Goal: Task Accomplishment & Management: Contribute content

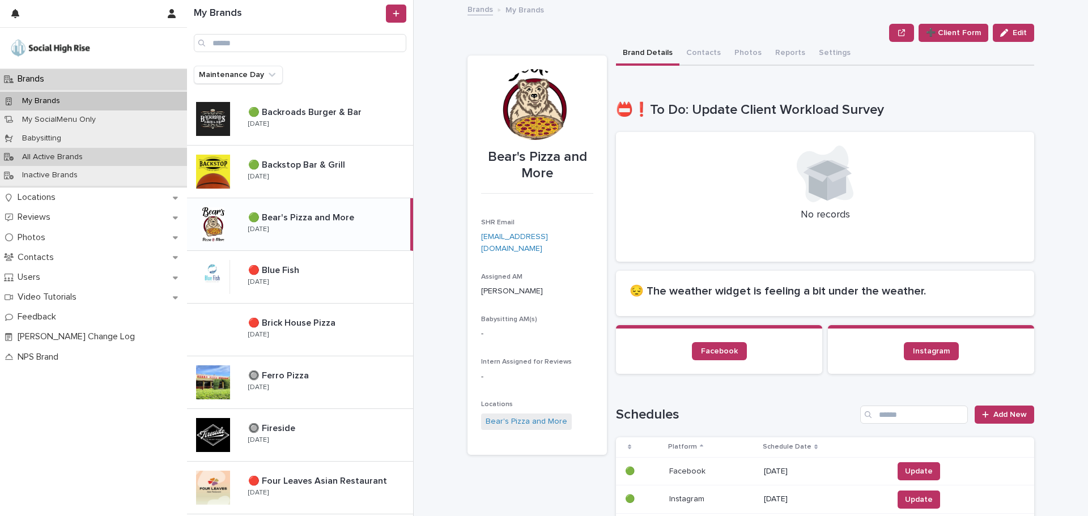
click at [70, 151] on div "All Active Brands" at bounding box center [93, 157] width 187 height 19
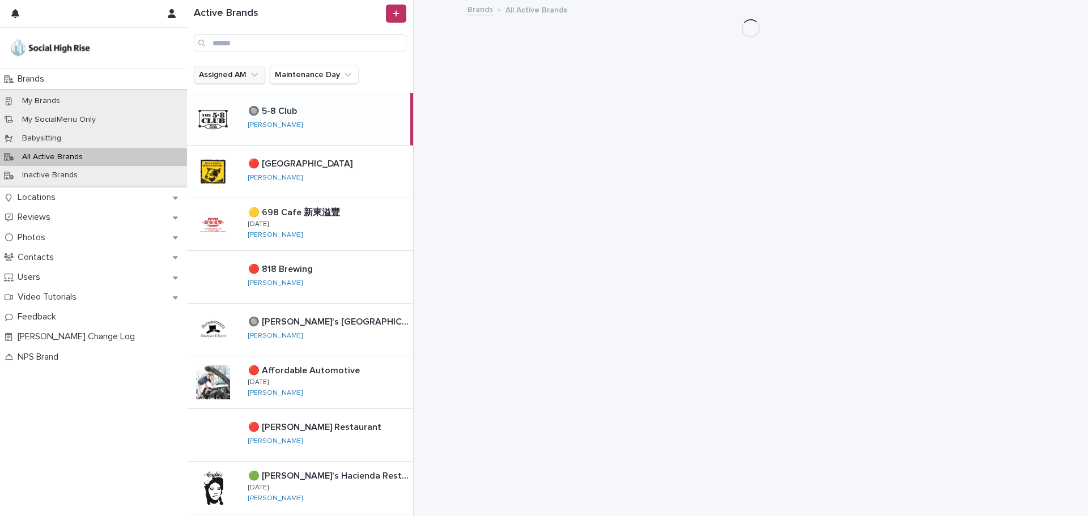
click at [233, 75] on button "Assigned AM" at bounding box center [229, 75] width 71 height 18
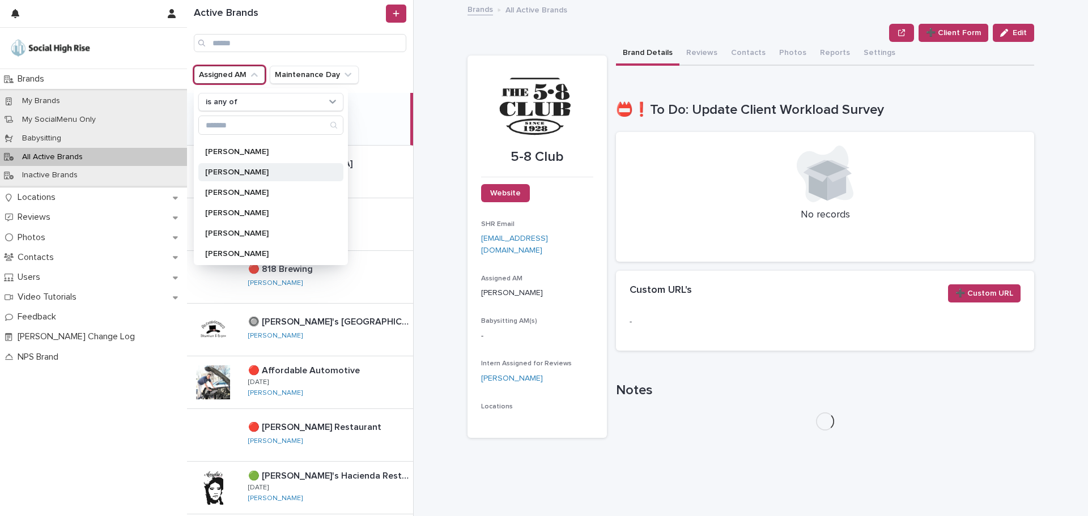
scroll to position [79, 0]
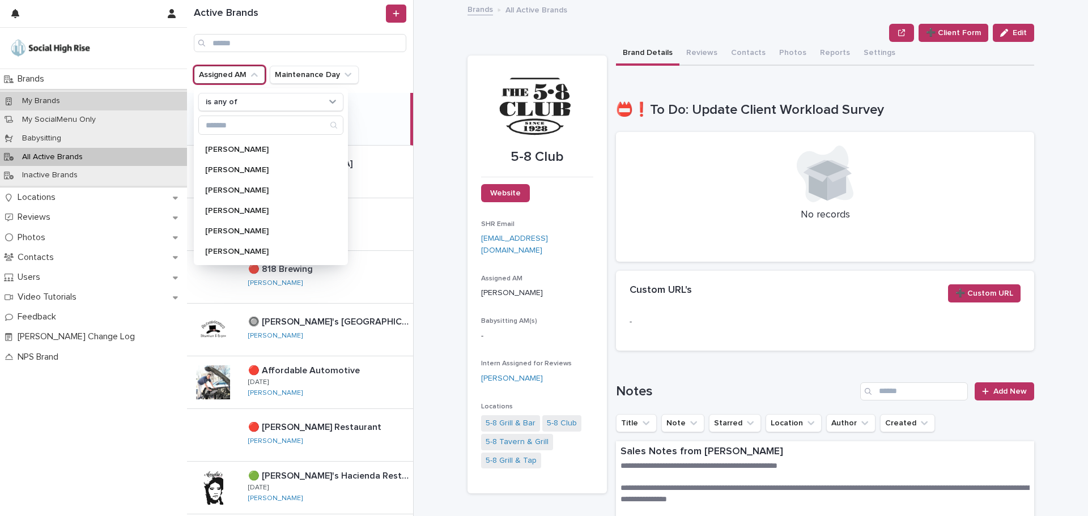
click at [116, 101] on div "My Brands" at bounding box center [93, 101] width 187 height 19
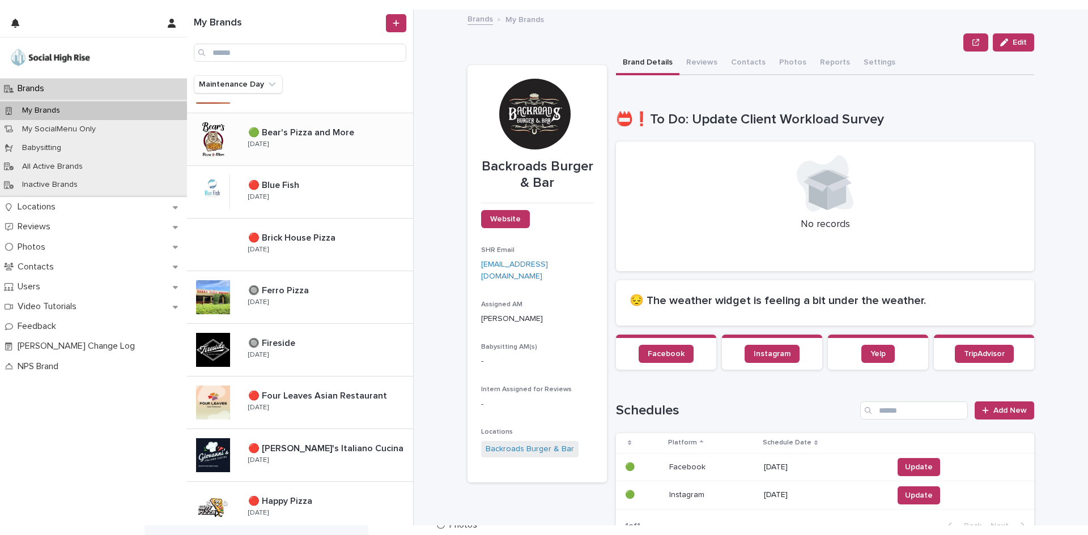
scroll to position [113, 0]
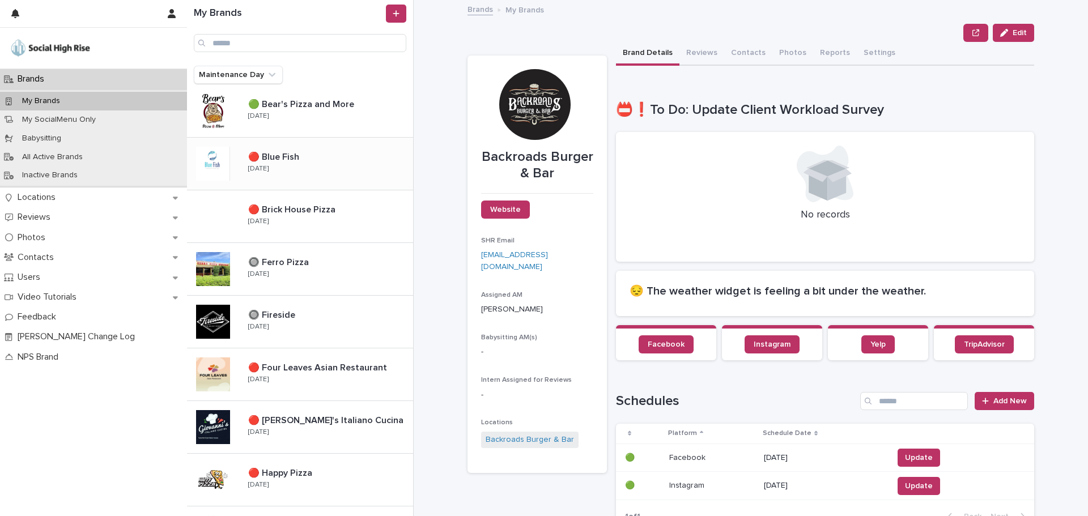
click at [330, 163] on p at bounding box center [328, 157] width 160 height 11
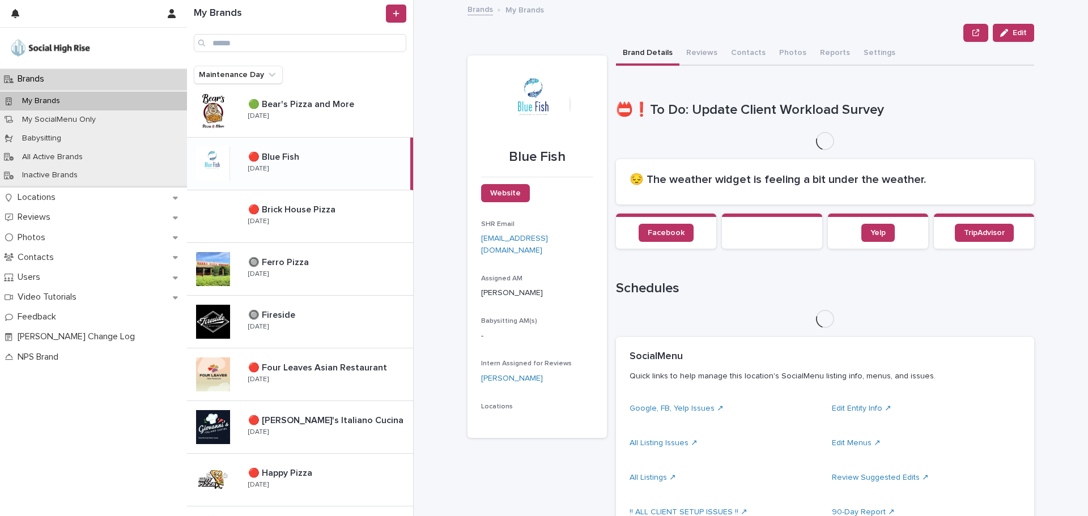
click at [747, 57] on button "Contacts" at bounding box center [748, 54] width 48 height 24
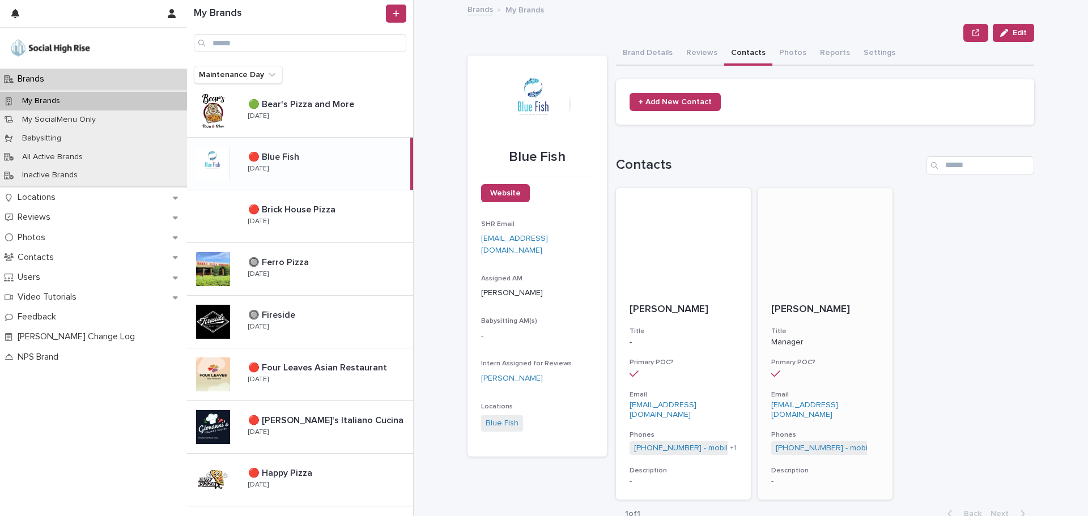
click at [845, 406] on p "[EMAIL_ADDRESS][DOMAIN_NAME]" at bounding box center [825, 410] width 108 height 19
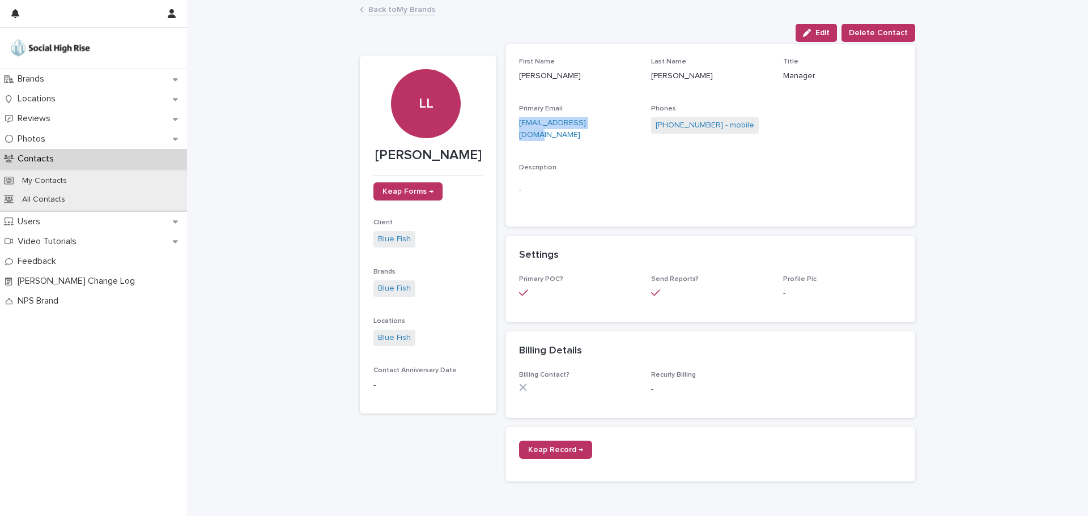
drag, startPoint x: 595, startPoint y: 121, endPoint x: 505, endPoint y: 125, distance: 90.8
click at [505, 125] on div "First Name [PERSON_NAME] Last Name [PERSON_NAME] Title Manager Primary Email [E…" at bounding box center [710, 135] width 410 height 182
copy link "[EMAIL_ADDRESS][DOMAIN_NAME]"
drag, startPoint x: 647, startPoint y: 121, endPoint x: 704, endPoint y: 125, distance: 56.8
click at [704, 125] on span "[PHONE_NUMBER] - mobile" at bounding box center [705, 125] width 108 height 16
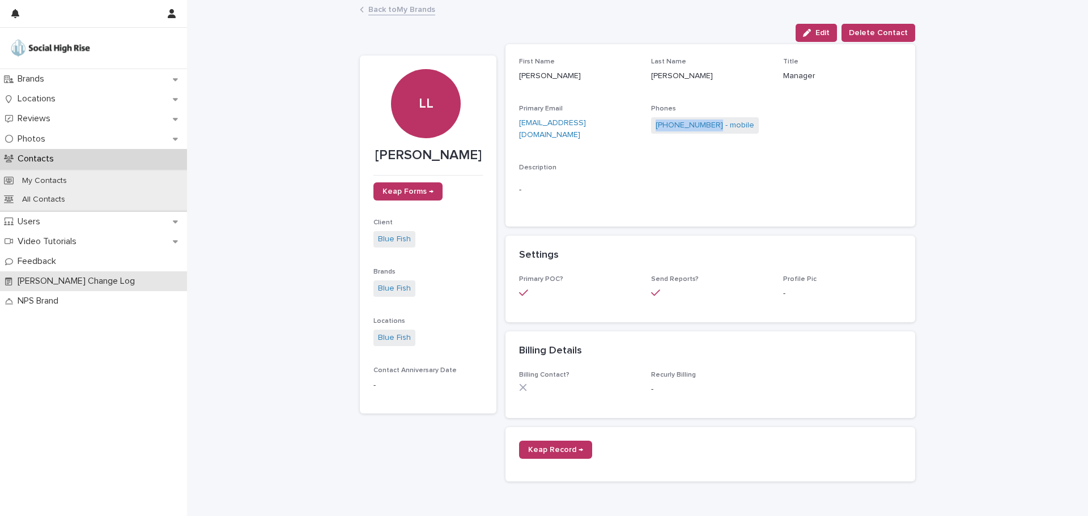
copy link "[PHONE_NUMBER]"
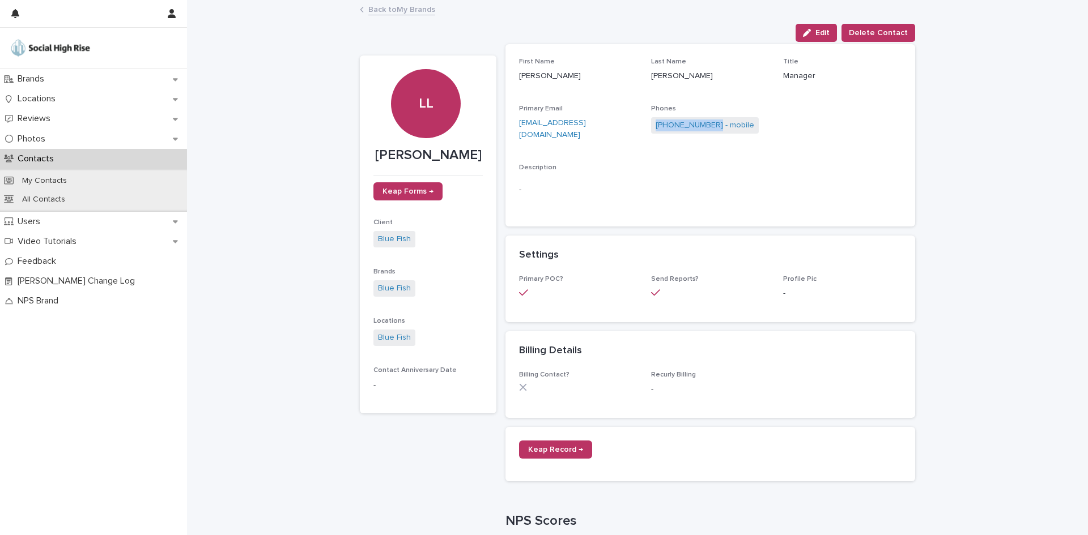
click at [378, 6] on link "Back to My Brands" at bounding box center [401, 8] width 67 height 13
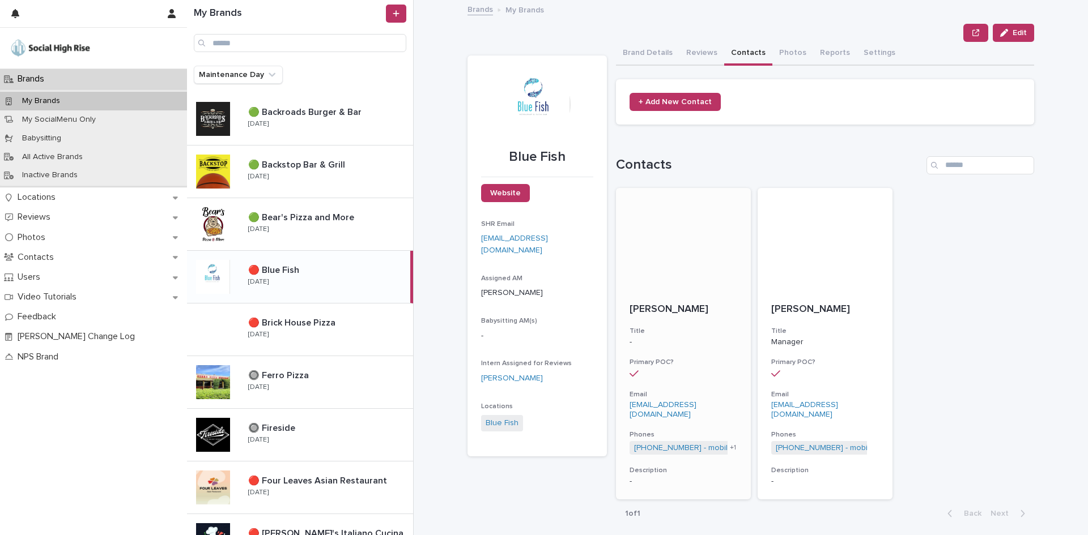
click at [649, 327] on h3 "Title" at bounding box center [683, 331] width 108 height 9
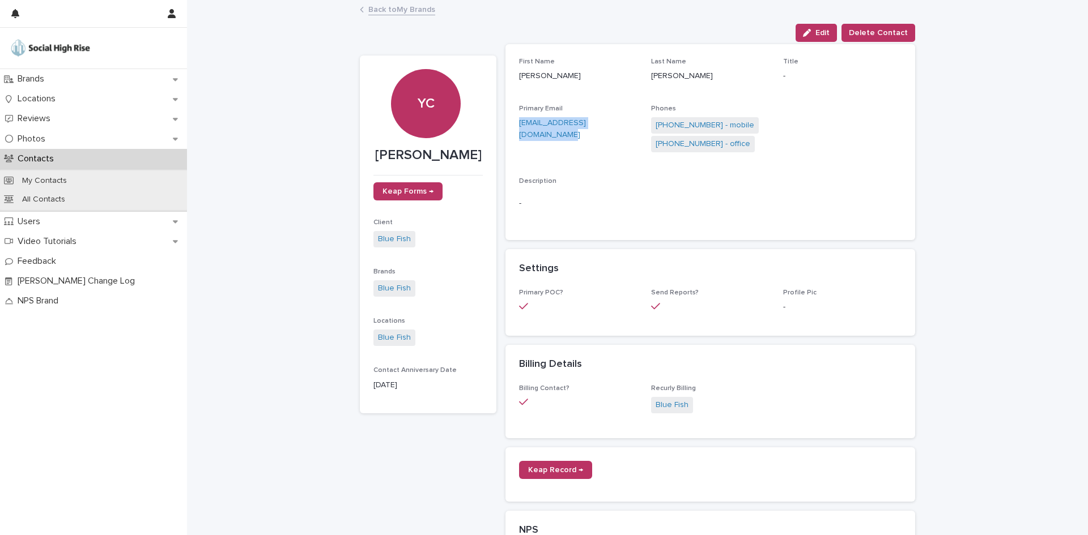
drag, startPoint x: 507, startPoint y: 122, endPoint x: 619, endPoint y: 124, distance: 111.6
click at [619, 124] on div "First Name [PERSON_NAME] Last Name [PERSON_NAME] Title - Primary Email [EMAIL_A…" at bounding box center [710, 142] width 410 height 196
click at [718, 122] on link "[PHONE_NUMBER] - mobile" at bounding box center [704, 126] width 99 height 12
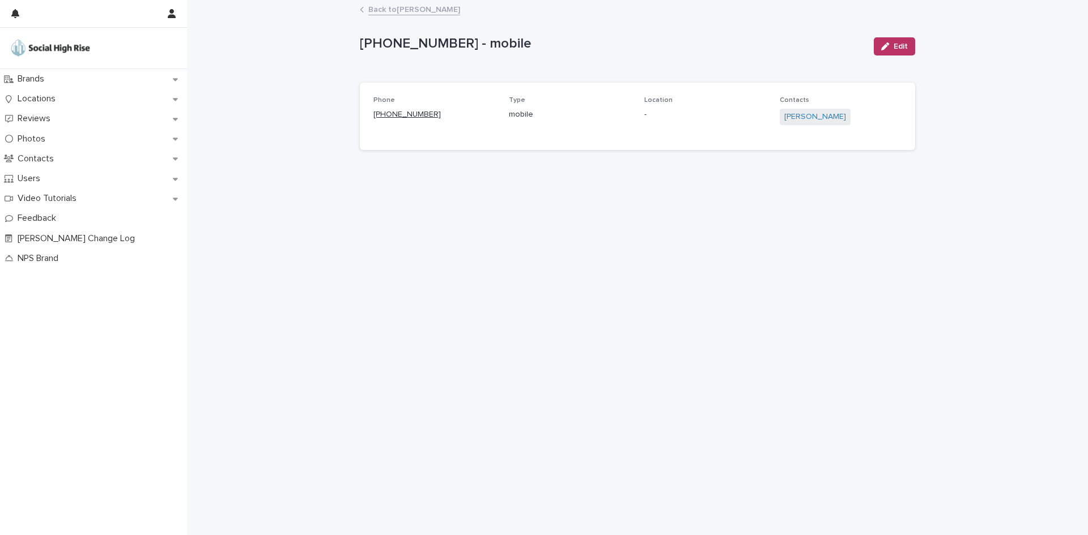
drag, startPoint x: 465, startPoint y: 115, endPoint x: 383, endPoint y: 115, distance: 81.6
click at [383, 115] on p "[PHONE_NUMBER]" at bounding box center [434, 115] width 122 height 12
copy link "[PHONE_NUMBER]"
click at [380, 10] on link "Back to [PERSON_NAME]" at bounding box center [414, 8] width 92 height 13
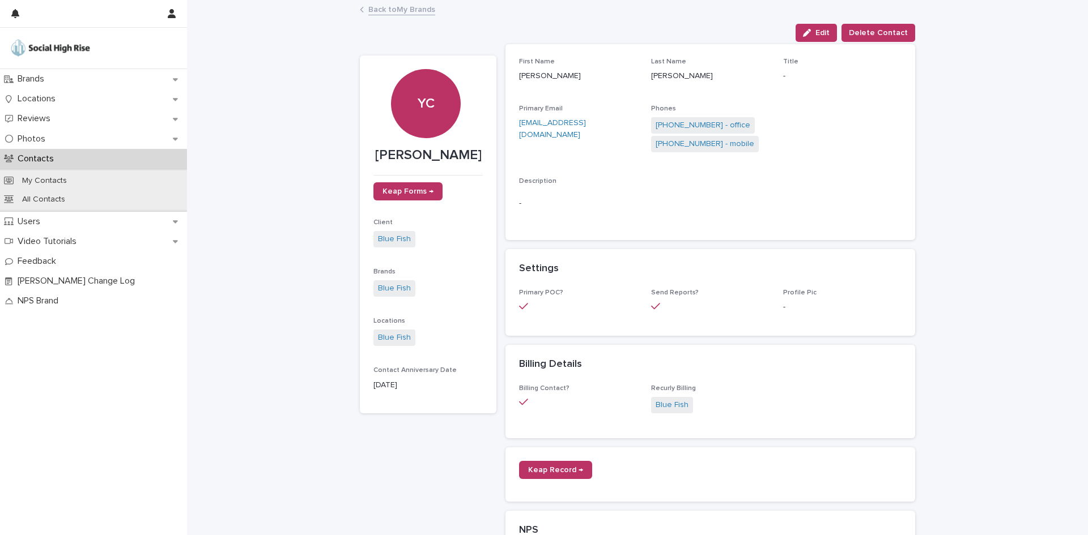
click at [414, 11] on link "Back to My Brands" at bounding box center [401, 8] width 67 height 13
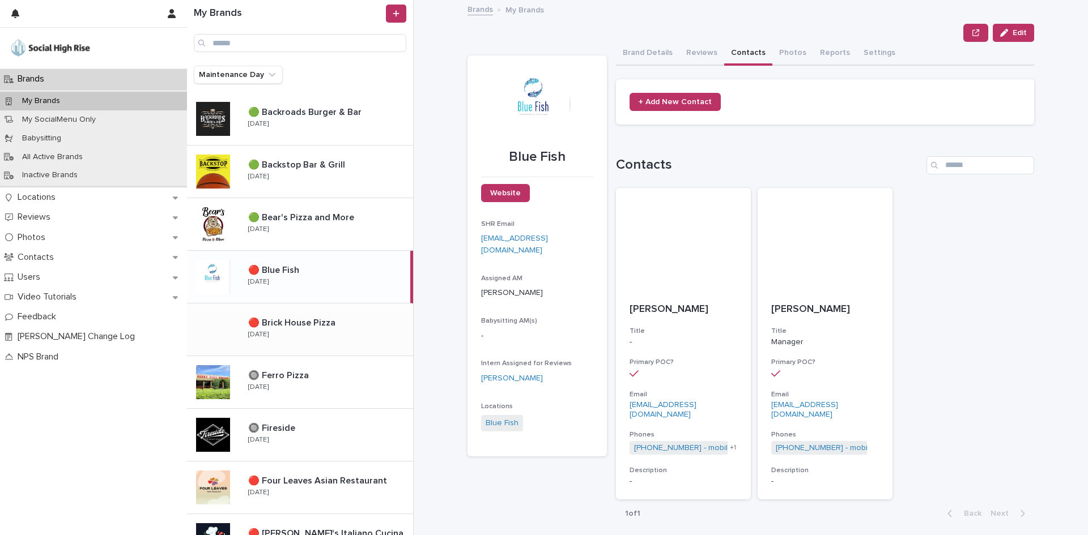
click at [322, 319] on p "🔴 Brick House Pizza" at bounding box center [293, 322] width 90 height 13
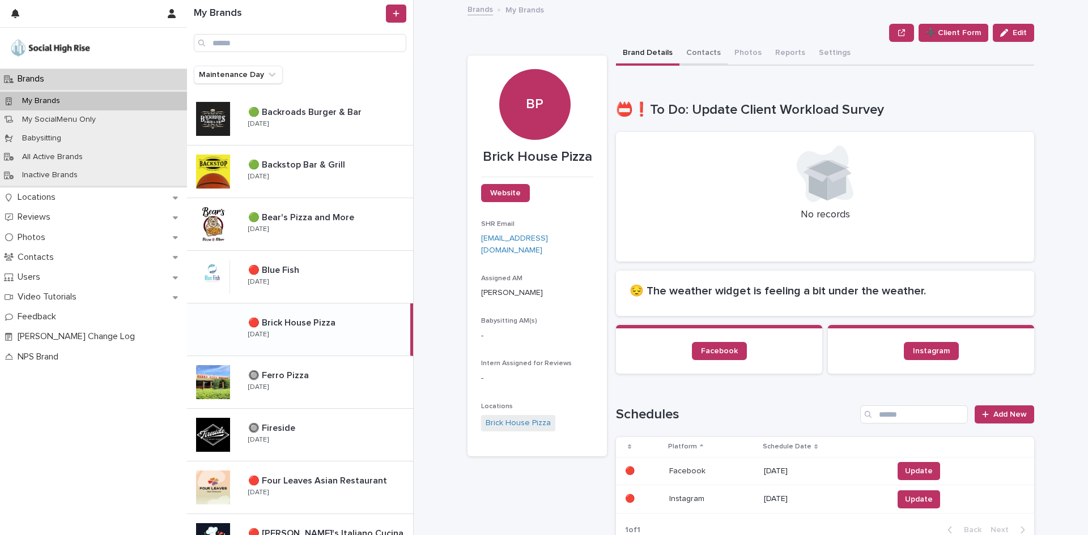
click at [702, 51] on button "Contacts" at bounding box center [703, 54] width 48 height 24
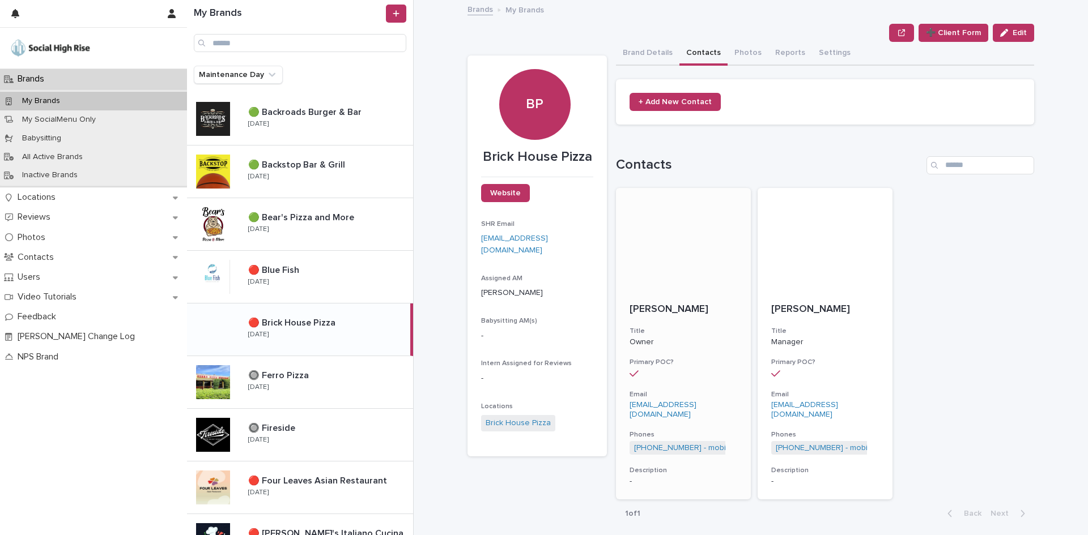
click at [649, 326] on div "[PERSON_NAME] Title Owner Primary POC? Email [EMAIL_ADDRESS][DOMAIN_NAME] Phone…" at bounding box center [683, 395] width 135 height 210
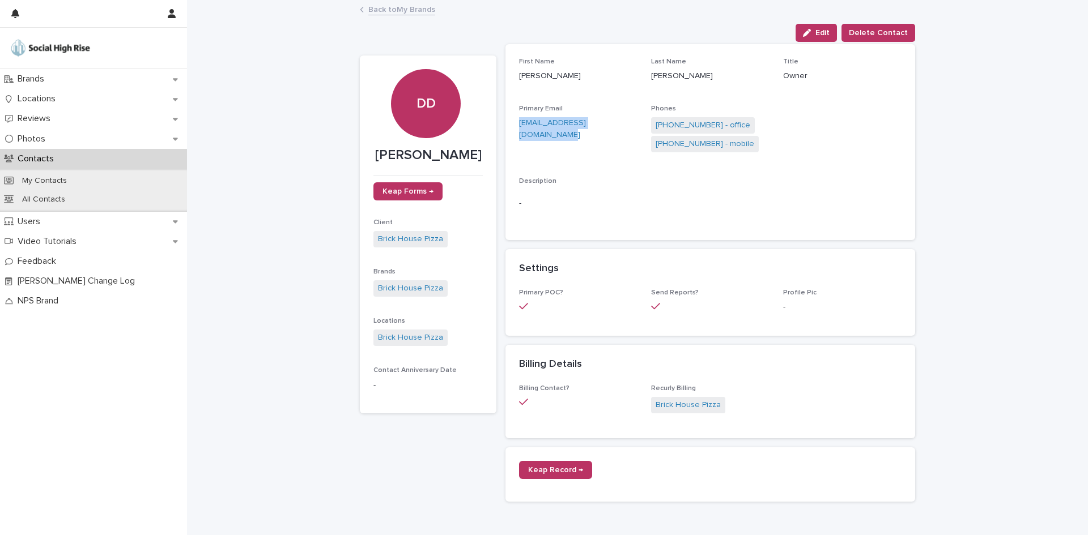
drag, startPoint x: 627, startPoint y: 123, endPoint x: 502, endPoint y: 124, distance: 125.2
click at [505, 124] on div "First Name [PERSON_NAME] Last Name [PERSON_NAME] Title Owner Primary Email [EMA…" at bounding box center [710, 142] width 410 height 196
copy link "[EMAIL_ADDRESS][DOMAIN_NAME]"
click at [712, 141] on link "[PHONE_NUMBER] - mobile" at bounding box center [704, 144] width 99 height 12
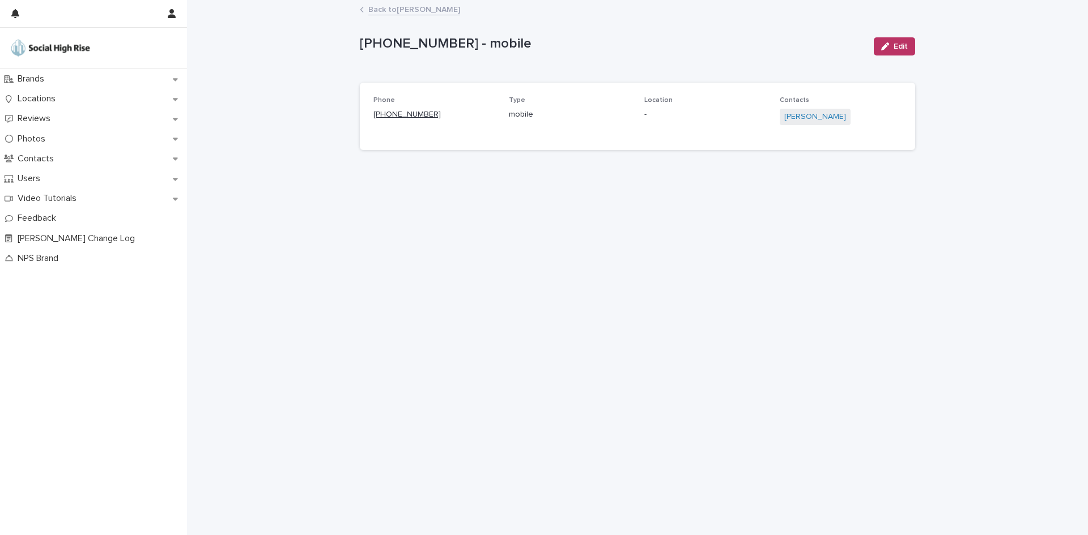
drag, startPoint x: 458, startPoint y: 115, endPoint x: 381, endPoint y: 115, distance: 77.0
click at [381, 115] on p "[PHONE_NUMBER]" at bounding box center [434, 115] width 122 height 12
copy link "[PHONE_NUMBER]"
click at [375, 7] on link "Back to [PERSON_NAME]" at bounding box center [414, 8] width 92 height 13
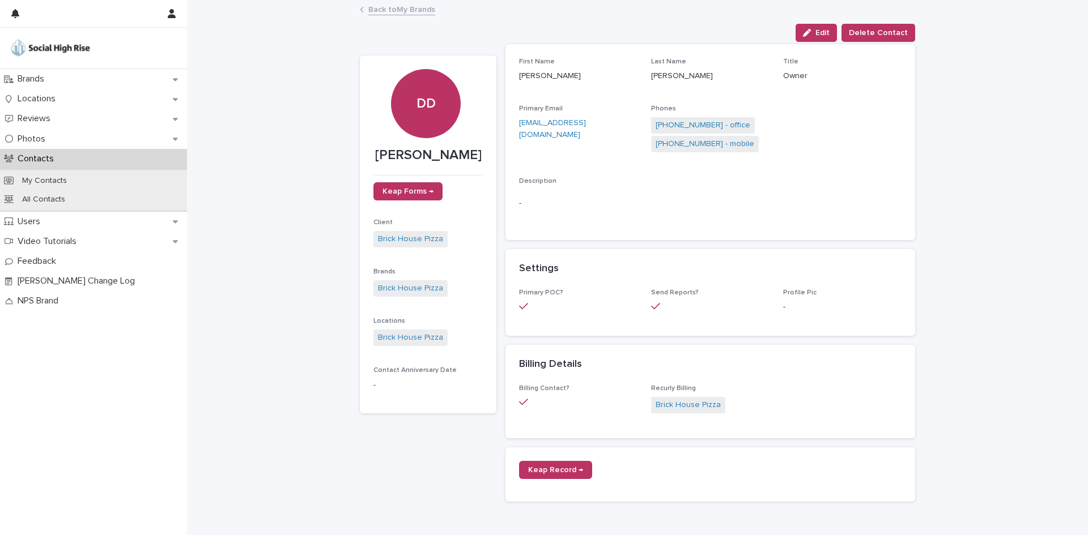
click at [403, 10] on link "Back to My Brands" at bounding box center [401, 8] width 67 height 13
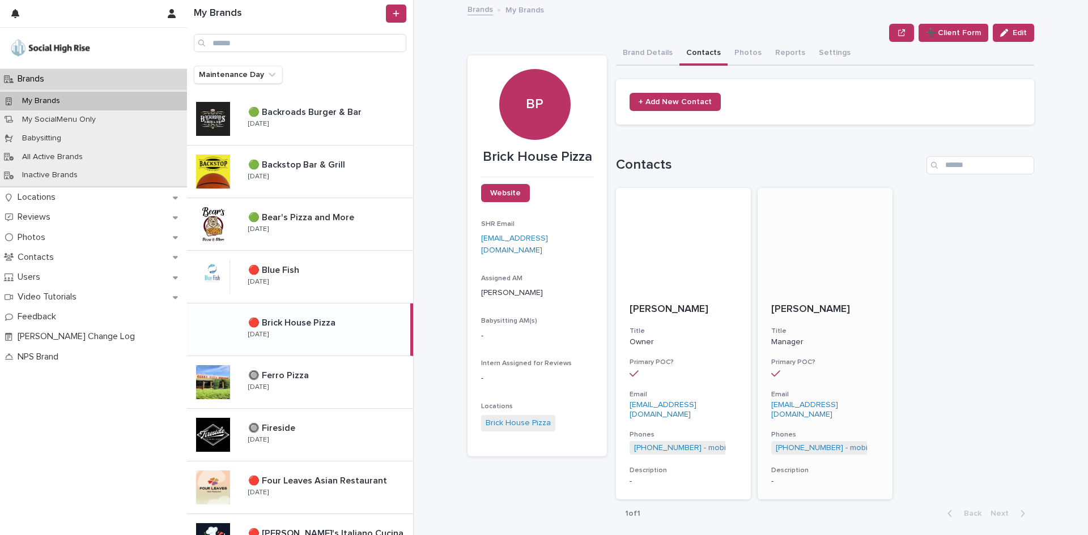
click at [787, 382] on div "[PERSON_NAME] Title Manager Primary POC? Email [EMAIL_ADDRESS][DOMAIN_NAME] Pho…" at bounding box center [824, 395] width 135 height 210
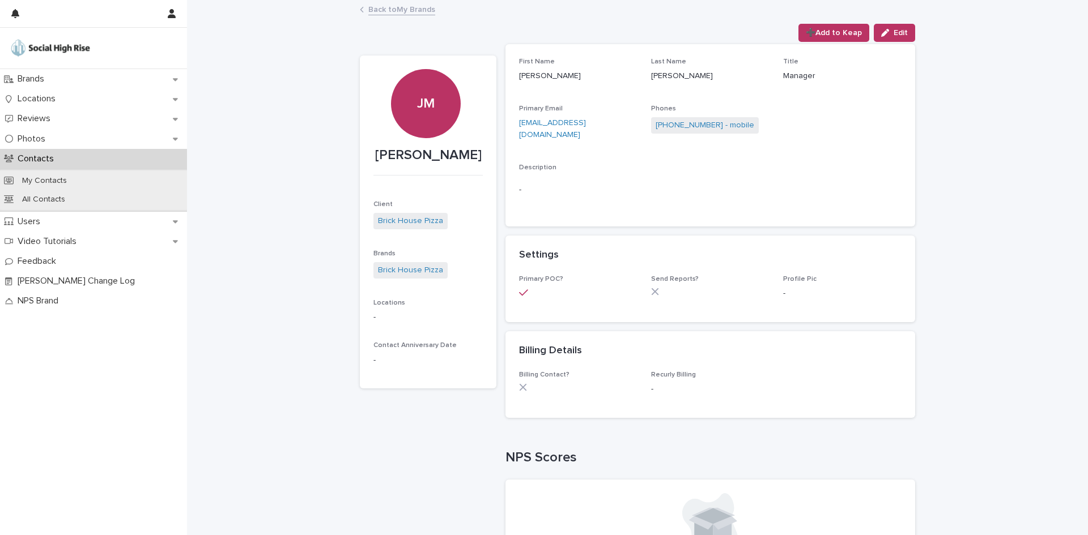
drag, startPoint x: 486, startPoint y: 152, endPoint x: 361, endPoint y: 154, distance: 124.6
click at [361, 154] on section "[PERSON_NAME] Client Brick House Pizza Brands Brick House Pizza Locations - Con…" at bounding box center [428, 223] width 137 height 334
copy p "[PERSON_NAME]"
drag, startPoint x: 631, startPoint y: 118, endPoint x: 506, endPoint y: 127, distance: 124.4
click at [506, 127] on div "First Name [PERSON_NAME] Last Name [PERSON_NAME] Title Manager Primary Email [E…" at bounding box center [710, 135] width 410 height 182
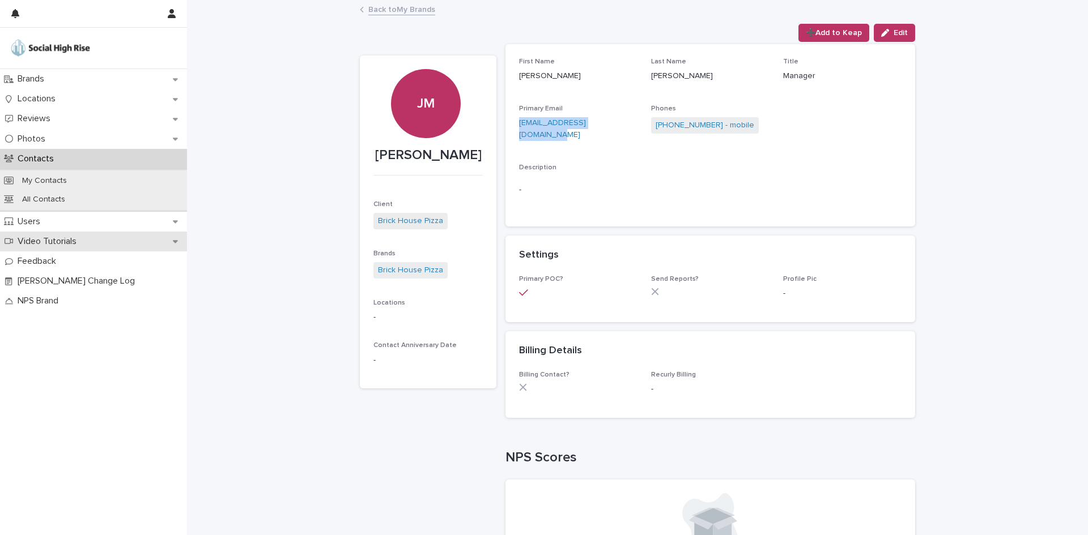
copy link "[EMAIL_ADDRESS][DOMAIN_NAME]"
click at [699, 123] on link "[PHONE_NUMBER] - mobile" at bounding box center [704, 126] width 99 height 12
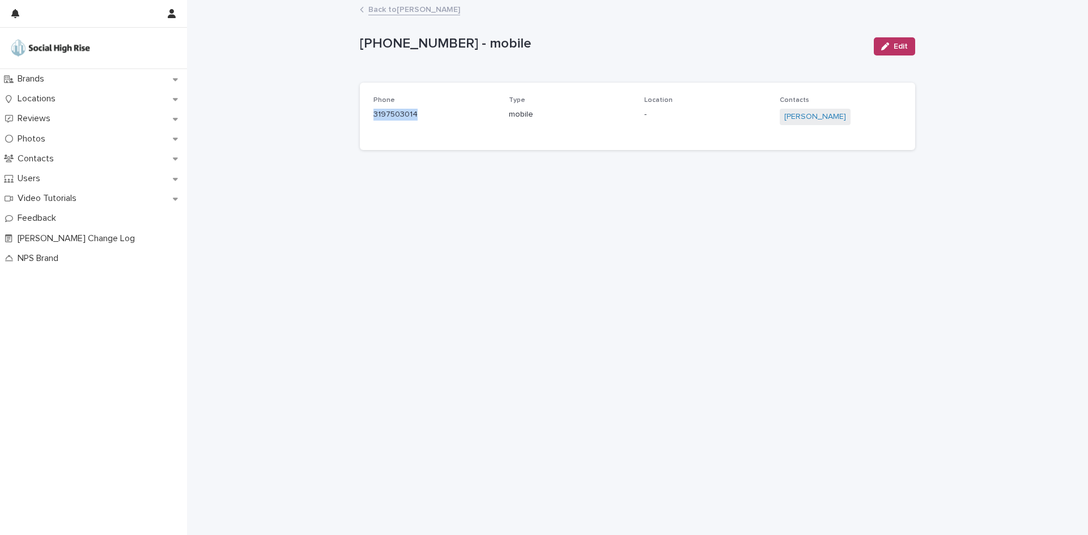
drag, startPoint x: 450, startPoint y: 111, endPoint x: 363, endPoint y: 113, distance: 87.3
click at [363, 113] on div "Phone [PHONE_NUMBER] Type mobile Location - Contacts [PERSON_NAME]" at bounding box center [637, 116] width 555 height 67
drag, startPoint x: 450, startPoint y: 41, endPoint x: 356, endPoint y: 49, distance: 93.8
click at [356, 49] on div "Loading... Saving… Loading... Saving… [PHONE_NUMBER] - mobile Edit [PHONE_NUMBE…" at bounding box center [637, 254] width 567 height 506
copy p "[PHONE_NUMBER]"
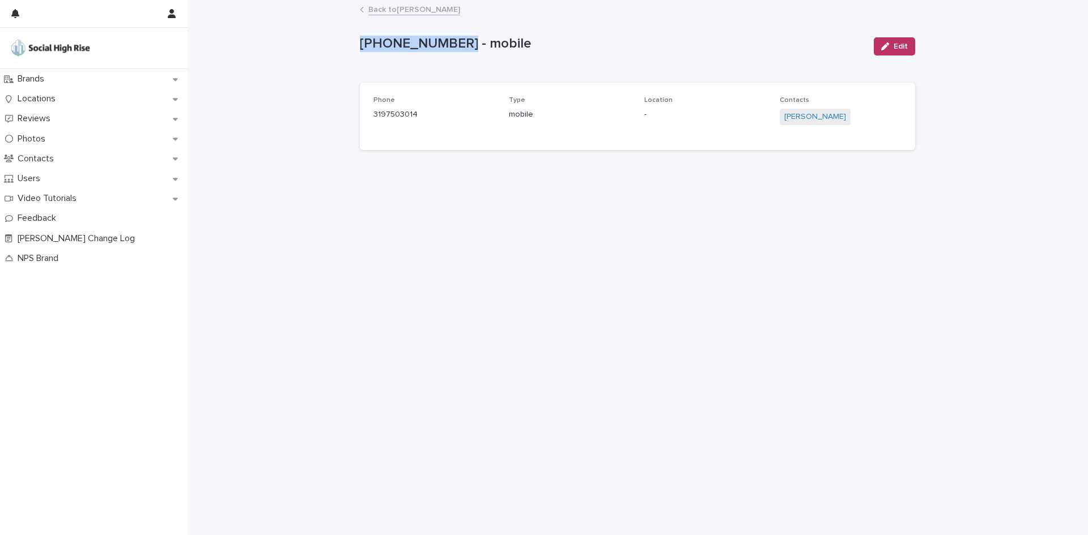
click at [416, 5] on link "Back to [PERSON_NAME]" at bounding box center [414, 8] width 92 height 13
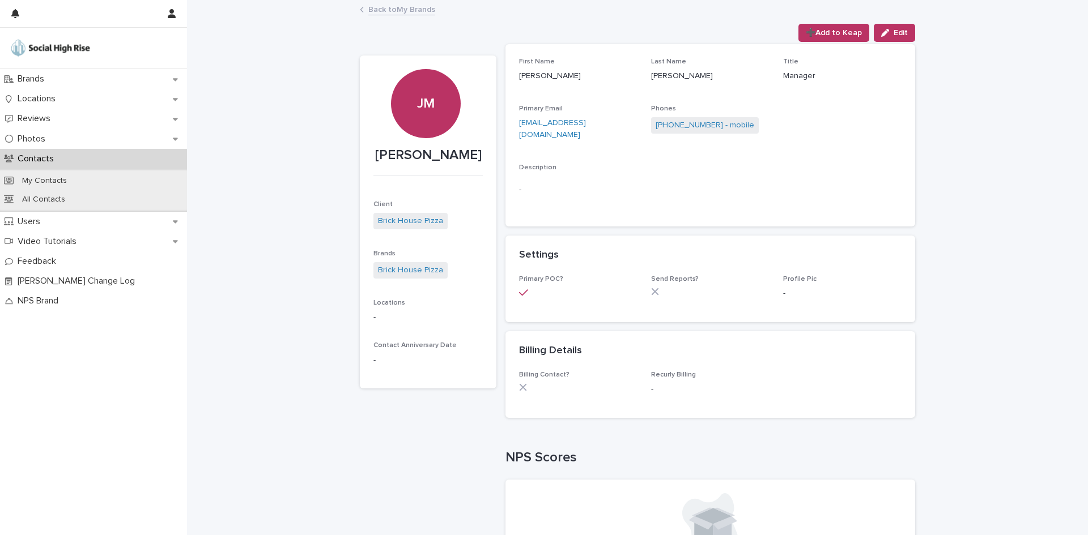
click at [423, 8] on link "Back to My Brands" at bounding box center [401, 8] width 67 height 13
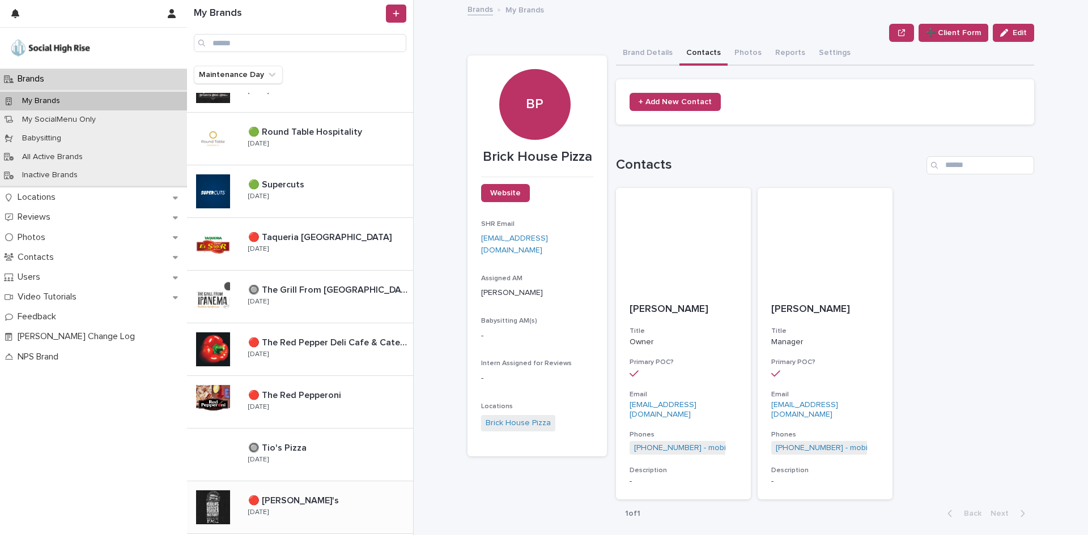
scroll to position [863, 0]
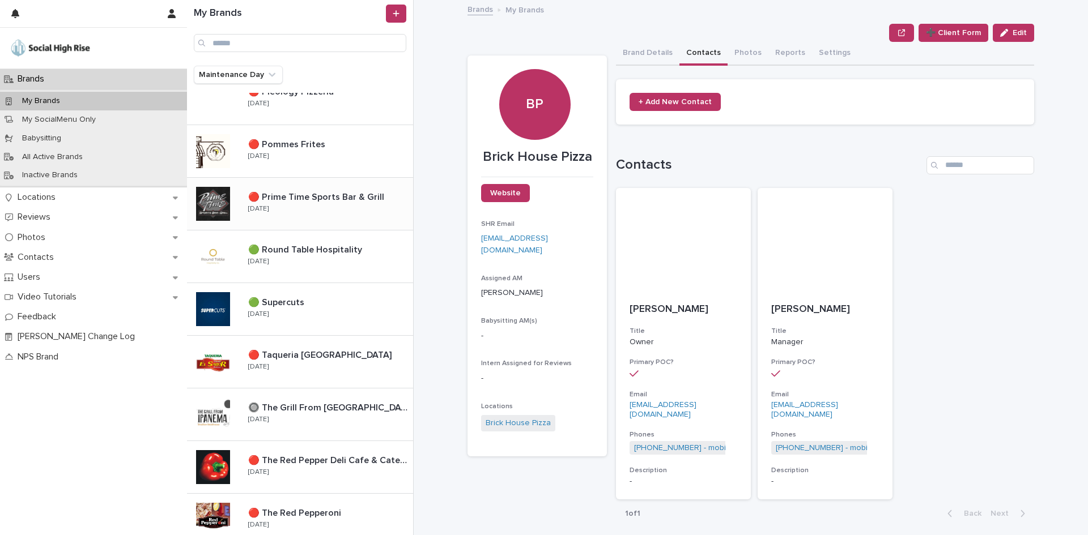
click at [357, 216] on div "🔴 Prime Time Sports Bar & Grill 🔴 Prime Time Sports Bar & Grill [DATE]" at bounding box center [326, 204] width 174 height 33
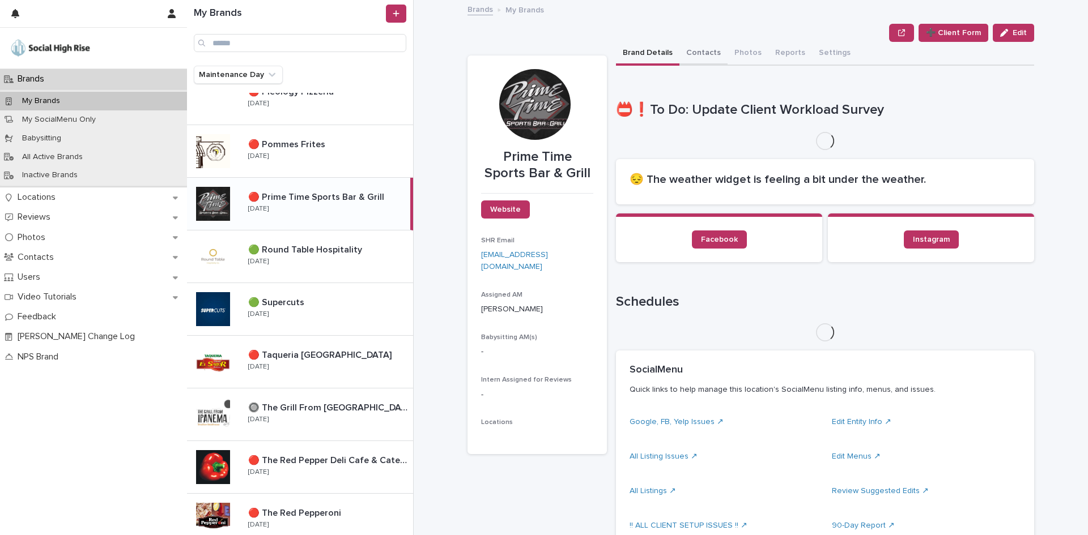
click at [708, 59] on button "Contacts" at bounding box center [703, 54] width 48 height 24
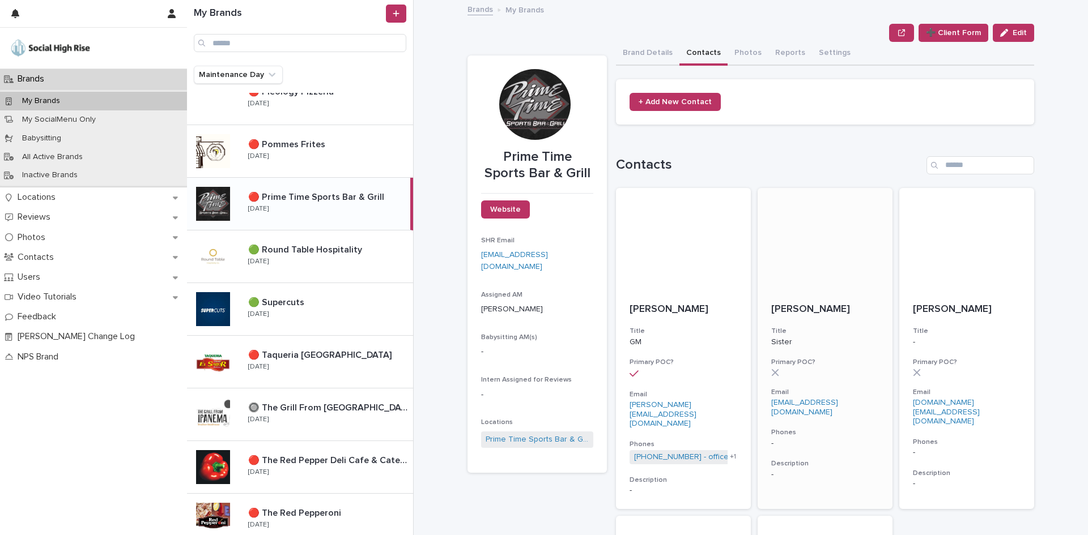
click at [790, 355] on div "[PERSON_NAME] Title Sister Primary POC? Email [EMAIL_ADDRESS][DOMAIN_NAME] Phon…" at bounding box center [824, 391] width 135 height 203
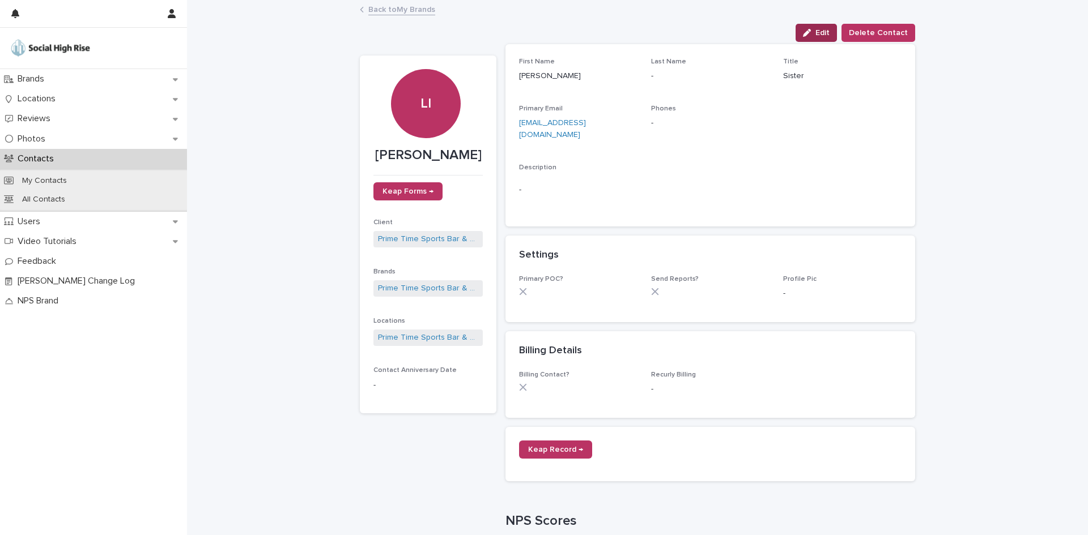
click at [811, 24] on button "Edit" at bounding box center [815, 33] width 41 height 18
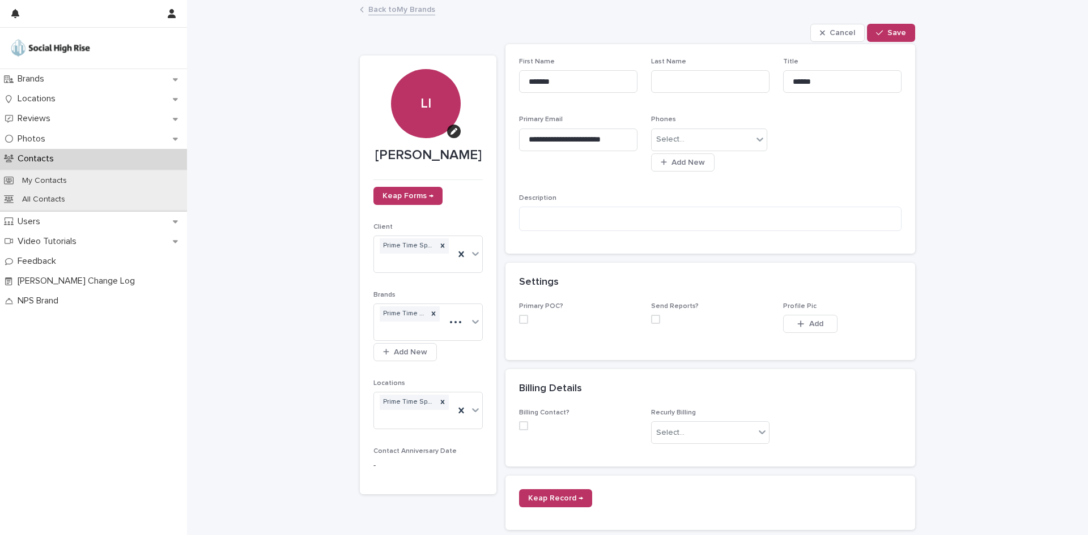
click at [529, 319] on label at bounding box center [578, 319] width 118 height 9
click at [523, 320] on span at bounding box center [523, 319] width 9 height 9
click at [875, 39] on button "Save" at bounding box center [891, 33] width 48 height 18
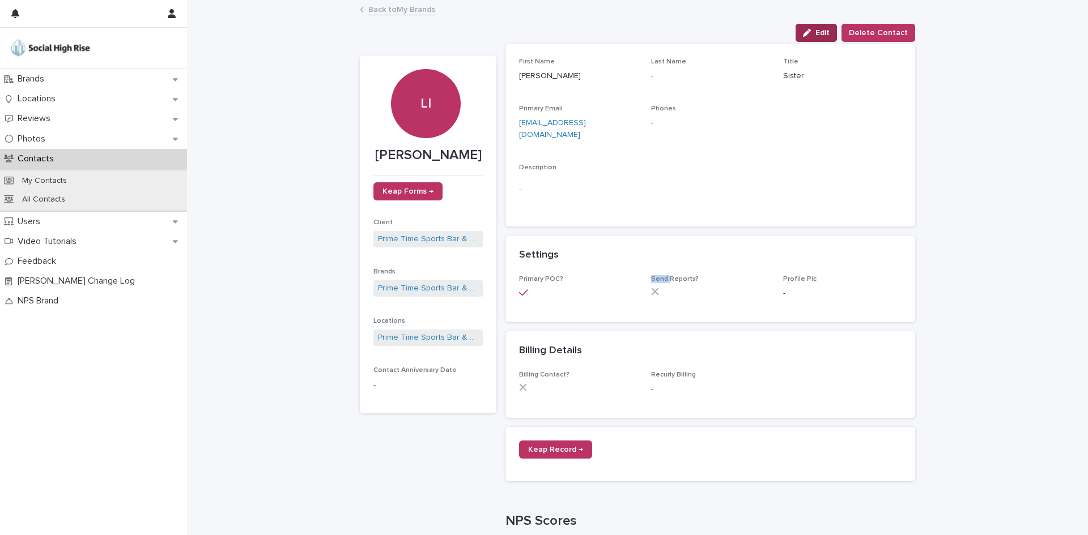
click at [811, 31] on icon "button" at bounding box center [807, 33] width 8 height 8
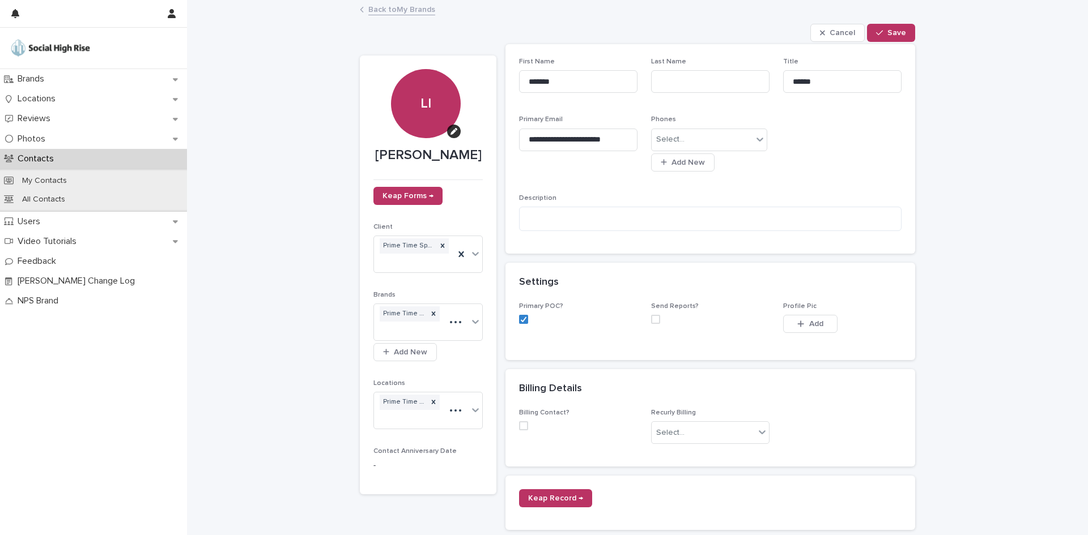
click at [459, 152] on p "[PERSON_NAME]" at bounding box center [427, 155] width 109 height 16
click at [450, 129] on icon "button" at bounding box center [453, 131] width 7 height 7
click at [390, 161] on p "[PERSON_NAME]" at bounding box center [427, 155] width 109 height 16
click at [412, 156] on p "[PERSON_NAME]" at bounding box center [427, 155] width 109 height 16
click at [405, 155] on p "[PERSON_NAME]" at bounding box center [427, 155] width 109 height 16
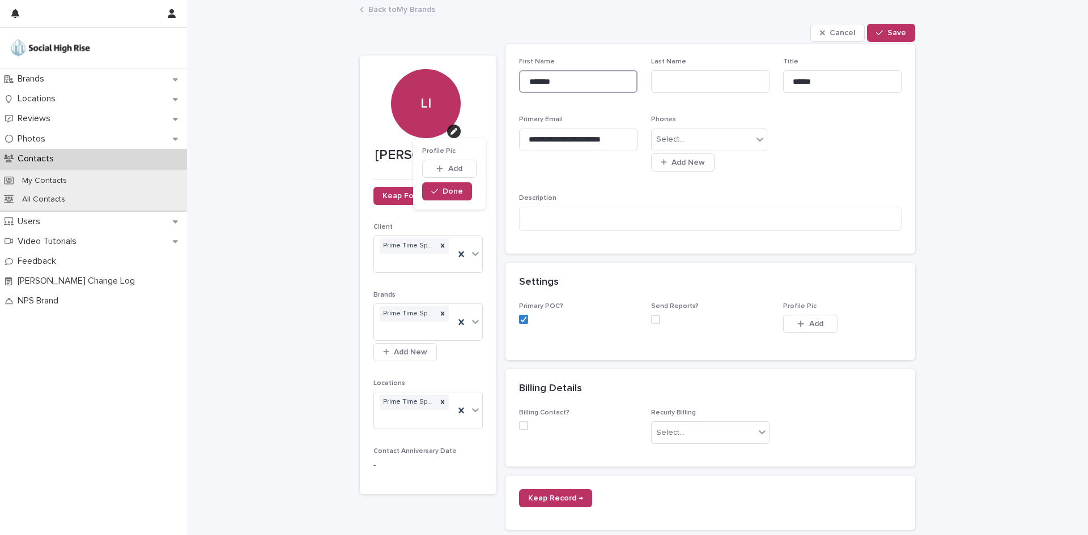
click at [556, 83] on input "*******" at bounding box center [578, 81] width 118 height 23
click at [702, 80] on input at bounding box center [710, 81] width 118 height 23
type input "*******"
click at [880, 35] on div "button" at bounding box center [881, 33] width 11 height 8
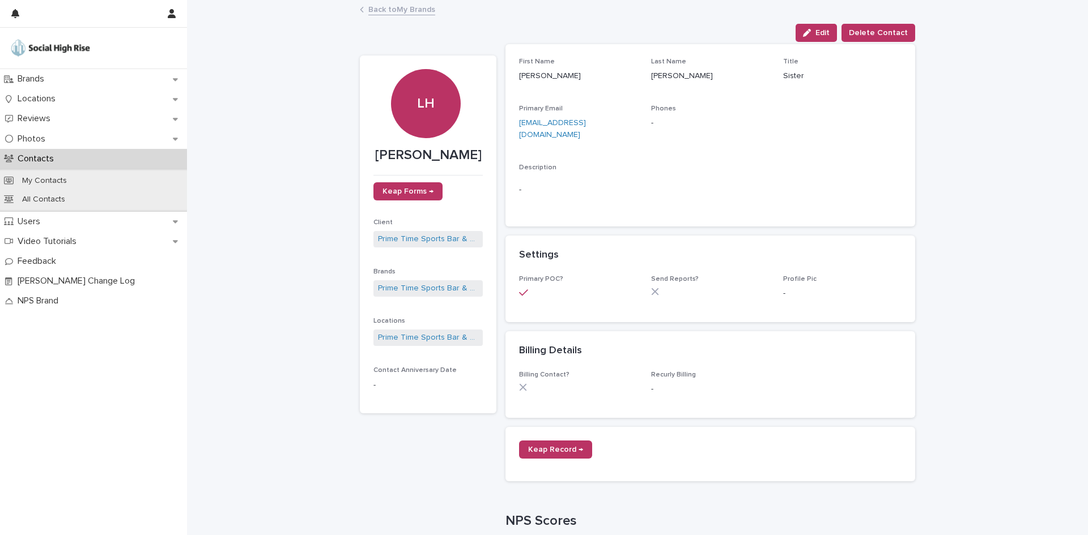
click at [424, 11] on link "Back to My Brands" at bounding box center [401, 8] width 67 height 13
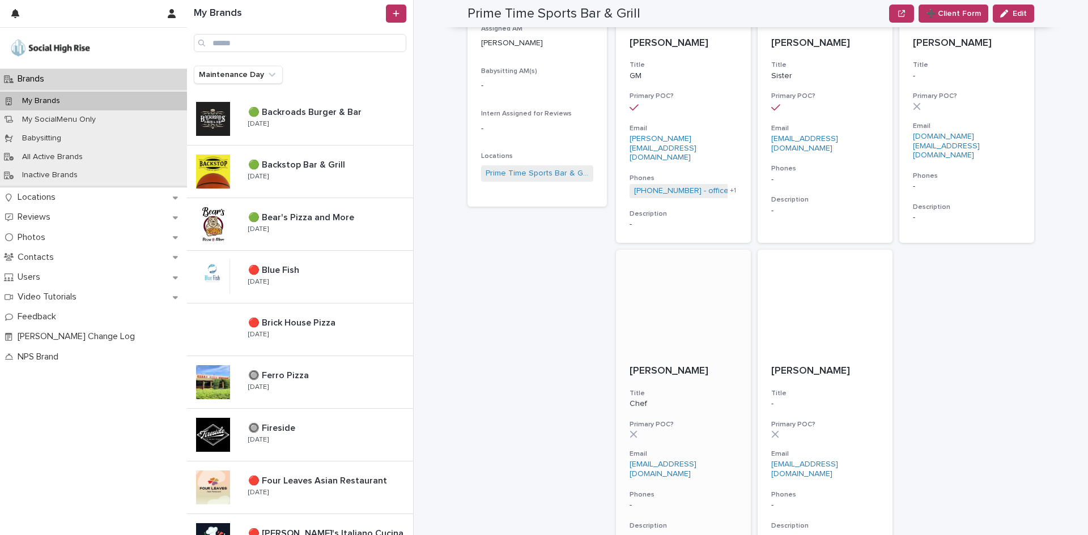
scroll to position [208, 0]
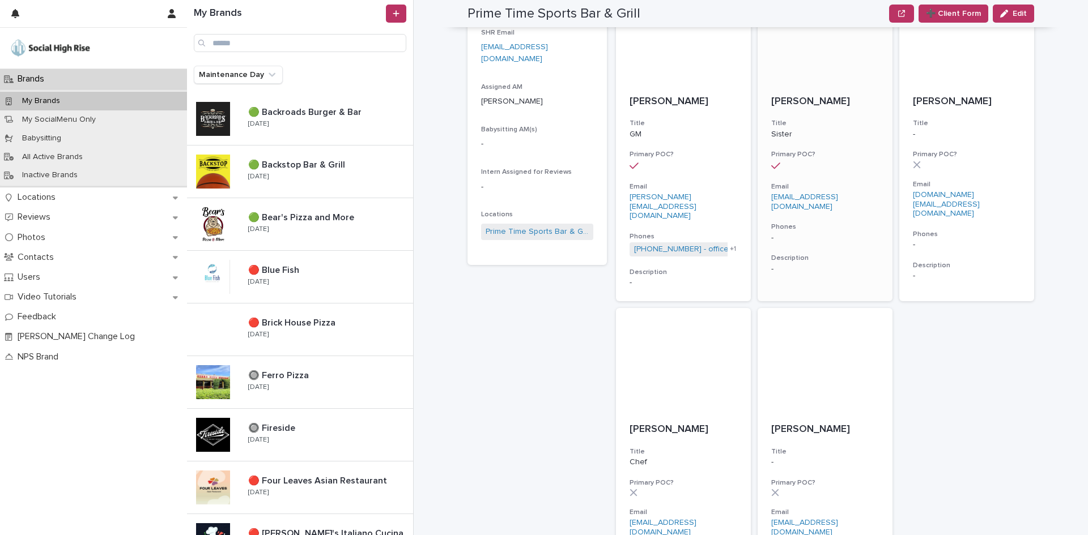
click at [876, 196] on div "[PERSON_NAME] Title Sister Primary POC? Email [EMAIL_ADDRESS][DOMAIN_NAME] Phon…" at bounding box center [824, 185] width 135 height 206
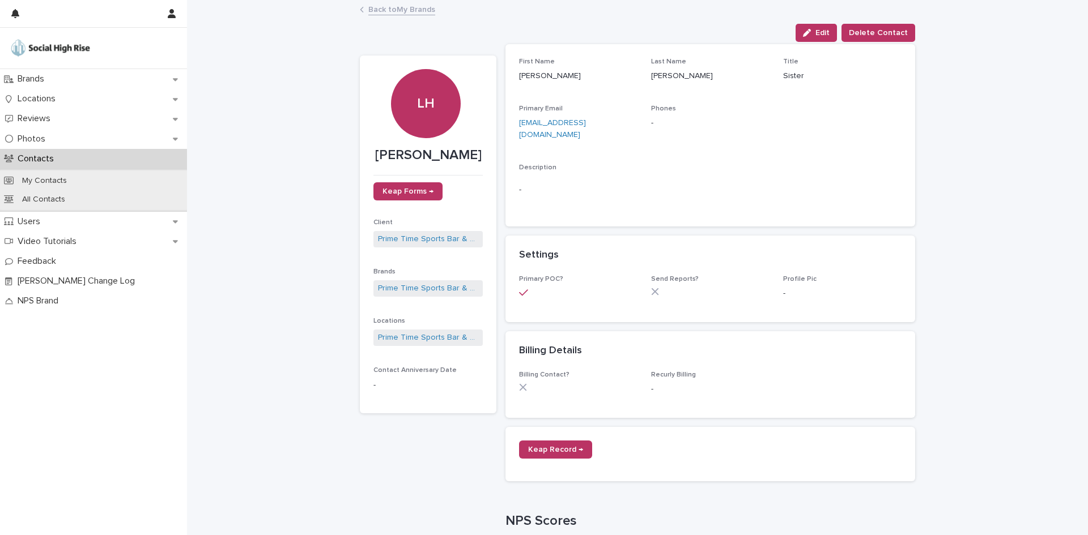
drag, startPoint x: 823, startPoint y: 27, endPoint x: 747, endPoint y: 65, distance: 84.4
click at [823, 27] on button "Edit" at bounding box center [815, 33] width 41 height 18
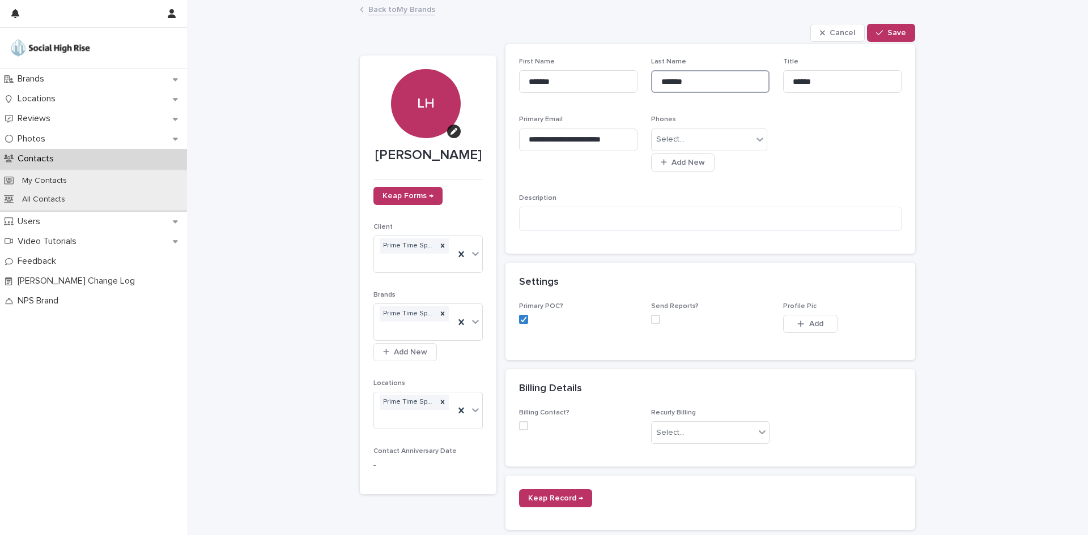
click at [674, 83] on input "*******" at bounding box center [710, 81] width 118 height 23
type input "******"
click at [900, 29] on span "Save" at bounding box center [896, 33] width 19 height 8
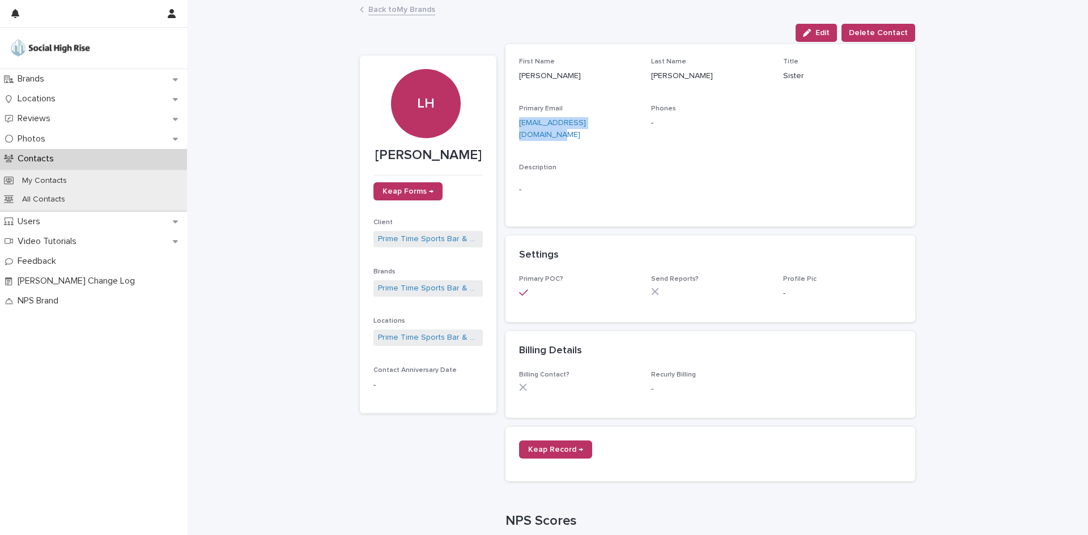
drag, startPoint x: 507, startPoint y: 123, endPoint x: 617, endPoint y: 123, distance: 109.9
click at [617, 123] on div "First Name [PERSON_NAME] Last Name [PERSON_NAME] Title Sister Primary Email [EM…" at bounding box center [710, 135] width 410 height 182
copy link "[EMAIL_ADDRESS][DOMAIN_NAME]"
click at [375, 8] on link "Back to My Brands" at bounding box center [401, 8] width 67 height 13
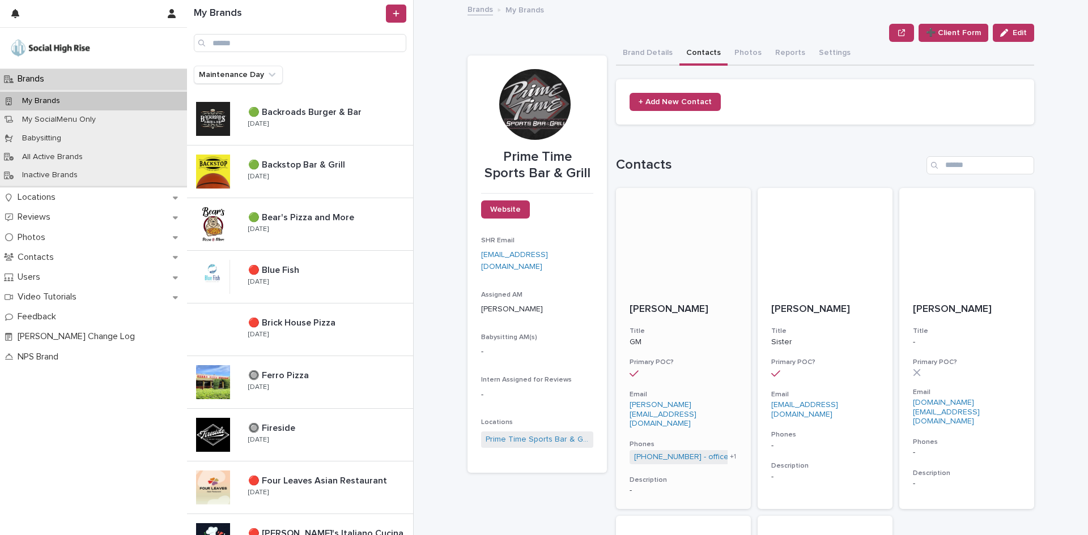
scroll to position [57, 0]
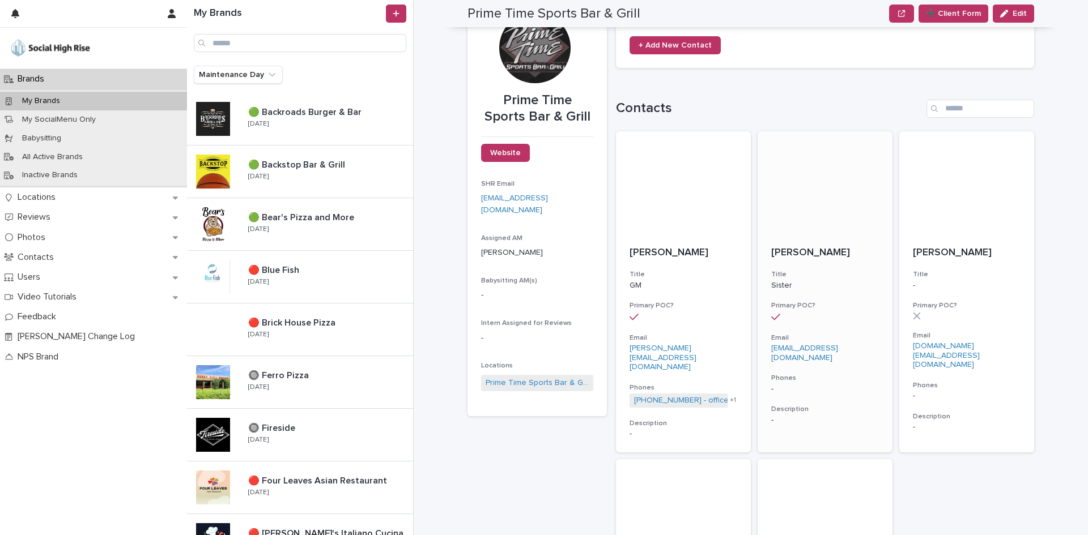
click at [838, 346] on link "[EMAIL_ADDRESS][DOMAIN_NAME]" at bounding box center [804, 353] width 67 height 18
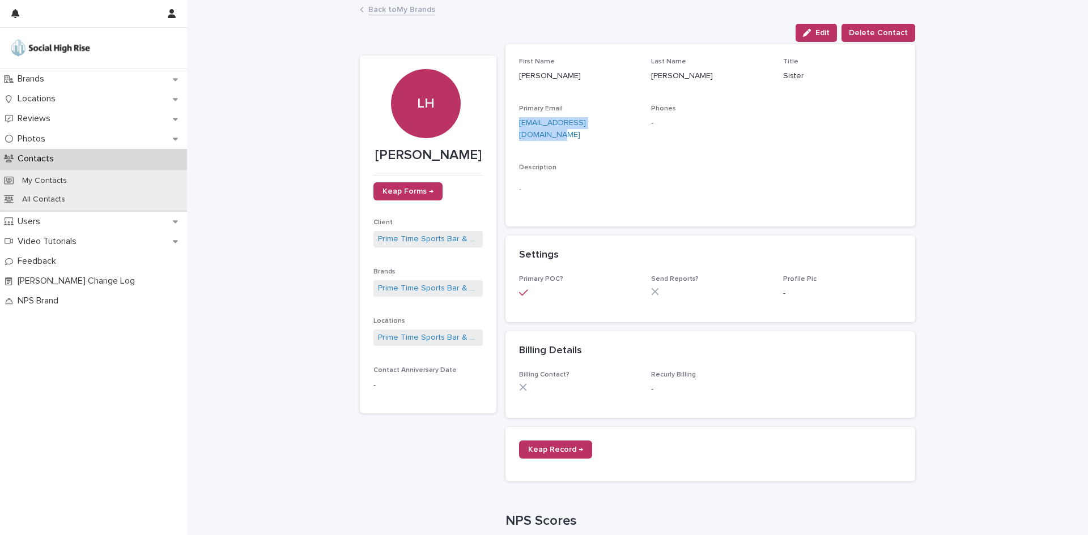
drag, startPoint x: 637, startPoint y: 121, endPoint x: 500, endPoint y: 125, distance: 137.2
click at [500, 125] on div "[PERSON_NAME] Keap Forms → Client Prime Time Sports Bar & Grill Brands Prime Ti…" at bounding box center [637, 382] width 555 height 680
copy link "[EMAIL_ADDRESS][DOMAIN_NAME]"
click at [389, 5] on link "Back to My Brands" at bounding box center [401, 8] width 67 height 13
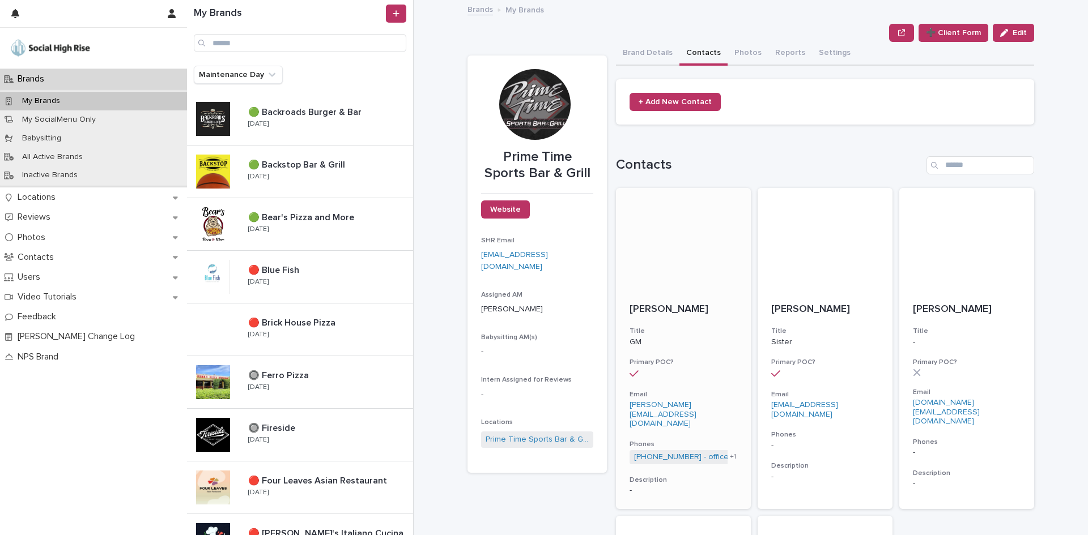
click at [684, 406] on link "[PERSON_NAME][EMAIL_ADDRESS][DOMAIN_NAME]" at bounding box center [662, 414] width 67 height 27
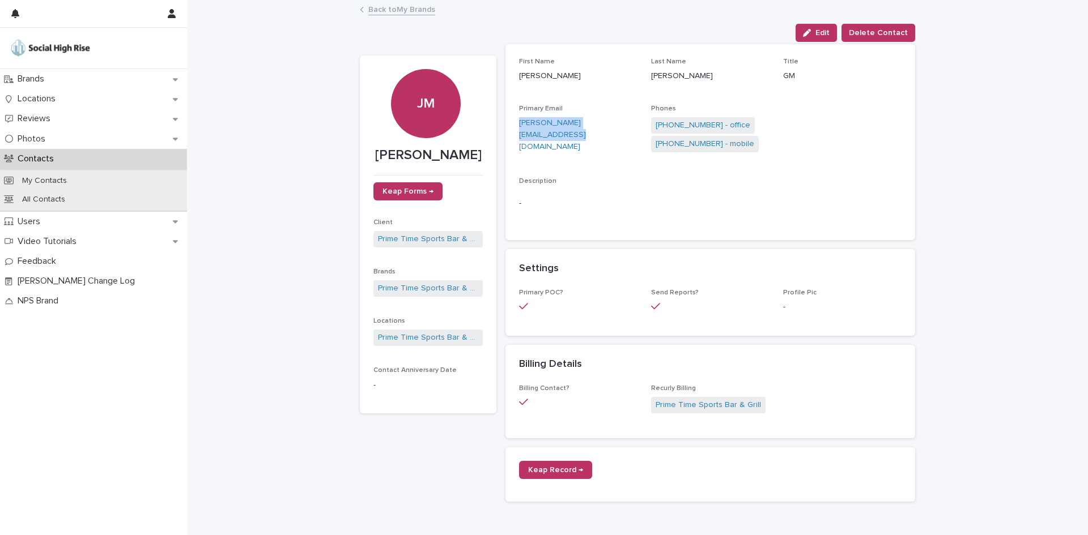
drag, startPoint x: 508, startPoint y: 120, endPoint x: 624, endPoint y: 121, distance: 116.1
click at [624, 121] on div "First Name [PERSON_NAME] Name [PERSON_NAME] Title GM Primary Email [PERSON_NAME…" at bounding box center [710, 142] width 410 height 196
click at [712, 142] on link "[PHONE_NUMBER] - mobile" at bounding box center [704, 144] width 99 height 12
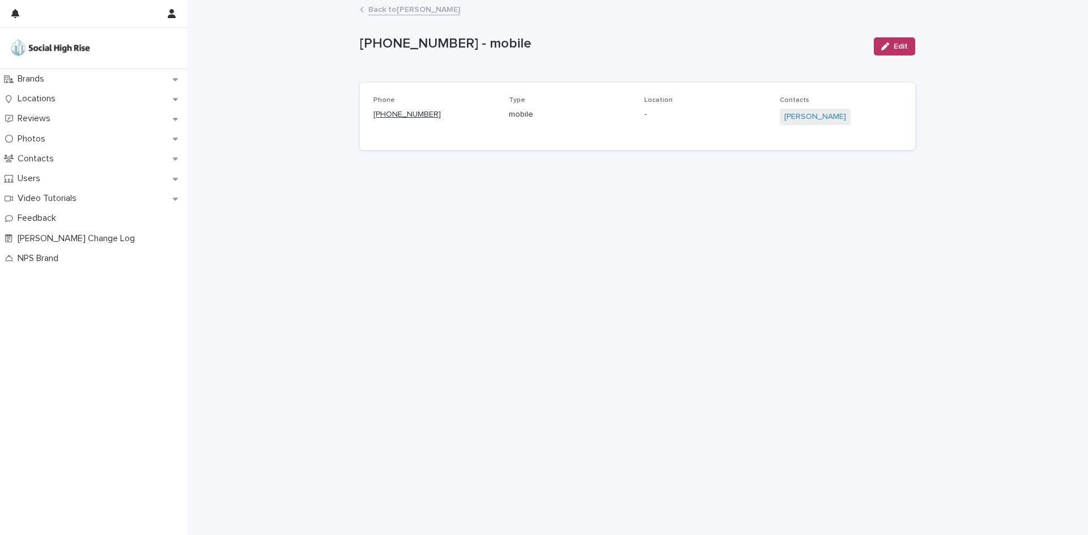
drag, startPoint x: 451, startPoint y: 111, endPoint x: 383, endPoint y: 111, distance: 68.0
click at [383, 111] on p "[PHONE_NUMBER]" at bounding box center [434, 115] width 122 height 12
click at [403, 11] on link "Back to [PERSON_NAME]" at bounding box center [414, 8] width 92 height 13
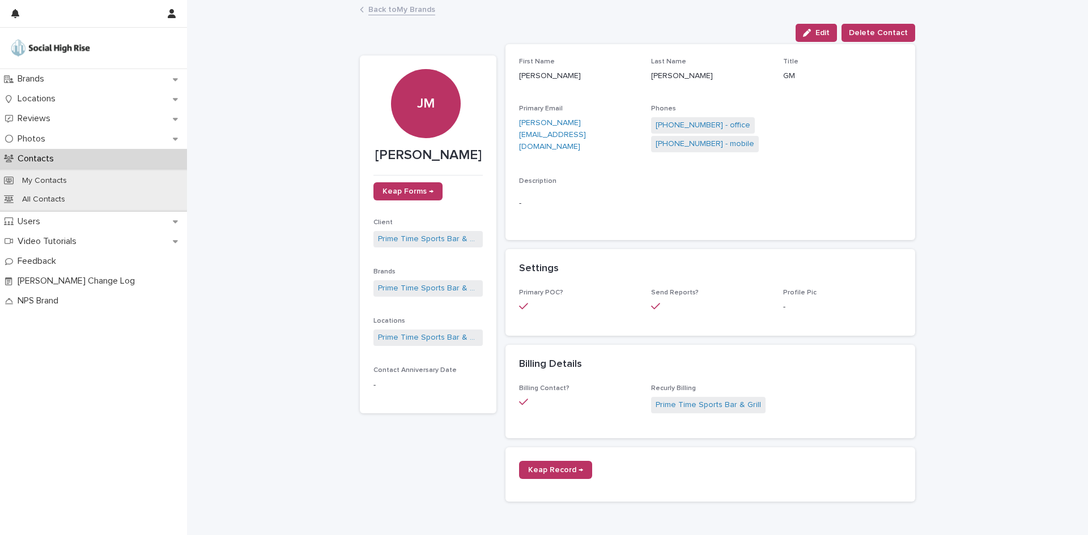
click at [433, 7] on div "Back to My Brands" at bounding box center [637, 10] width 567 height 16
click at [422, 7] on link "Back to My Brands" at bounding box center [401, 8] width 67 height 13
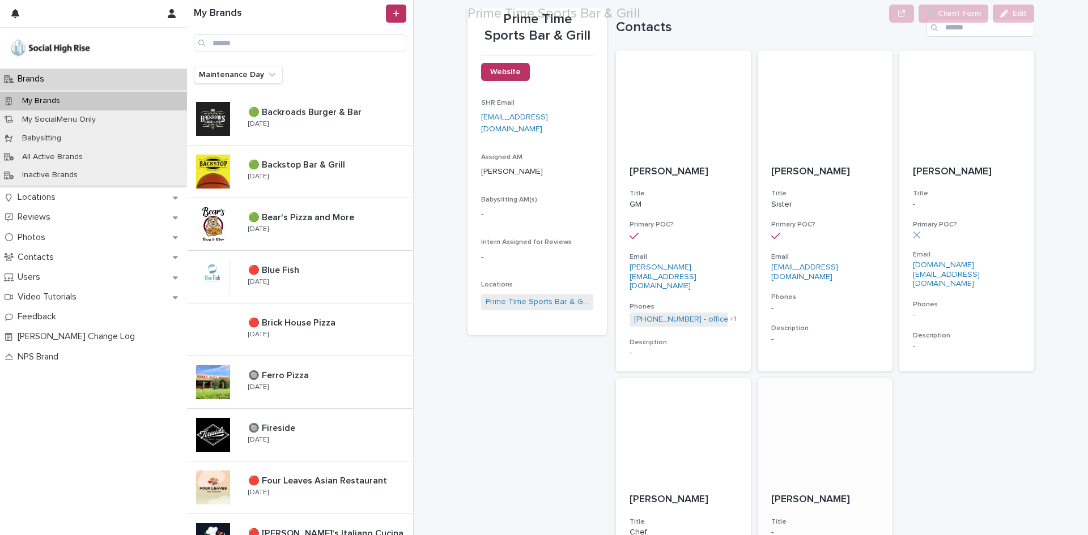
scroll to position [321, 0]
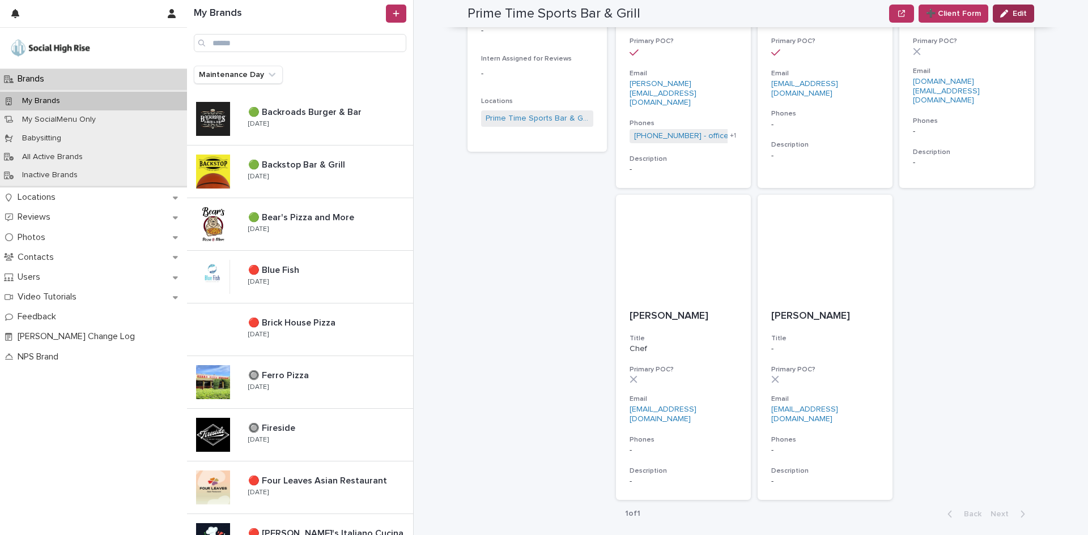
click at [1000, 14] on icon "button" at bounding box center [1004, 14] width 8 height 8
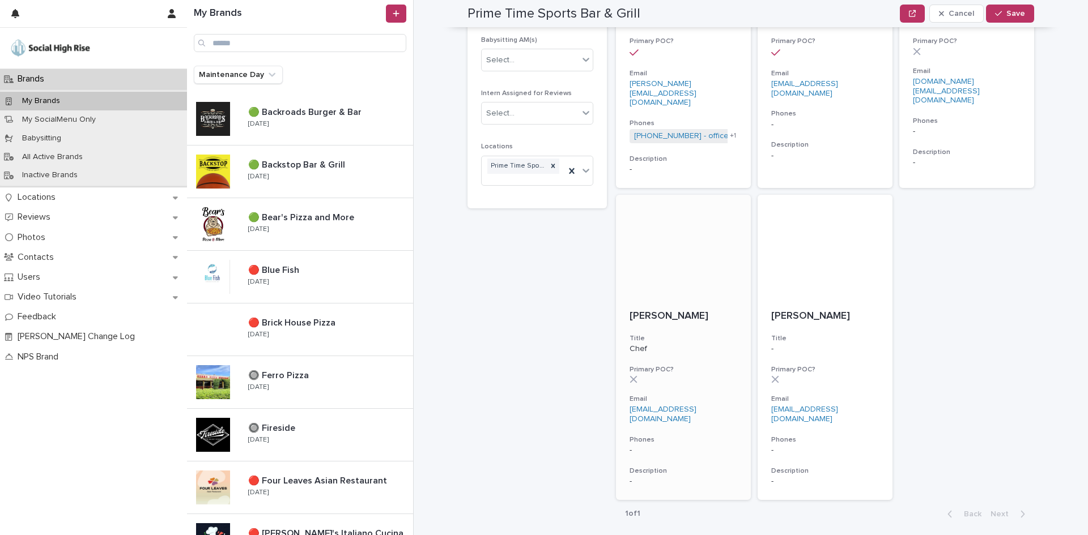
click at [675, 334] on h3 "Title" at bounding box center [683, 338] width 108 height 9
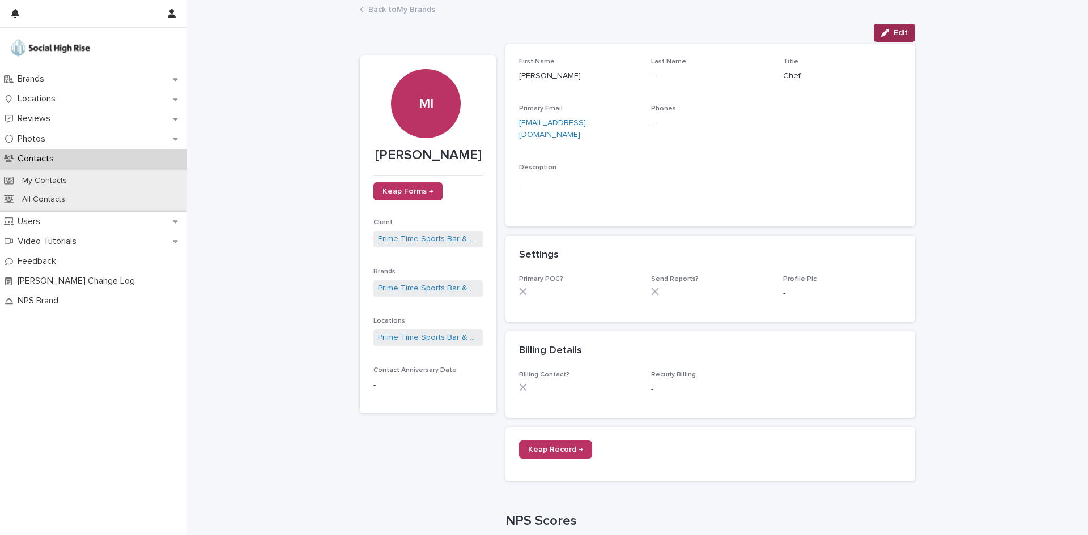
click at [887, 33] on div "button" at bounding box center [887, 33] width 12 height 8
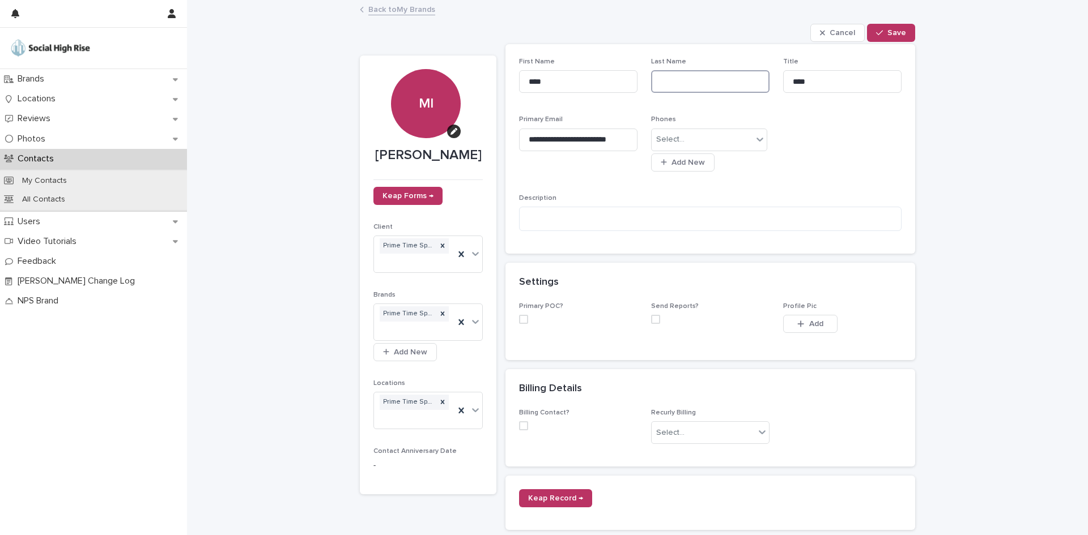
click at [671, 81] on input at bounding box center [710, 81] width 118 height 23
type input "******"
click at [904, 35] on button "Save" at bounding box center [891, 33] width 48 height 18
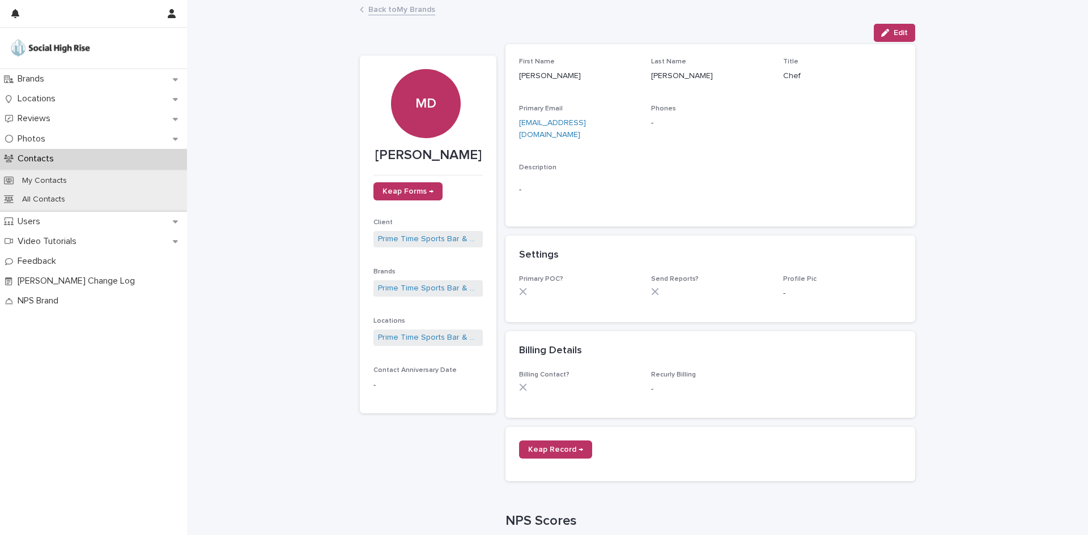
click at [408, 5] on link "Back to My Brands" at bounding box center [401, 8] width 67 height 13
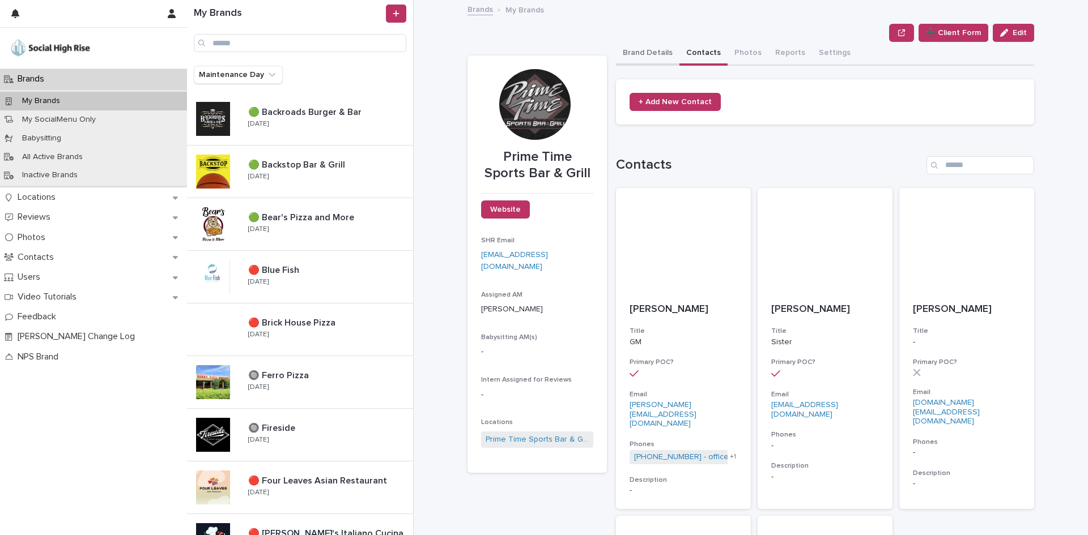
click at [621, 42] on button "Brand Details" at bounding box center [647, 54] width 63 height 24
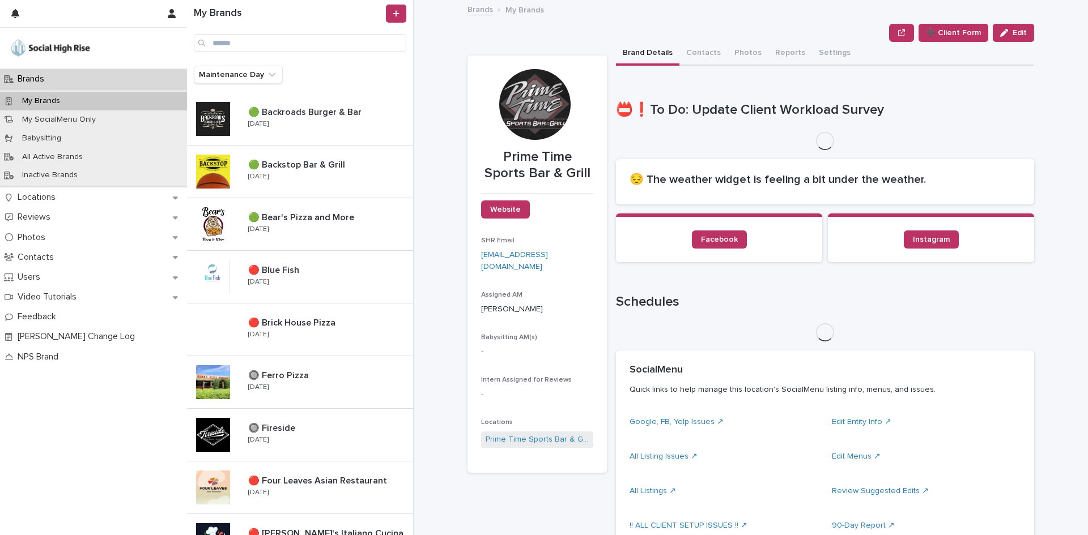
click at [650, 56] on button "Brand Details" at bounding box center [647, 54] width 63 height 24
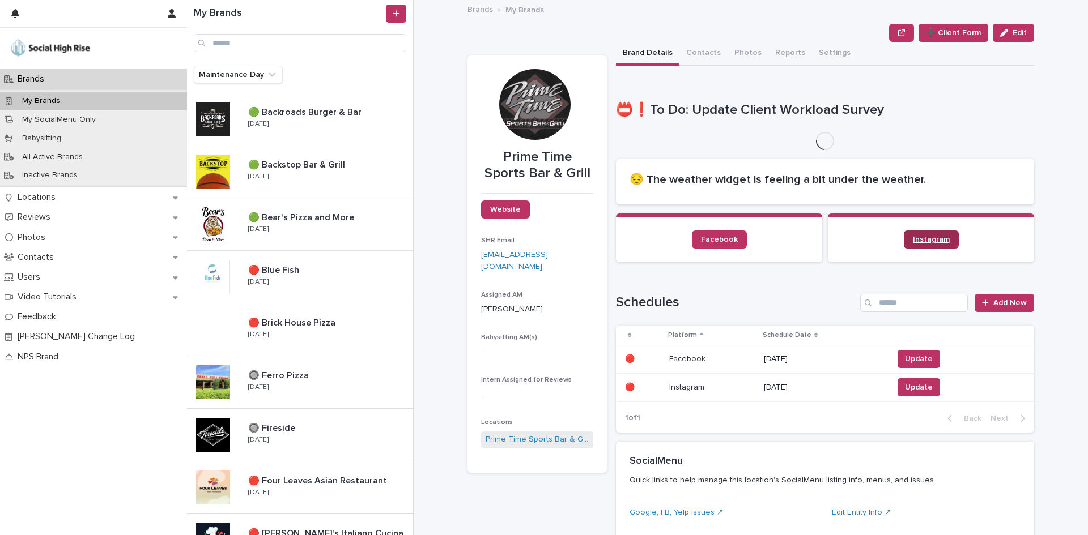
click at [915, 237] on span "Instagram" at bounding box center [931, 240] width 37 height 8
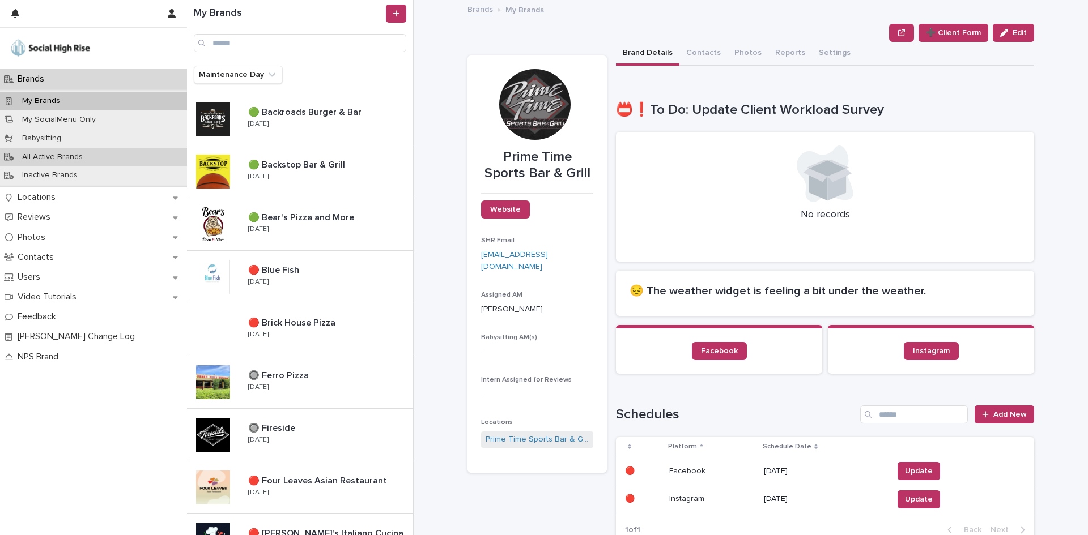
click at [67, 160] on p "All Active Brands" at bounding box center [52, 157] width 79 height 10
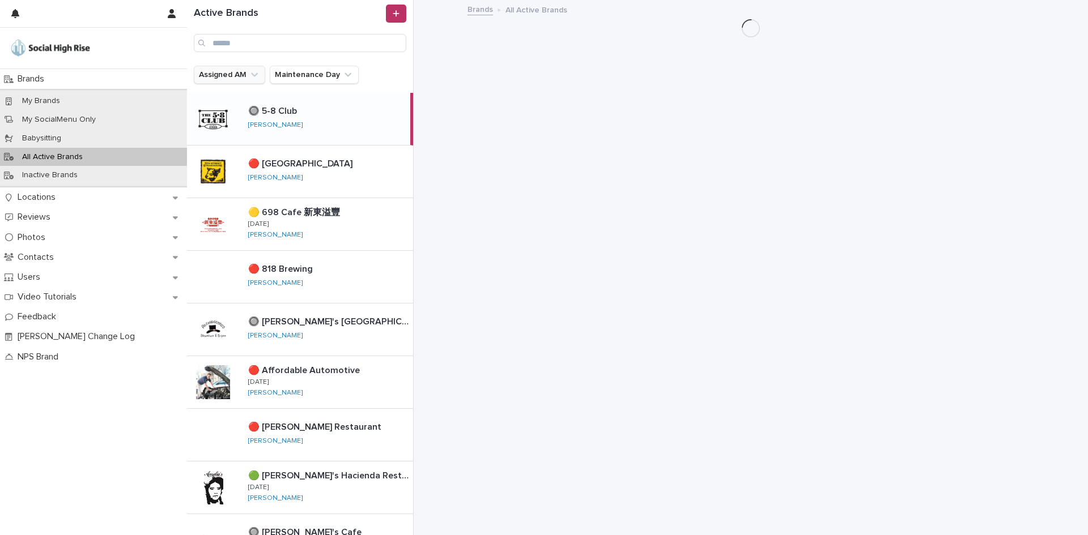
click at [246, 74] on button "Assigned AM" at bounding box center [229, 75] width 71 height 18
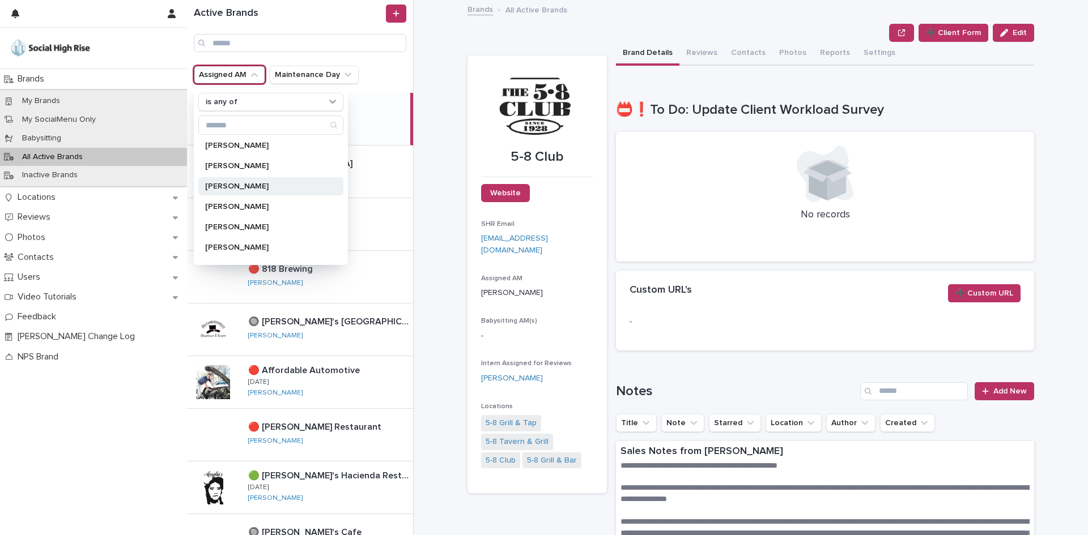
scroll to position [79, 0]
click at [424, 154] on div "Active Brands Assigned AM is any of [PERSON_NAME] [PERSON_NAME] [PERSON_NAME] […" at bounding box center [637, 267] width 901 height 535
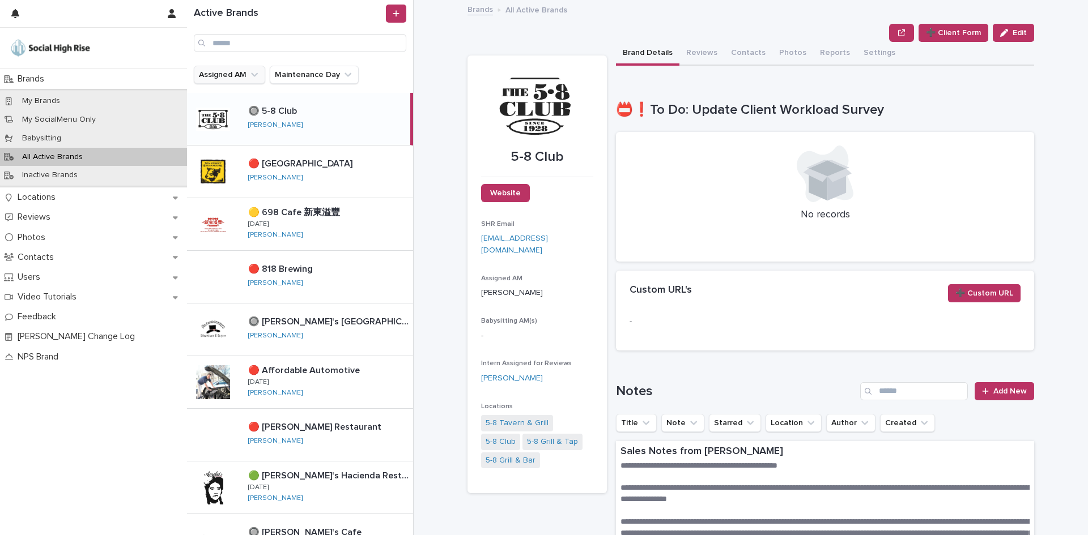
click at [233, 69] on button "Assigned AM" at bounding box center [229, 75] width 71 height 18
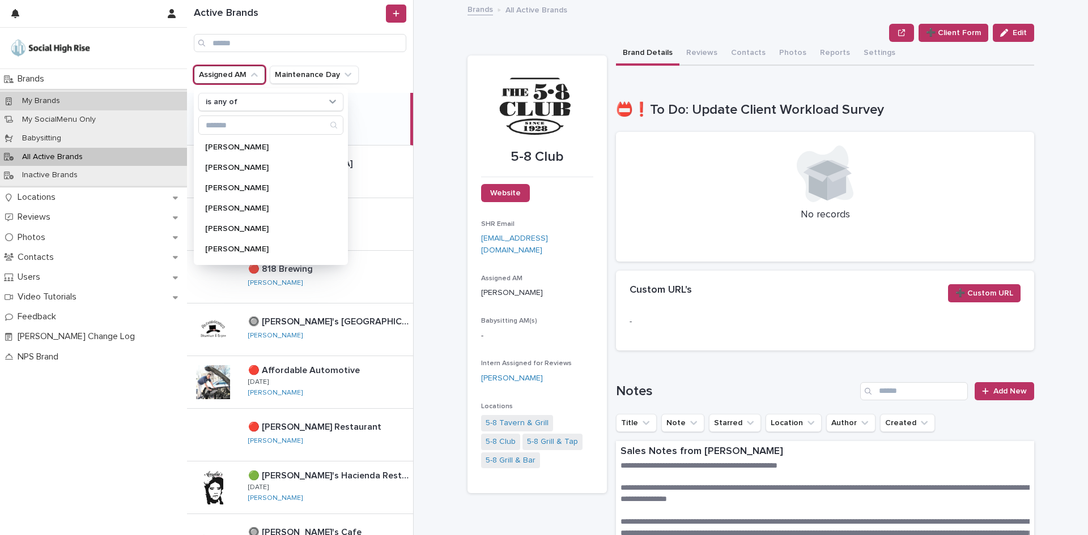
click at [89, 99] on div "My Brands" at bounding box center [93, 101] width 187 height 19
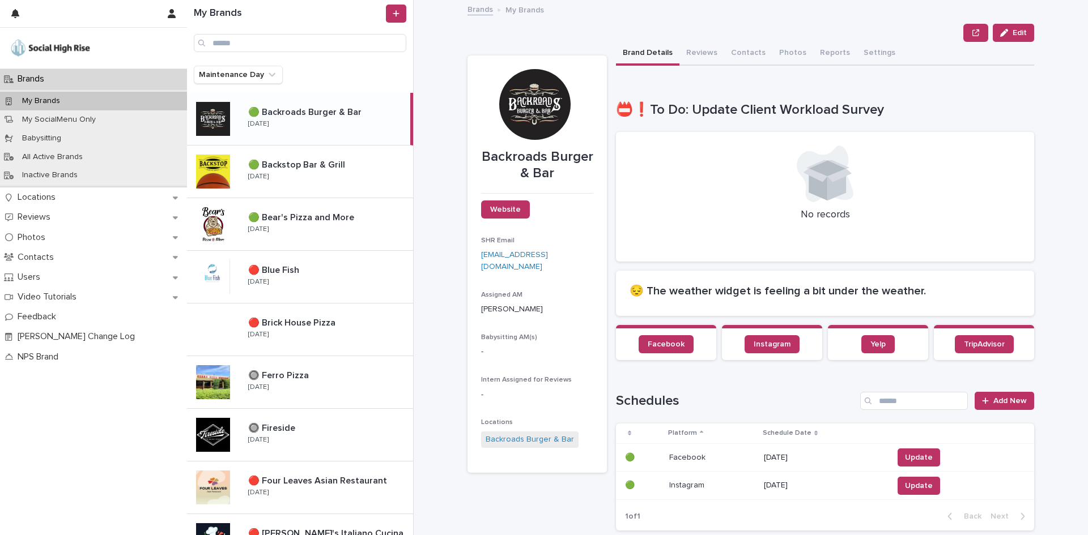
click at [246, 112] on div "🟢 Backroads Burger & Bar 🟢 Backroads Burger & Bar" at bounding box center [325, 112] width 162 height 11
click at [751, 56] on button "Contacts" at bounding box center [748, 54] width 48 height 24
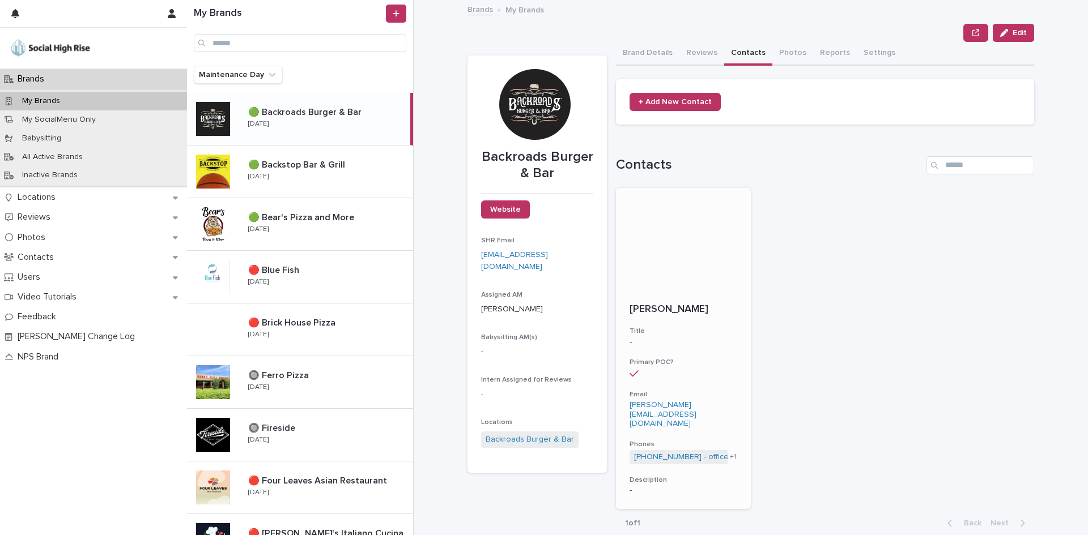
scroll to position [19, 0]
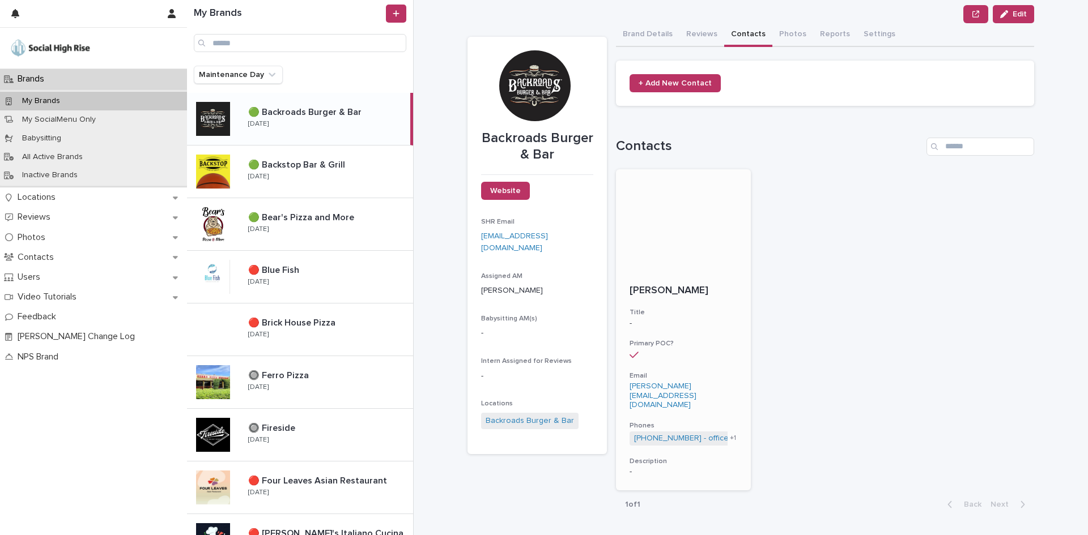
click at [663, 393] on p "[PERSON_NAME][EMAIL_ADDRESS][DOMAIN_NAME]" at bounding box center [683, 396] width 108 height 28
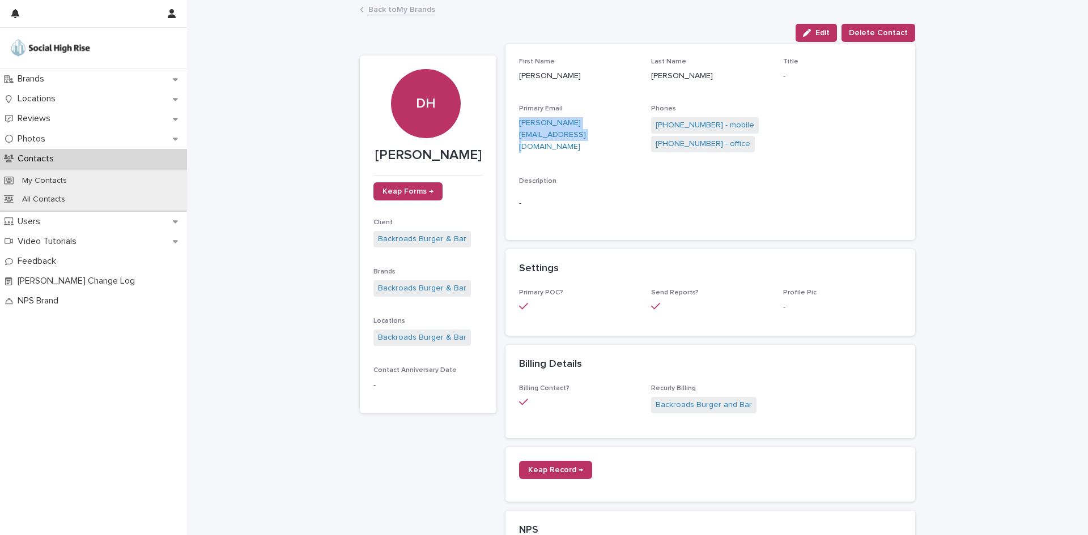
drag, startPoint x: 509, startPoint y: 122, endPoint x: 637, endPoint y: 124, distance: 128.0
click at [637, 124] on div "First Name [PERSON_NAME] Name [PERSON_NAME] Title - Primary Email [PERSON_NAME]…" at bounding box center [710, 142] width 410 height 196
click at [709, 123] on link "[PHONE_NUMBER] - mobile" at bounding box center [704, 126] width 99 height 12
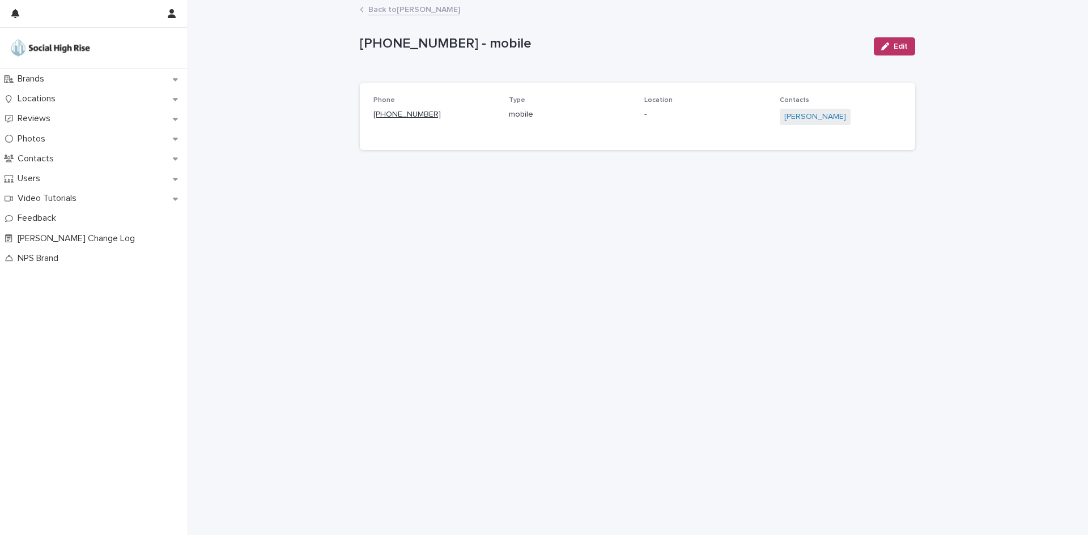
drag, startPoint x: 473, startPoint y: 111, endPoint x: 382, endPoint y: 111, distance: 91.2
click at [382, 111] on p "[PHONE_NUMBER]" at bounding box center [434, 115] width 122 height 12
click at [400, 14] on link "Back to [PERSON_NAME]" at bounding box center [414, 8] width 92 height 13
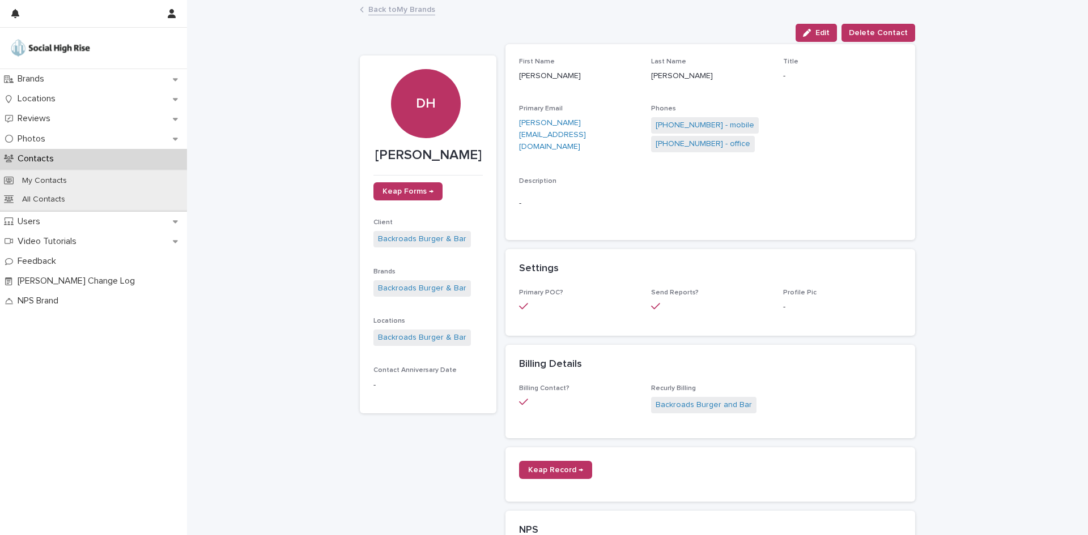
click at [383, 11] on link "Back to My Brands" at bounding box center [401, 8] width 67 height 13
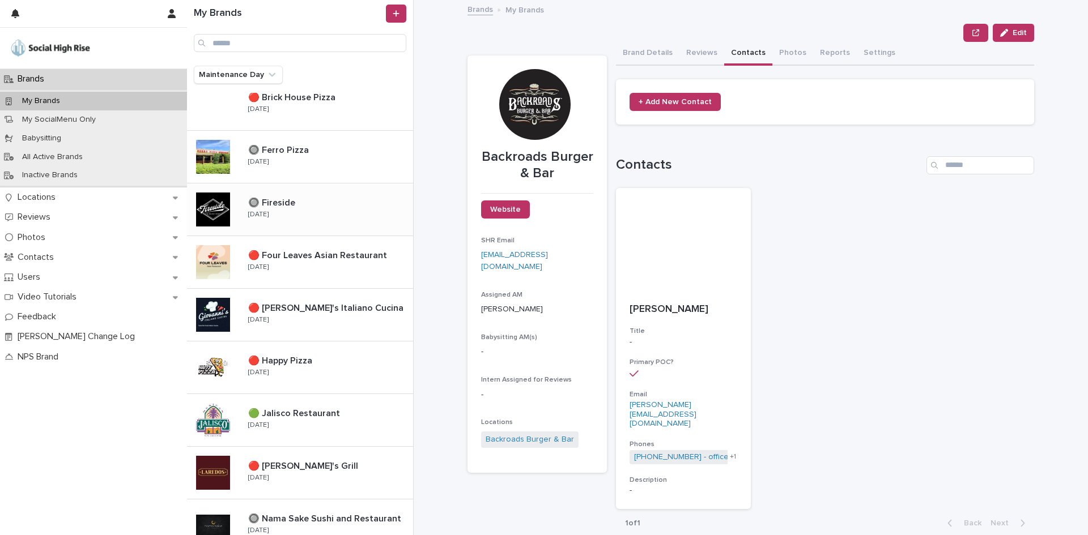
scroll to position [227, 0]
click at [297, 327] on div "🔴 [PERSON_NAME]'s Italiano Cucina 🔴 [PERSON_NAME]'s Italiano Cucina [DATE]" at bounding box center [326, 313] width 174 height 33
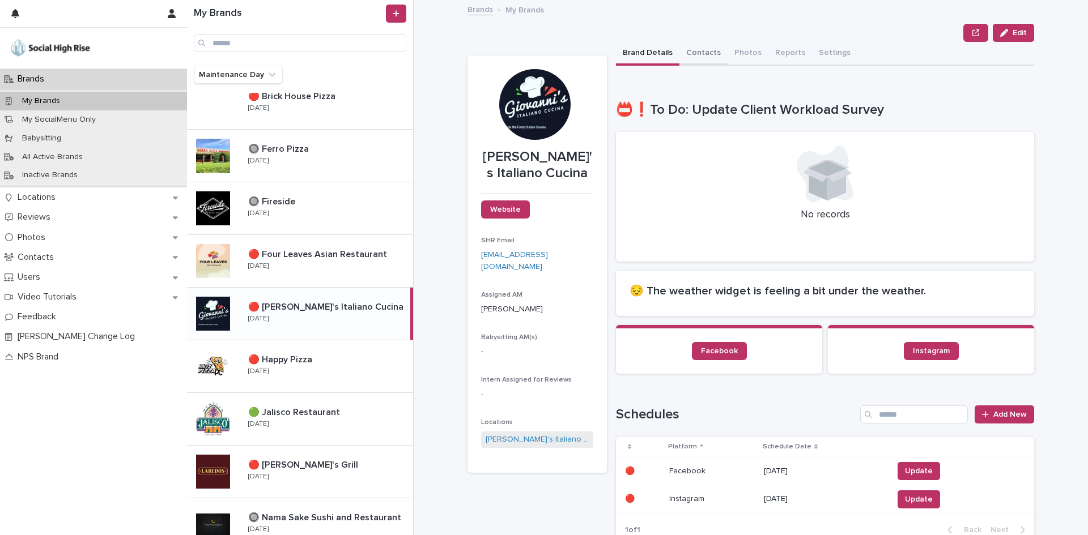
click at [701, 52] on button "Contacts" at bounding box center [703, 54] width 48 height 24
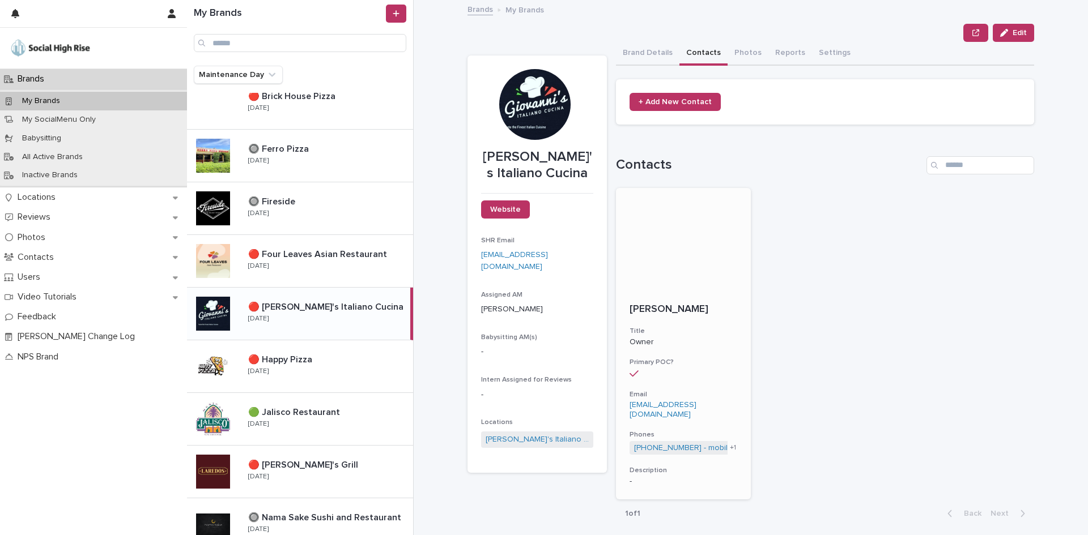
click at [655, 423] on div "[PERSON_NAME] Title Owner Primary POC? Email [EMAIL_ADDRESS][DOMAIN_NAME] Phone…" at bounding box center [683, 395] width 135 height 210
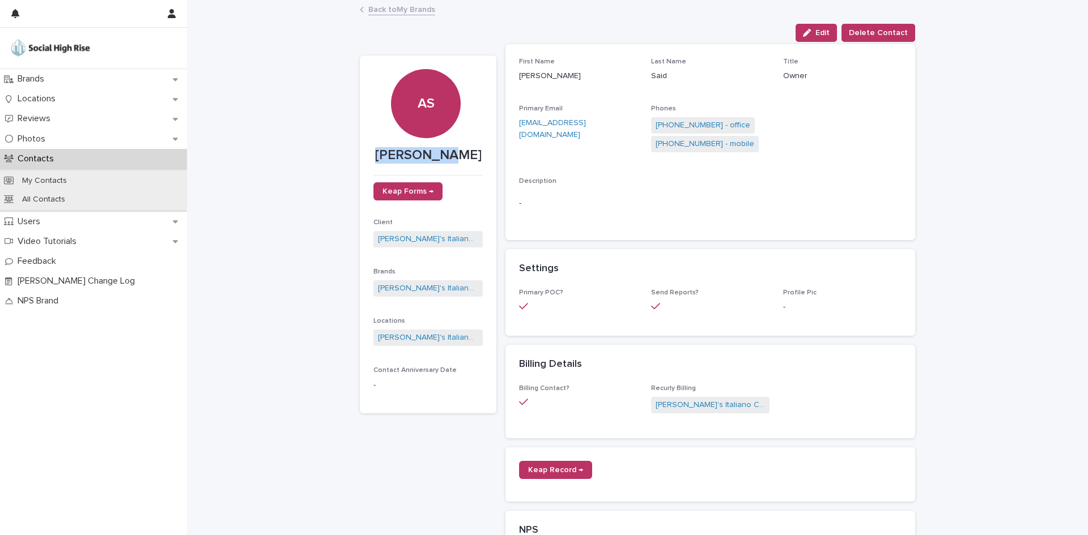
drag, startPoint x: 468, startPoint y: 156, endPoint x: 365, endPoint y: 159, distance: 103.1
click at [365, 159] on section "AS [PERSON_NAME] Forms → Client [PERSON_NAME]'s Italiano Cucina Brands Giovanni…" at bounding box center [428, 235] width 137 height 359
drag, startPoint x: 512, startPoint y: 121, endPoint x: 630, endPoint y: 123, distance: 118.4
click at [630, 123] on div "First Name [PERSON_NAME] Last Name Said Title Owner Primary Email [EMAIL_ADDRES…" at bounding box center [710, 142] width 410 height 196
click at [719, 144] on link "[PHONE_NUMBER] - mobile" at bounding box center [704, 144] width 99 height 12
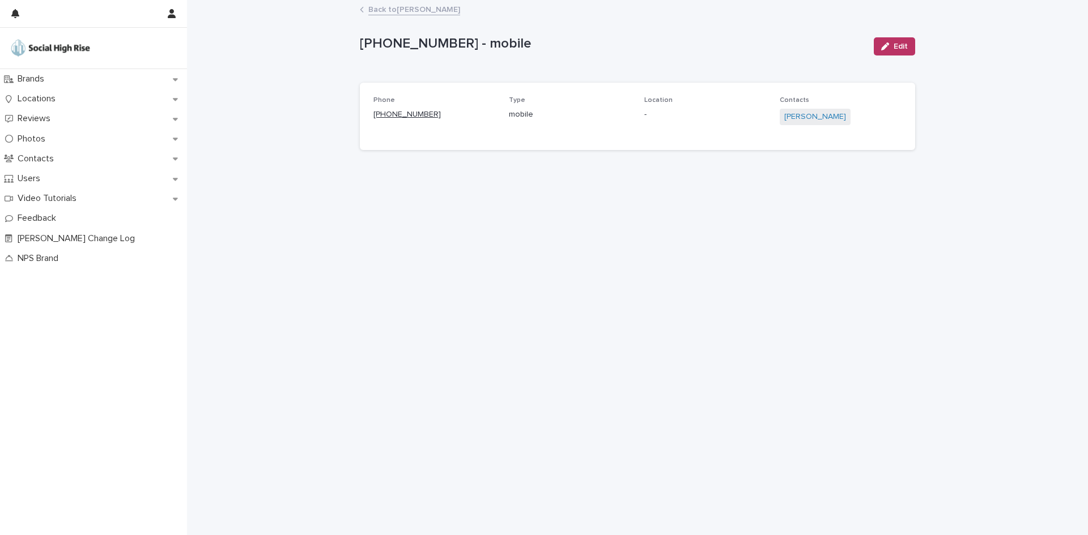
drag, startPoint x: 452, startPoint y: 110, endPoint x: 382, endPoint y: 112, distance: 70.3
click at [382, 112] on p "[PHONE_NUMBER]" at bounding box center [434, 115] width 122 height 12
click at [390, 15] on div "Back to [PERSON_NAME]" at bounding box center [637, 10] width 567 height 16
click at [389, 10] on link "Back to [PERSON_NAME]" at bounding box center [414, 8] width 92 height 13
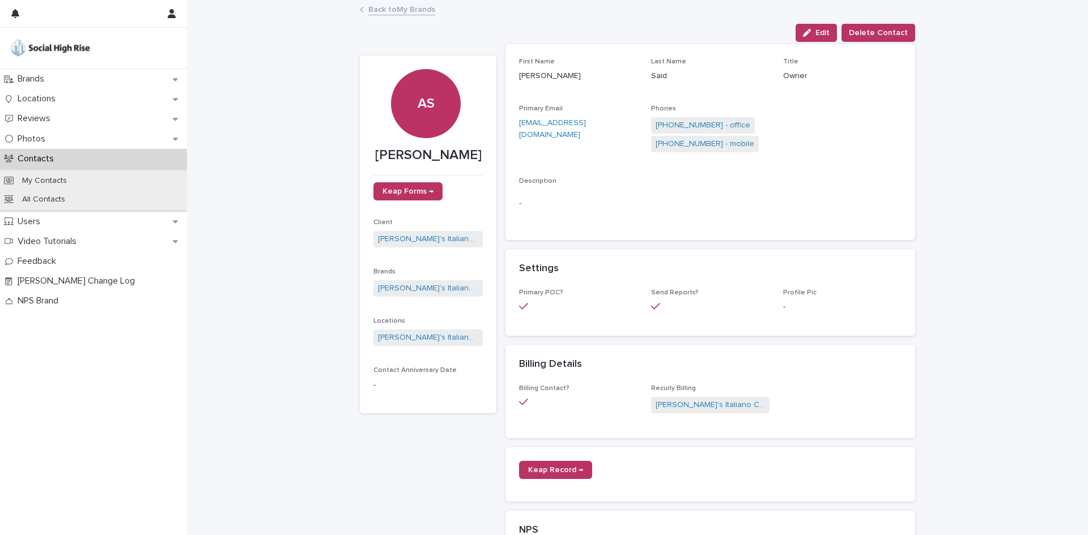
click at [390, 6] on link "Back to My Brands" at bounding box center [401, 8] width 67 height 13
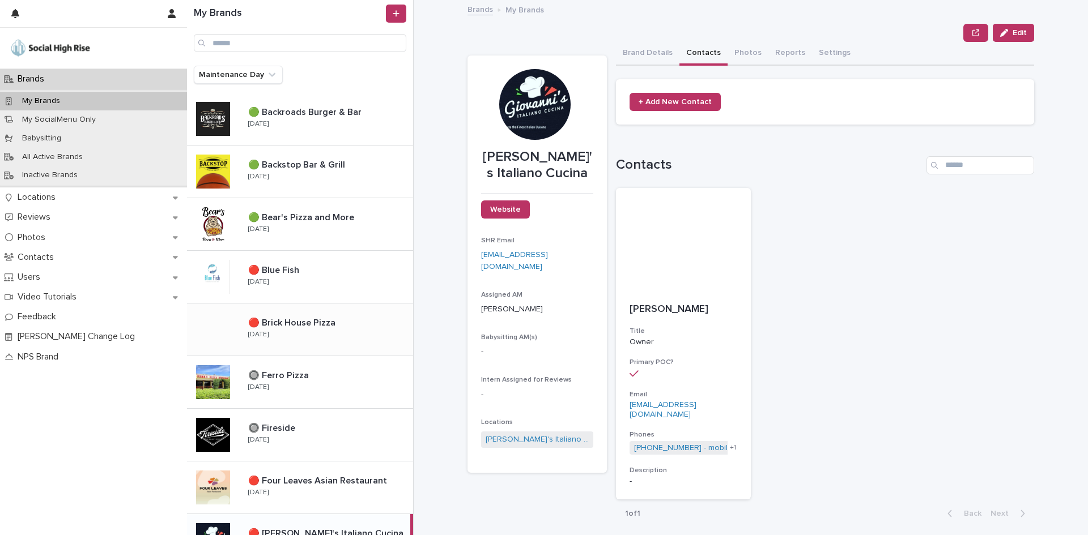
scroll to position [340, 0]
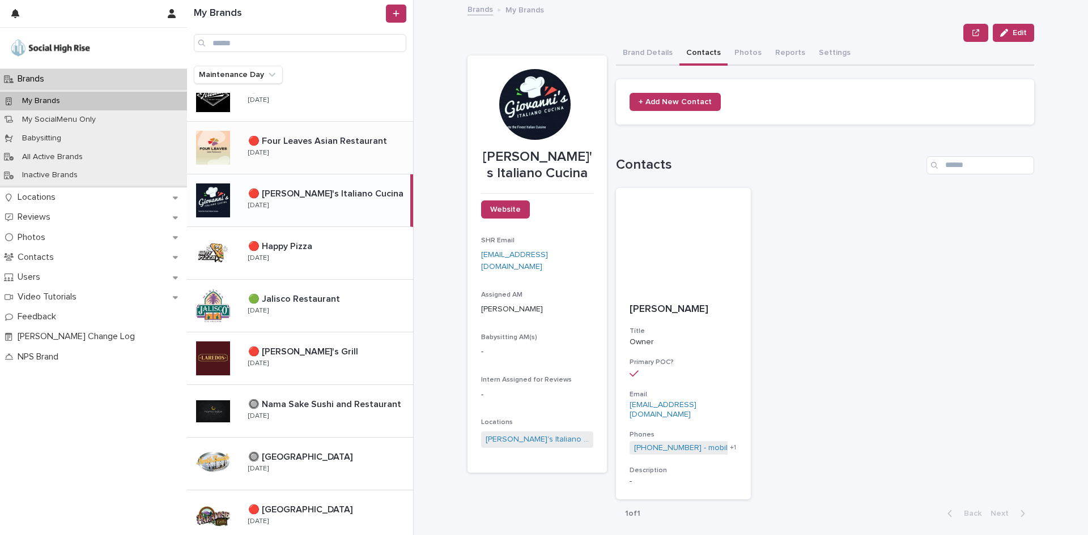
click at [331, 164] on div "🔴 Four Leaves Asian Restaurant 🔴 Four Leaves Asian Restaurant [DATE]" at bounding box center [326, 147] width 174 height 33
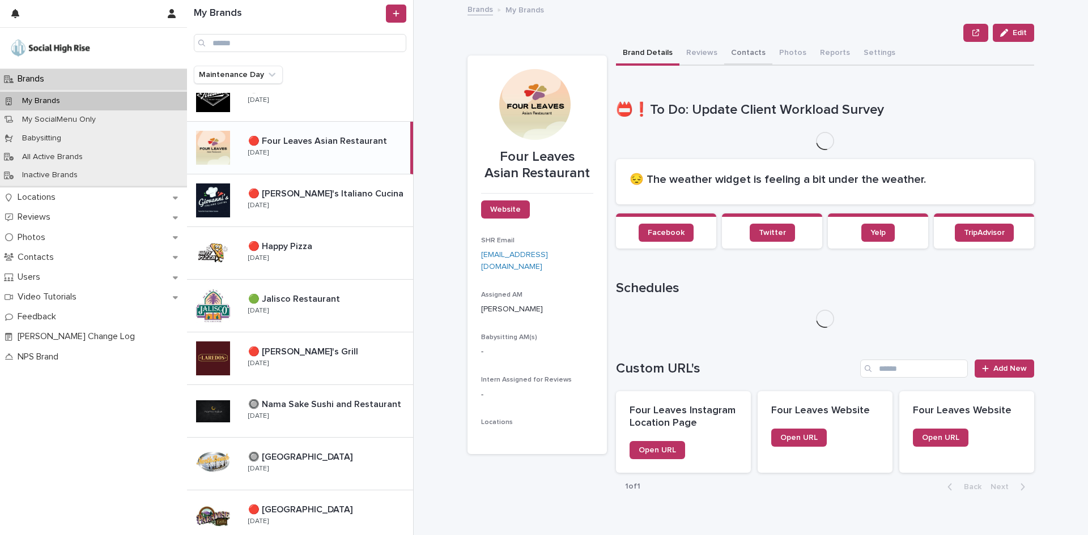
click at [735, 57] on button "Contacts" at bounding box center [748, 54] width 48 height 24
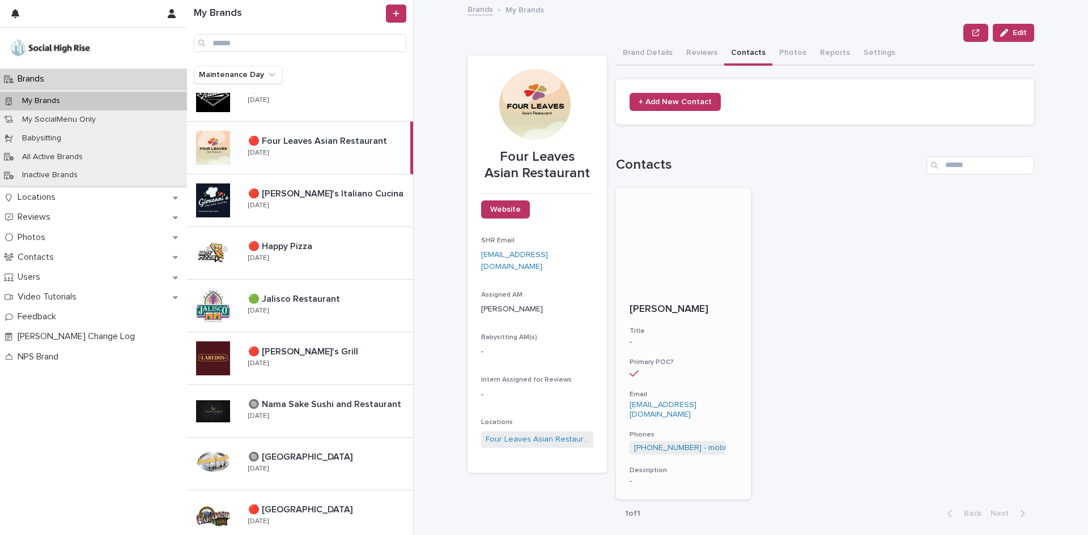
click at [646, 308] on p "[PERSON_NAME]" at bounding box center [683, 310] width 108 height 12
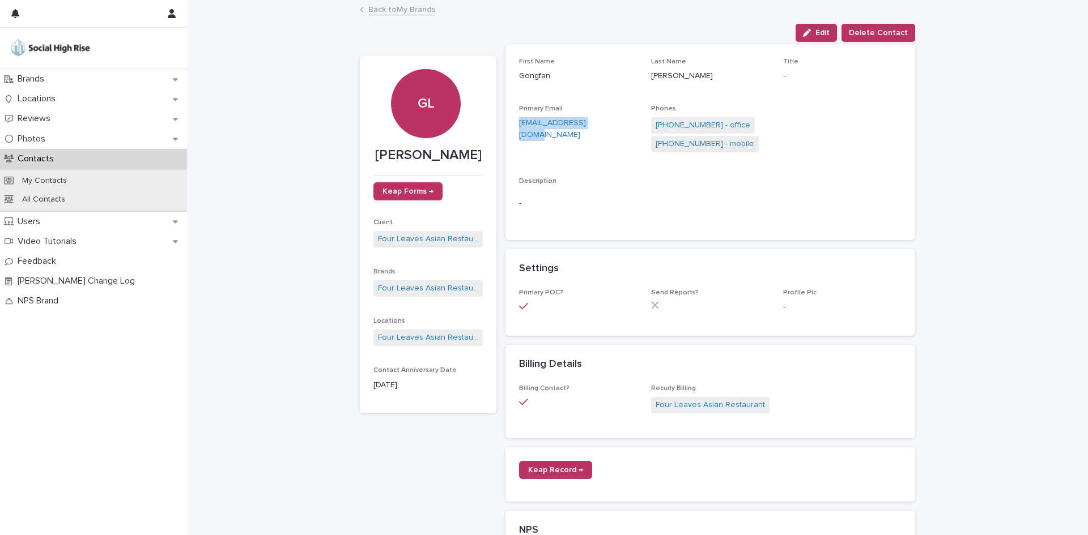
drag, startPoint x: 606, startPoint y: 120, endPoint x: 505, endPoint y: 120, distance: 101.4
click at [505, 120] on div "First Name [PERSON_NAME] Last Name [PERSON_NAME] Title - Primary Email [EMAIL_A…" at bounding box center [710, 142] width 410 height 196
click at [709, 146] on link "[PHONE_NUMBER] - mobile" at bounding box center [704, 144] width 99 height 12
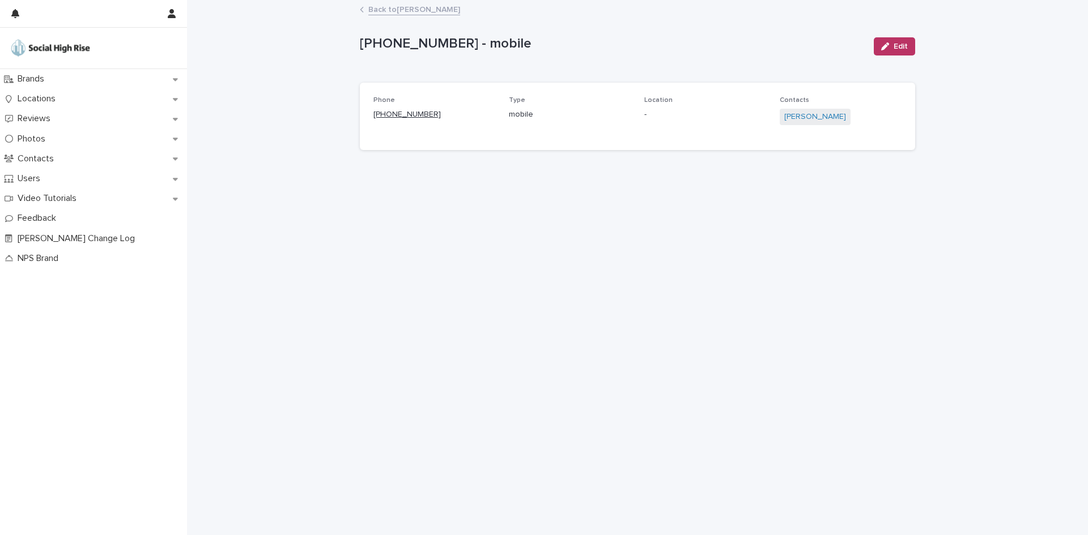
drag, startPoint x: 471, startPoint y: 107, endPoint x: 384, endPoint y: 116, distance: 87.7
click at [384, 116] on div "[PHONE_NUMBER]" at bounding box center [434, 114] width 122 height 14
click at [394, 6] on link "Back to [PERSON_NAME]" at bounding box center [414, 8] width 92 height 13
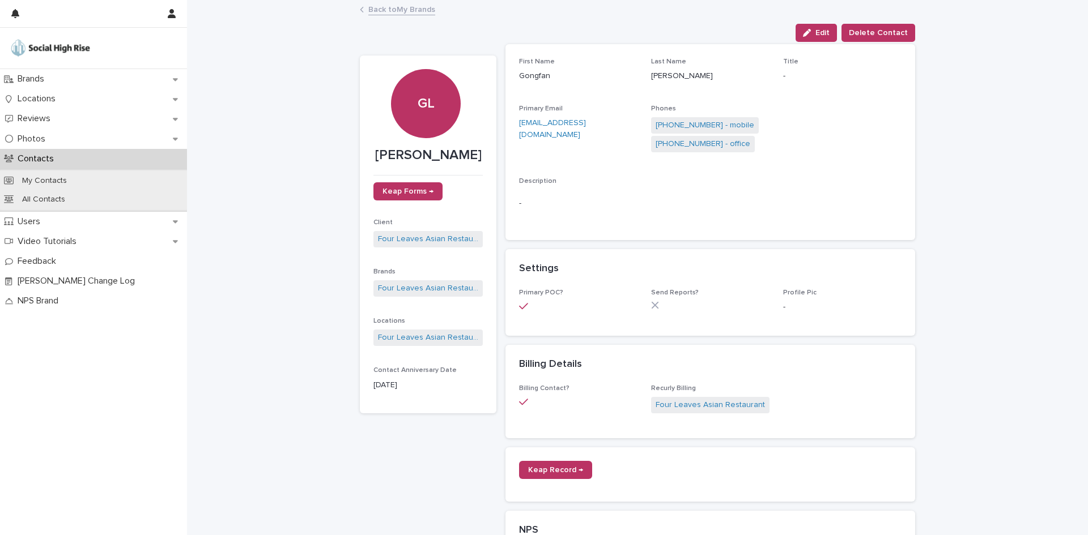
click at [390, 15] on link "Back to My Brands" at bounding box center [401, 8] width 67 height 13
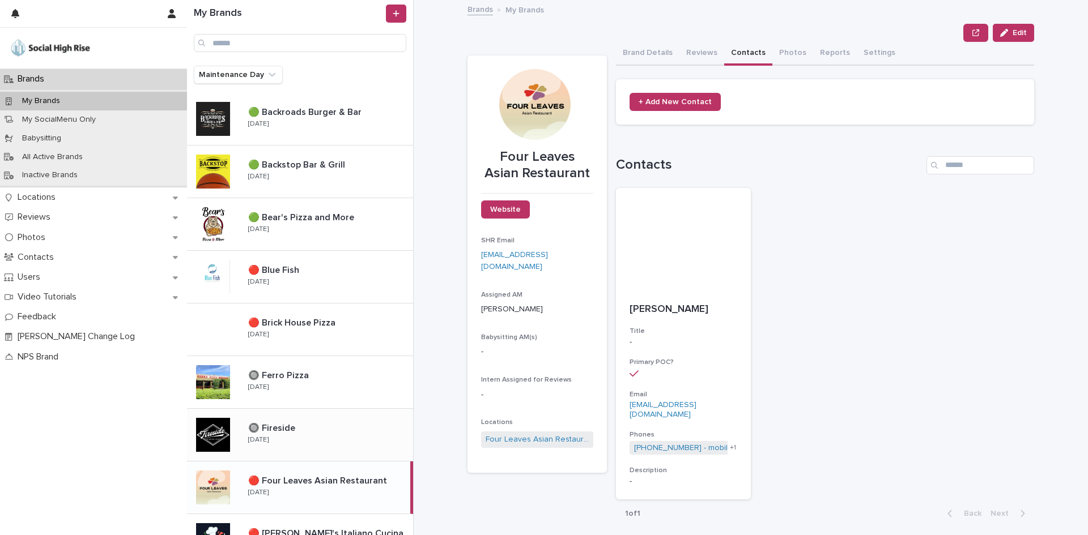
click at [221, 420] on div at bounding box center [213, 435] width 34 height 34
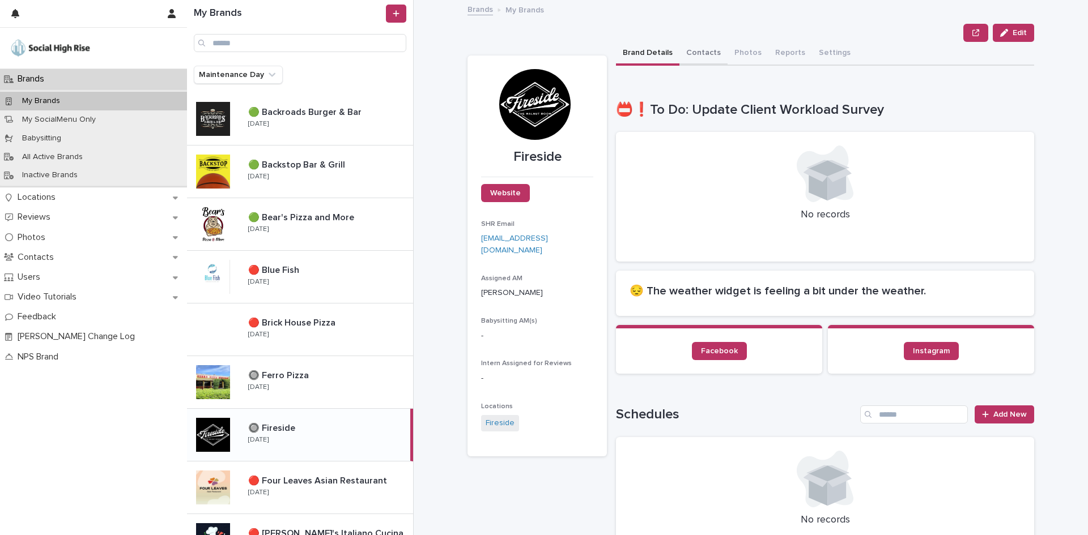
click at [708, 51] on button "Contacts" at bounding box center [703, 54] width 48 height 24
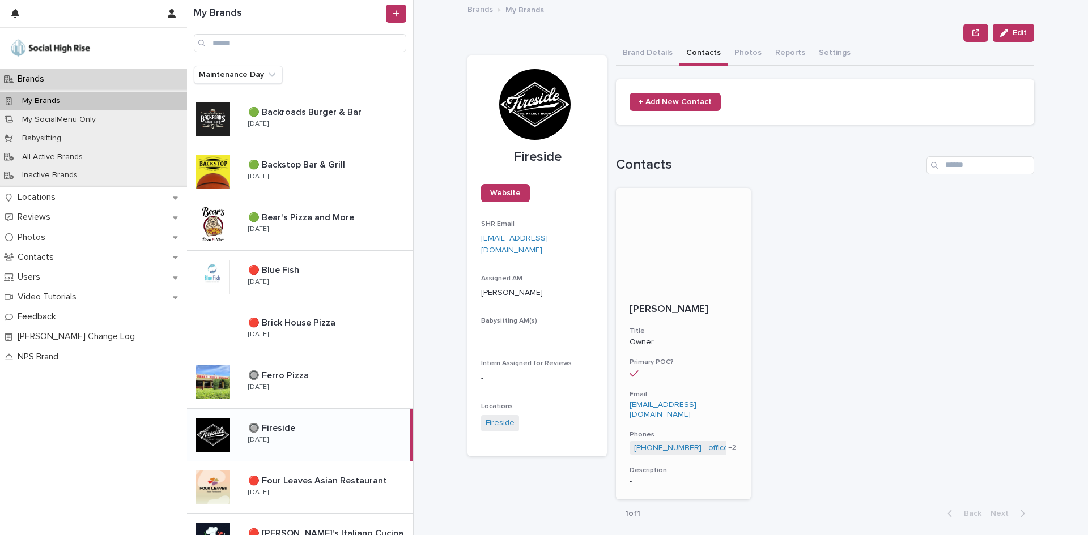
click at [619, 399] on div "[PERSON_NAME] Title Owner Primary POC? Email [EMAIL_ADDRESS][DOMAIN_NAME] Phone…" at bounding box center [683, 395] width 135 height 210
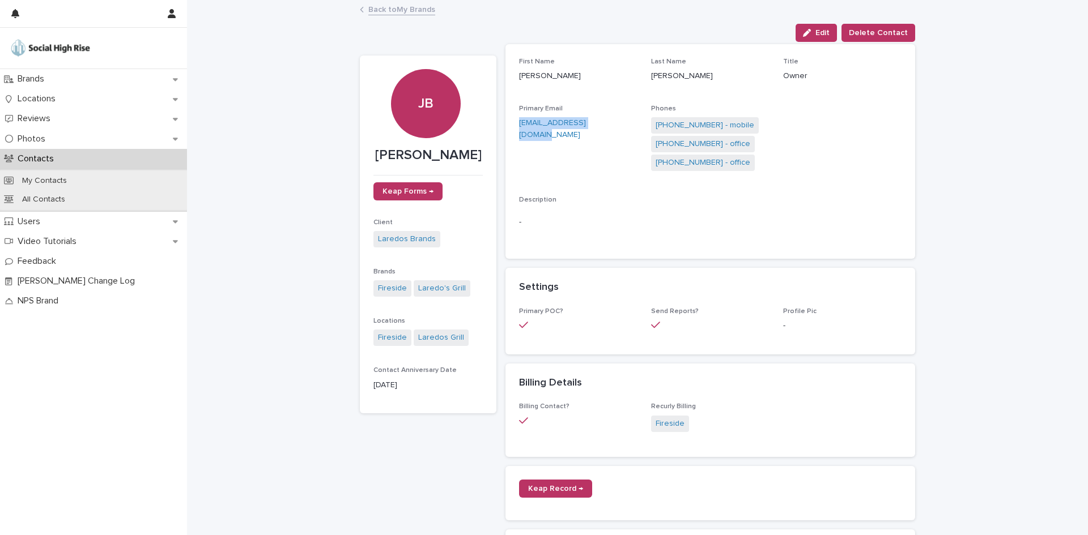
drag, startPoint x: 513, startPoint y: 120, endPoint x: 623, endPoint y: 120, distance: 109.9
click at [623, 120] on div "First Name [PERSON_NAME] Last Name [PERSON_NAME] Title Owner Primary Email [EMA…" at bounding box center [710, 151] width 410 height 215
click at [686, 127] on link "[PHONE_NUMBER] - mobile" at bounding box center [704, 126] width 99 height 12
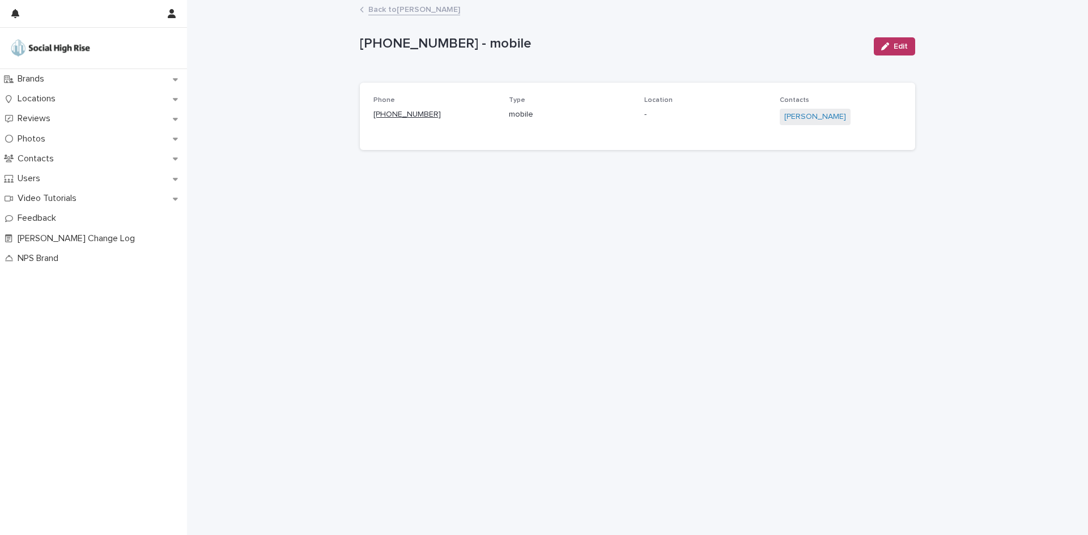
drag, startPoint x: 436, startPoint y: 114, endPoint x: 382, endPoint y: 113, distance: 54.4
click at [382, 113] on p "[PHONE_NUMBER]" at bounding box center [434, 115] width 122 height 12
click at [446, 6] on link "Back to [PERSON_NAME]" at bounding box center [414, 8] width 92 height 13
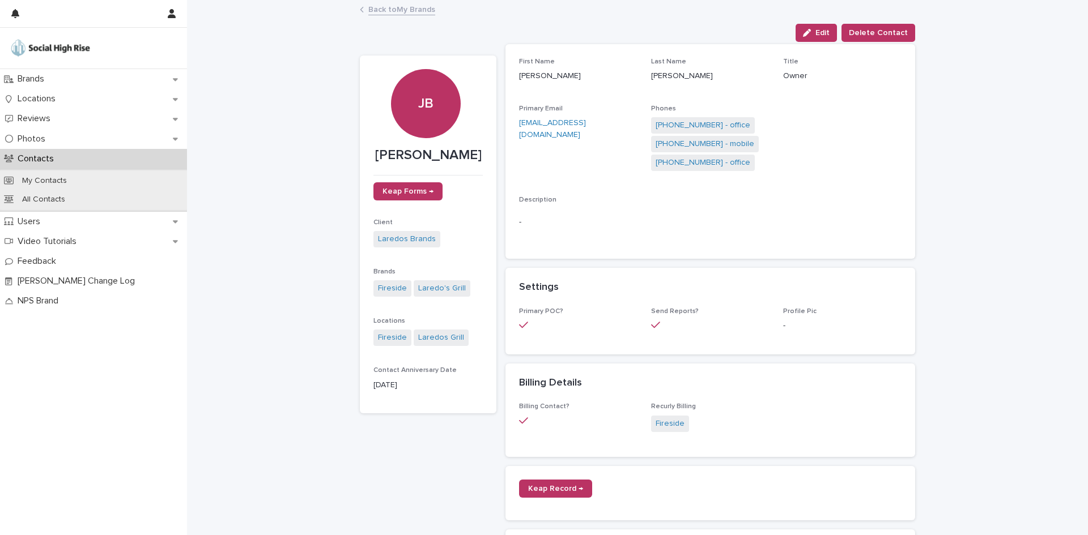
click at [417, 10] on link "Back to My Brands" at bounding box center [401, 8] width 67 height 13
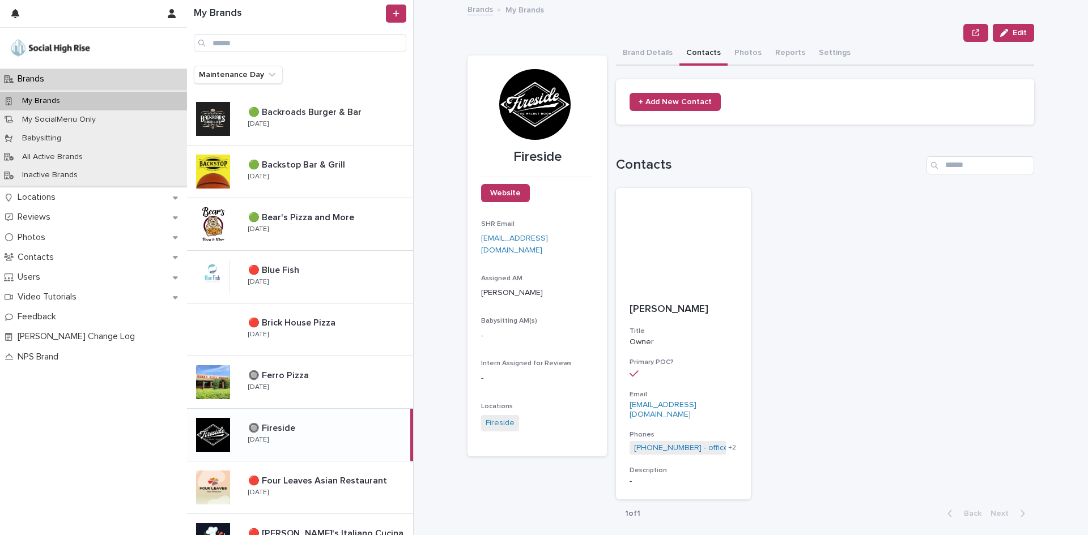
drag, startPoint x: 313, startPoint y: 227, endPoint x: 562, endPoint y: 228, distance: 249.3
click at [313, 227] on div "🟢 Bear's Pizza and More 🟢 Bear's Pizza and More [DATE]" at bounding box center [326, 224] width 174 height 33
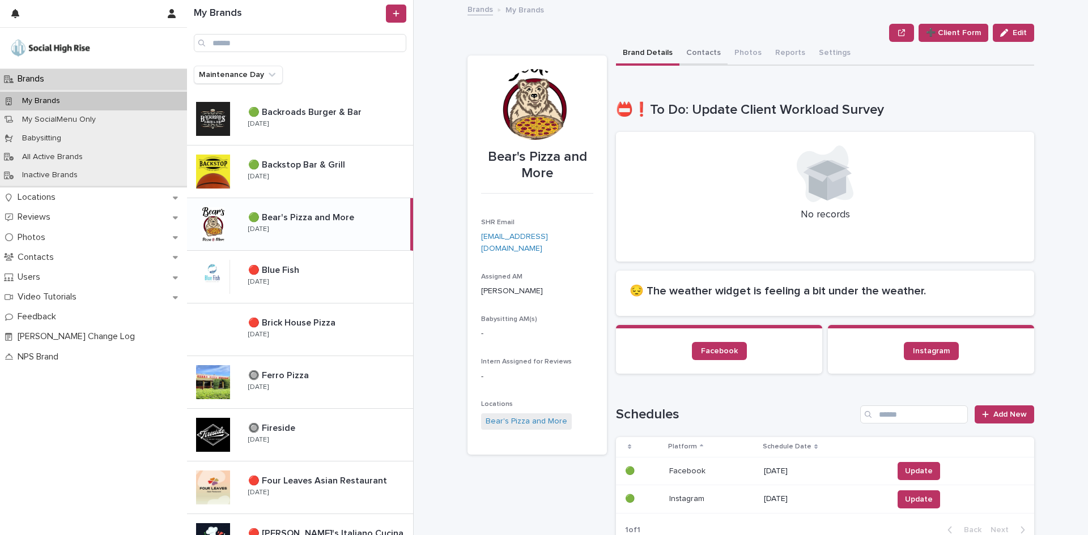
drag, startPoint x: 708, startPoint y: 45, endPoint x: 721, endPoint y: 240, distance: 195.3
click at [708, 45] on button "Contacts" at bounding box center [703, 54] width 48 height 24
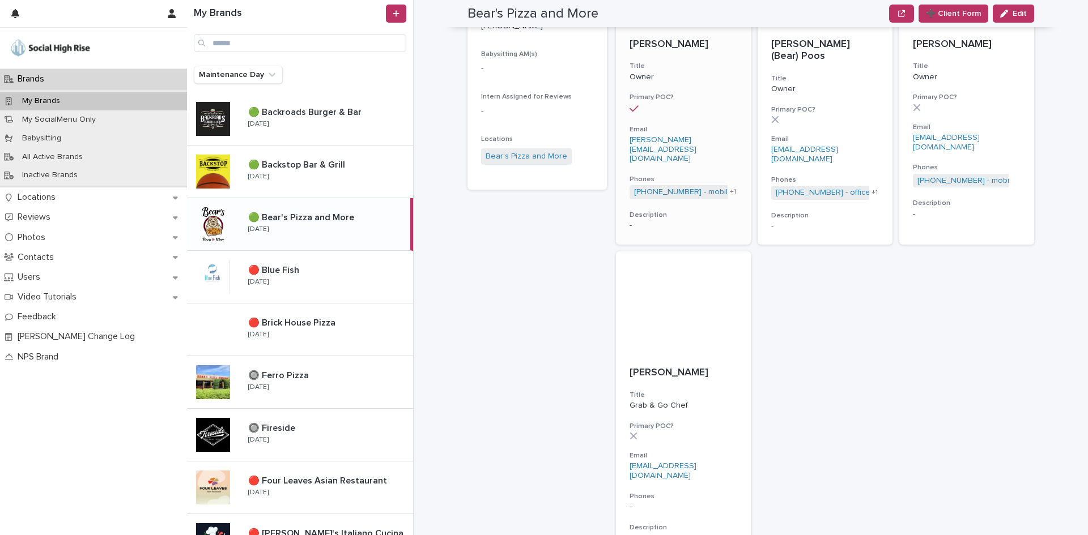
scroll to position [199, 0]
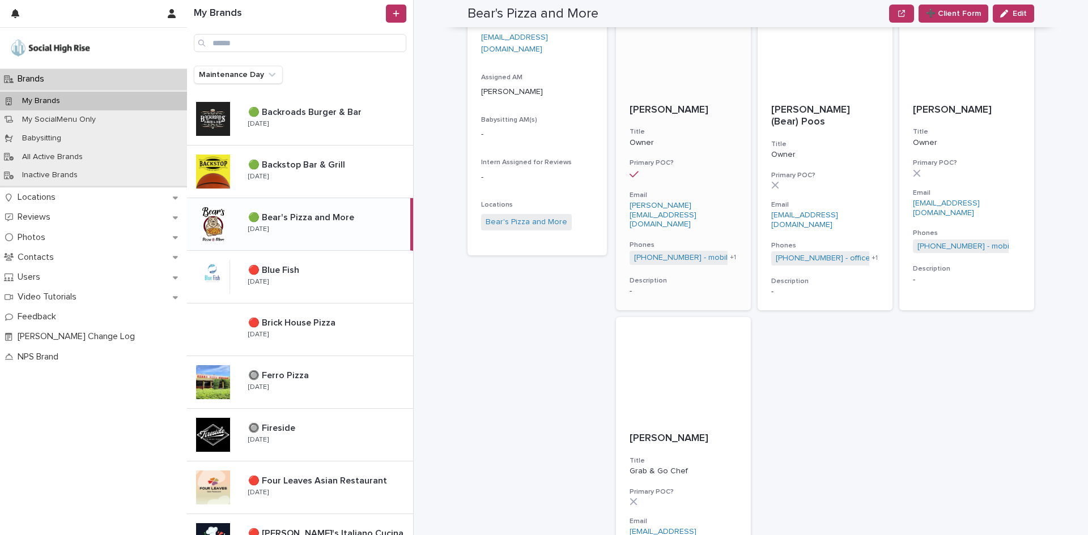
click at [646, 134] on h3 "Title" at bounding box center [683, 131] width 108 height 9
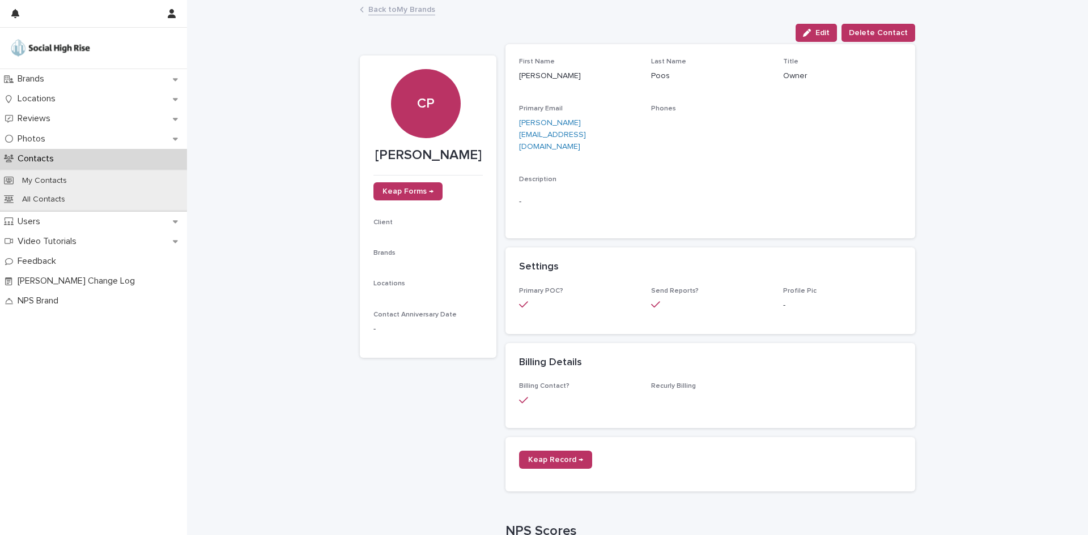
click at [567, 195] on div "Description -" at bounding box center [710, 200] width 382 height 49
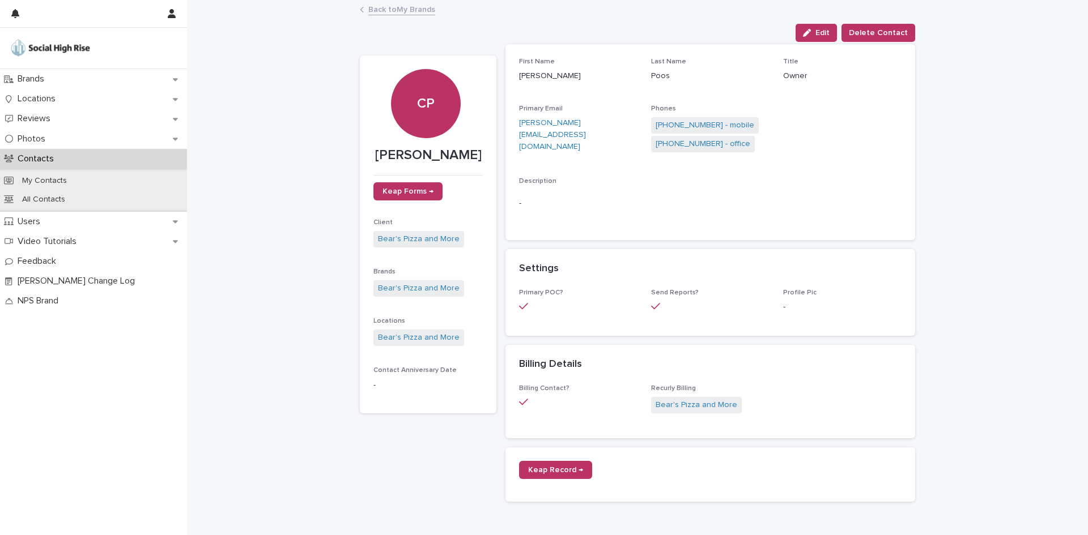
drag, startPoint x: 370, startPoint y: 154, endPoint x: 485, endPoint y: 154, distance: 114.4
click at [485, 154] on section "CP [PERSON_NAME] Keap Forms → Client Bear's Pizza and More Brands Bear's Pizza …" at bounding box center [428, 235] width 137 height 359
drag, startPoint x: 744, startPoint y: 141, endPoint x: 731, endPoint y: 142, distance: 13.6
click at [744, 141] on div "[PHONE_NUMBER] - mobile [PHONE_NUMBER] - office" at bounding box center [710, 135] width 118 height 37
click at [729, 142] on link "[PHONE_NUMBER] - office" at bounding box center [702, 144] width 95 height 12
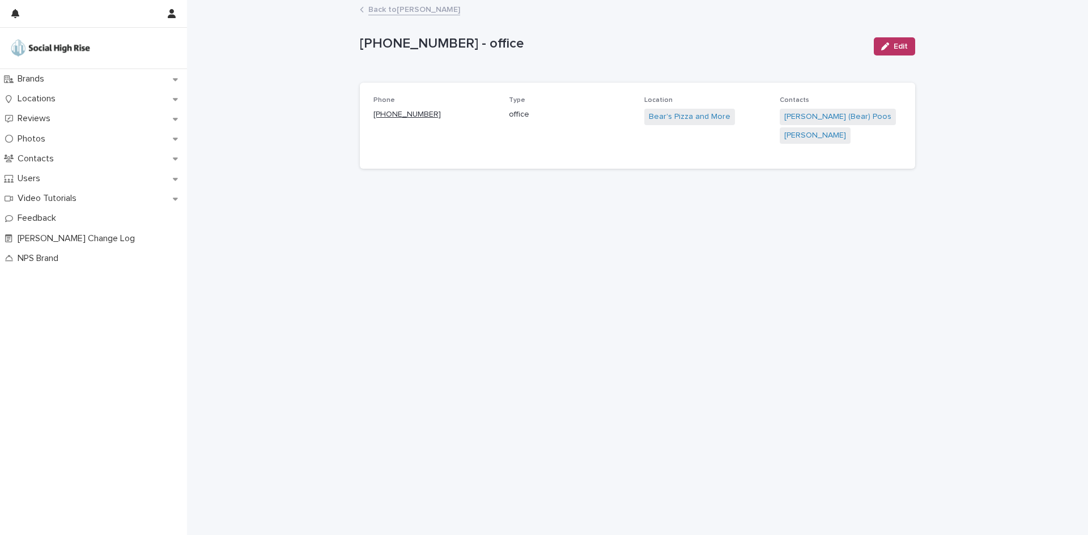
drag, startPoint x: 452, startPoint y: 112, endPoint x: 384, endPoint y: 114, distance: 68.6
click at [384, 114] on p "[PHONE_NUMBER]" at bounding box center [434, 115] width 122 height 12
click at [430, 12] on link "Back to [PERSON_NAME]" at bounding box center [414, 8] width 92 height 13
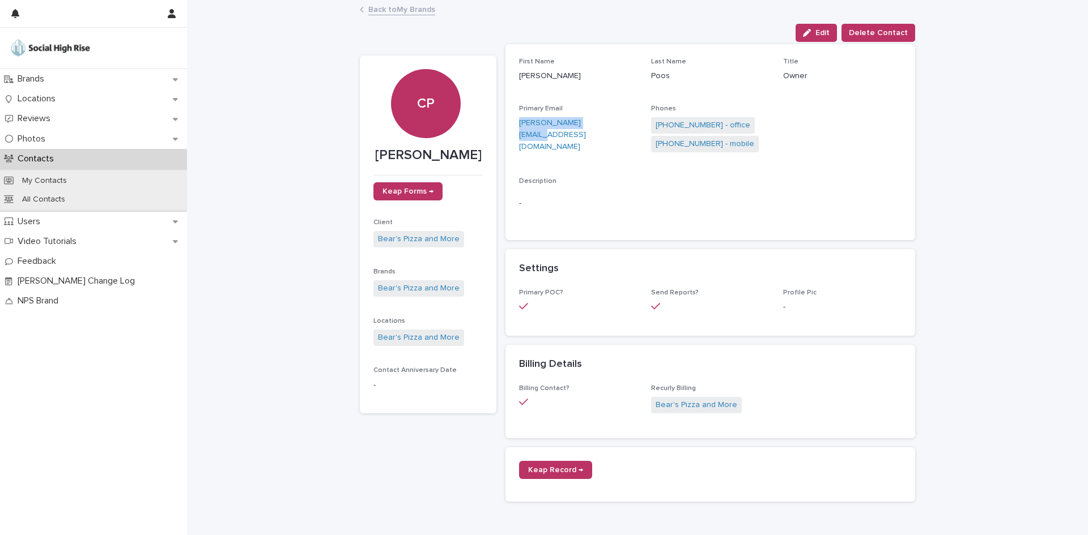
drag, startPoint x: 599, startPoint y: 120, endPoint x: 506, endPoint y: 122, distance: 93.5
click at [506, 122] on div "First Name [PERSON_NAME] Last Name [PERSON_NAME] Title Owner Primary Email [PER…" at bounding box center [710, 142] width 410 height 196
click at [360, 10] on icon at bounding box center [362, 10] width 4 height 6
click at [368, 5] on link "Back to My Brands" at bounding box center [401, 8] width 67 height 13
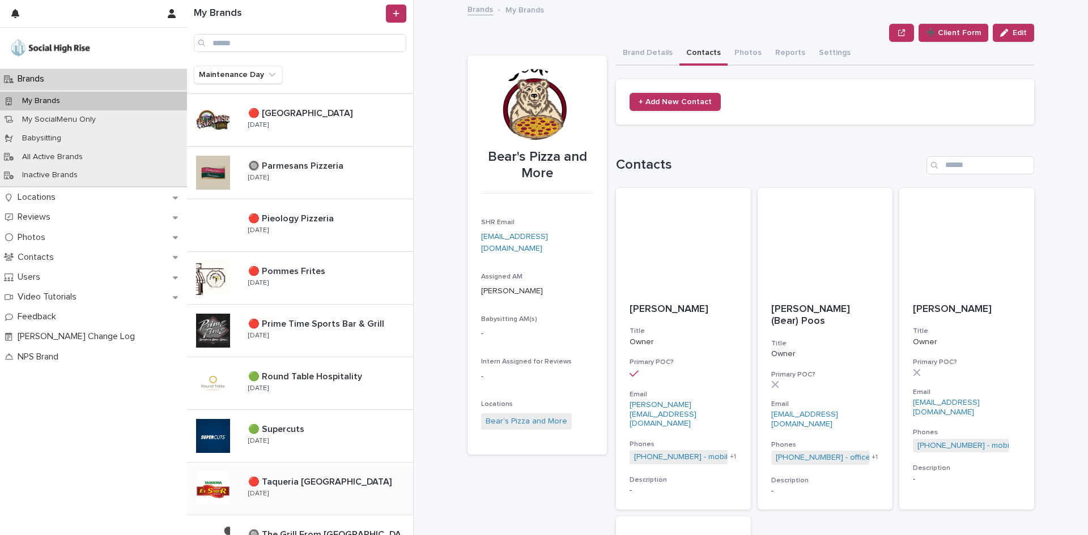
scroll to position [1133, 0]
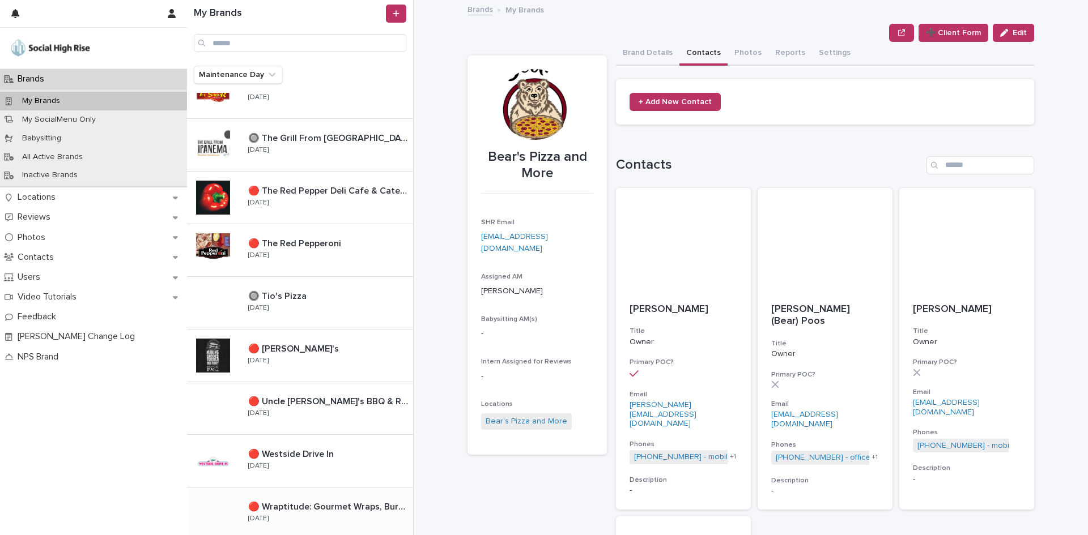
click at [298, 510] on p "🔴 Wraptitude: Gourmet Wraps, Burgers & Beers" at bounding box center [329, 506] width 163 height 13
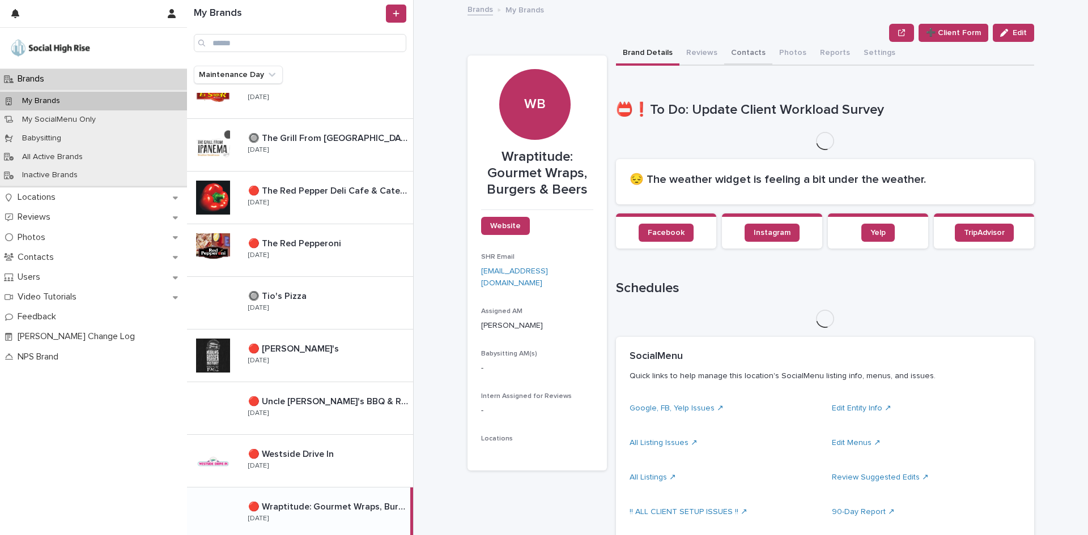
click at [733, 51] on button "Contacts" at bounding box center [748, 54] width 48 height 24
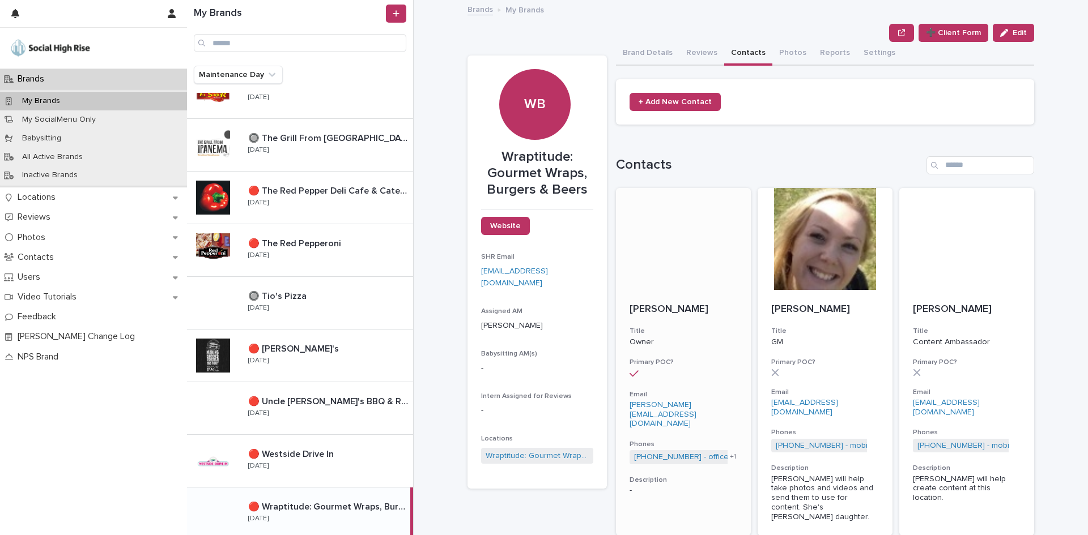
click at [664, 313] on p "[PERSON_NAME]" at bounding box center [683, 310] width 108 height 12
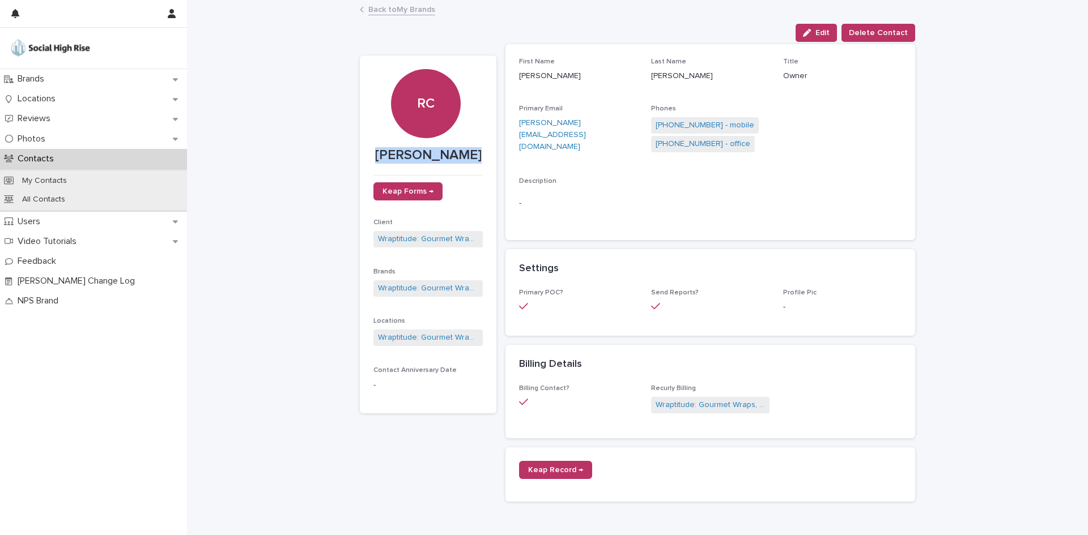
drag, startPoint x: 472, startPoint y: 153, endPoint x: 356, endPoint y: 155, distance: 116.2
click at [360, 155] on section "[PERSON_NAME] [PERSON_NAME] Keap Forms → Client Wraptitude: Gourmet Wraps, Burg…" at bounding box center [428, 235] width 137 height 359
click at [468, 155] on p "[PERSON_NAME]" at bounding box center [427, 155] width 109 height 16
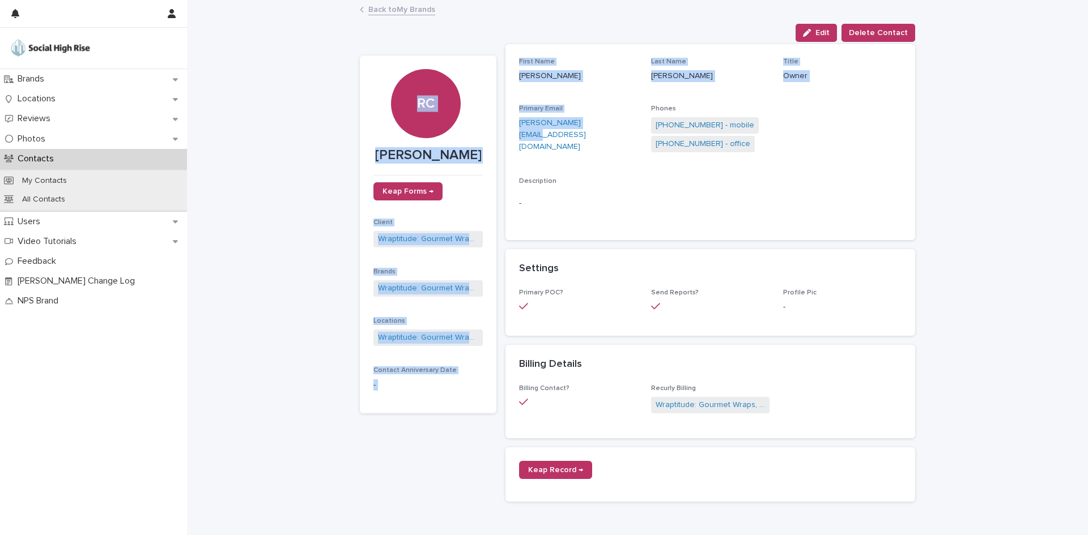
drag, startPoint x: 610, startPoint y: 120, endPoint x: 481, endPoint y: 122, distance: 128.6
click at [481, 122] on div "[PERSON_NAME] [PERSON_NAME] Keap Forms → Client Wraptitude: Gourmet Wraps, Burg…" at bounding box center [637, 392] width 555 height 700
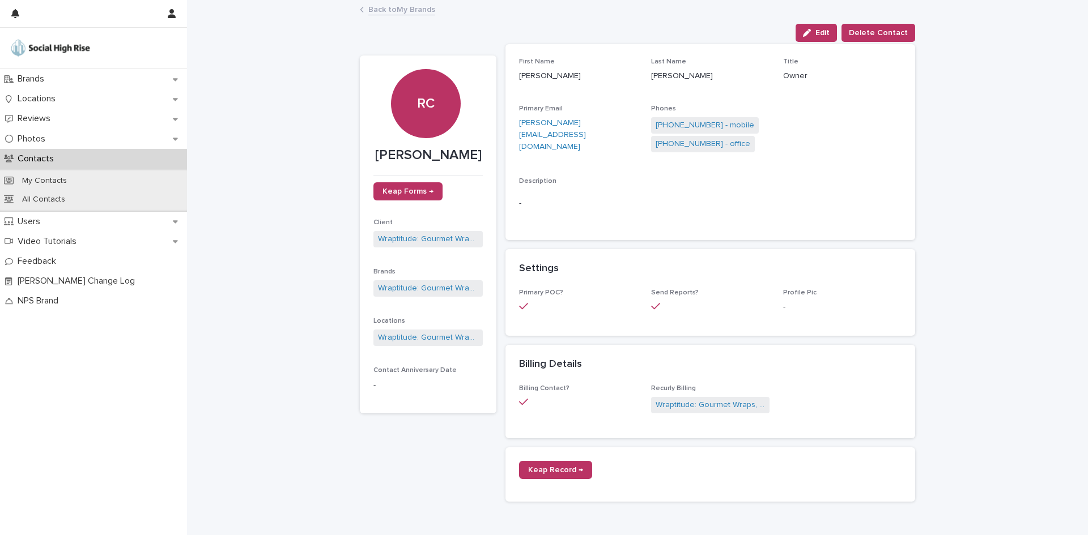
click at [491, 121] on section "[PERSON_NAME] [PERSON_NAME] Keap Forms → Client Wraptitude: Gourmet Wraps, Burg…" at bounding box center [428, 235] width 137 height 359
drag, startPoint x: 539, startPoint y: 121, endPoint x: 590, endPoint y: 122, distance: 51.6
click at [590, 122] on div "First Name [PERSON_NAME] Last Name [PERSON_NAME] Title Owner Primary Email [PER…" at bounding box center [710, 142] width 410 height 196
click at [702, 120] on link "[PHONE_NUMBER] - mobile" at bounding box center [704, 126] width 99 height 12
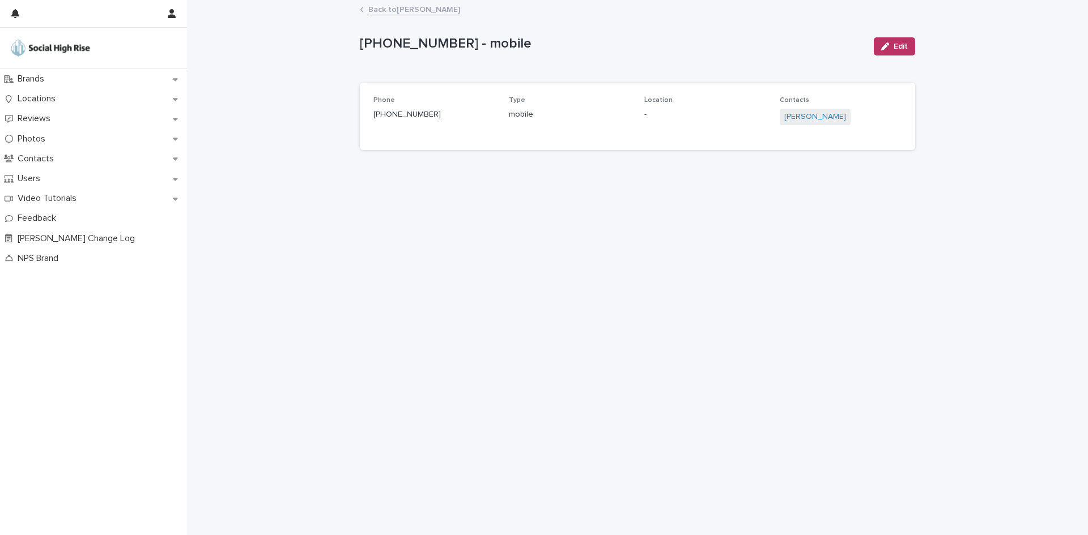
drag, startPoint x: 443, startPoint y: 109, endPoint x: 374, endPoint y: 109, distance: 68.5
click at [374, 109] on p "[PHONE_NUMBER]" at bounding box center [434, 115] width 122 height 12
click at [418, 16] on div "Back to [PERSON_NAME]" at bounding box center [637, 10] width 567 height 16
click at [418, 10] on link "Back to [PERSON_NAME]" at bounding box center [414, 8] width 92 height 13
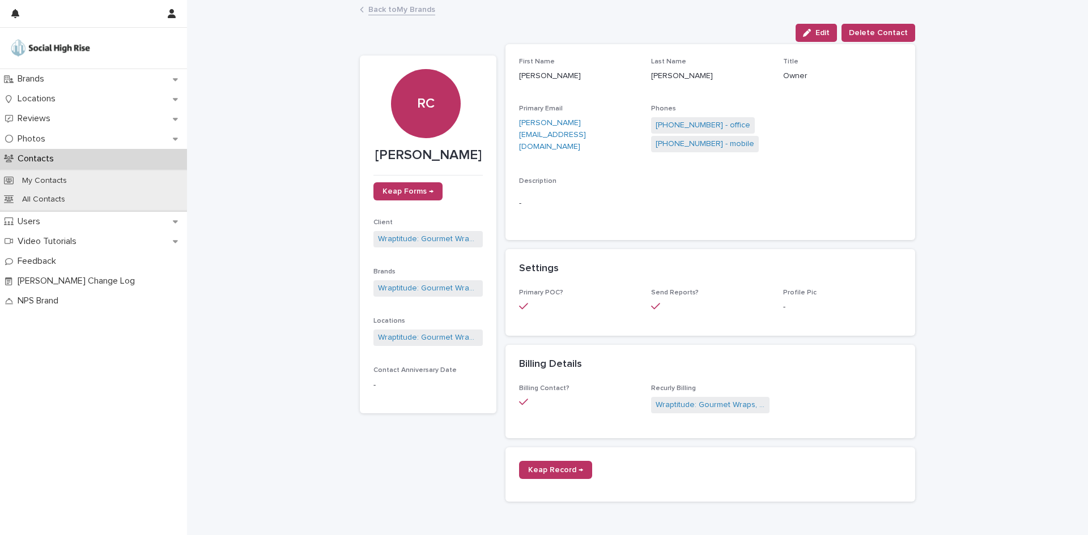
click at [412, 9] on link "Back to My Brands" at bounding box center [401, 8] width 67 height 13
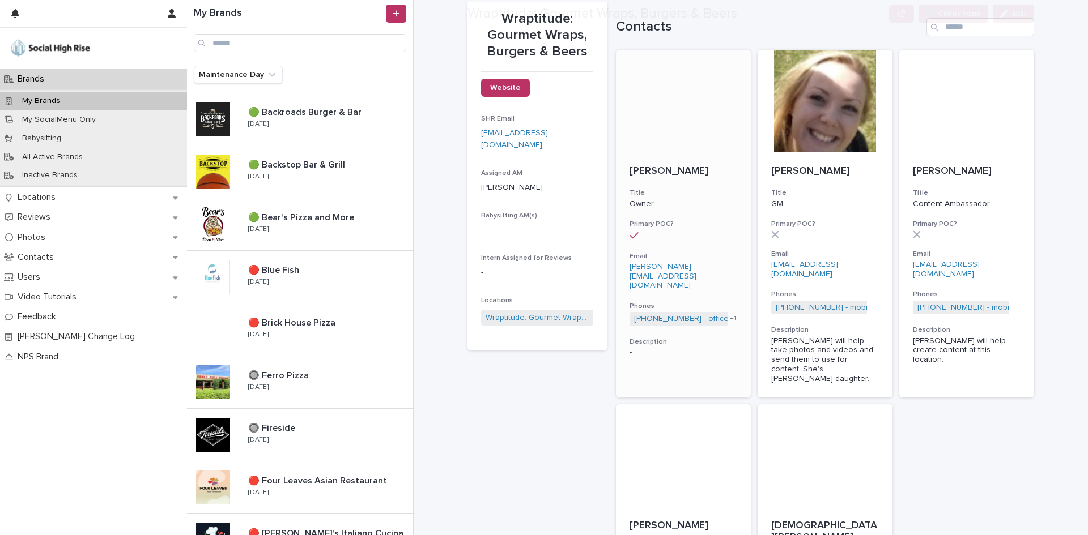
scroll to position [170, 0]
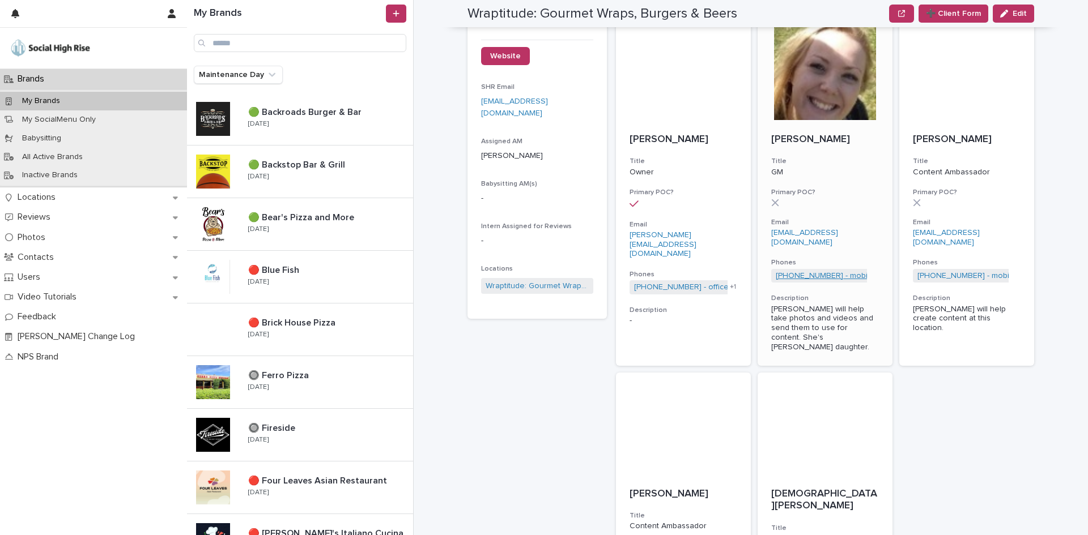
click at [832, 276] on link "[PHONE_NUMBER] - mobile" at bounding box center [825, 276] width 99 height 10
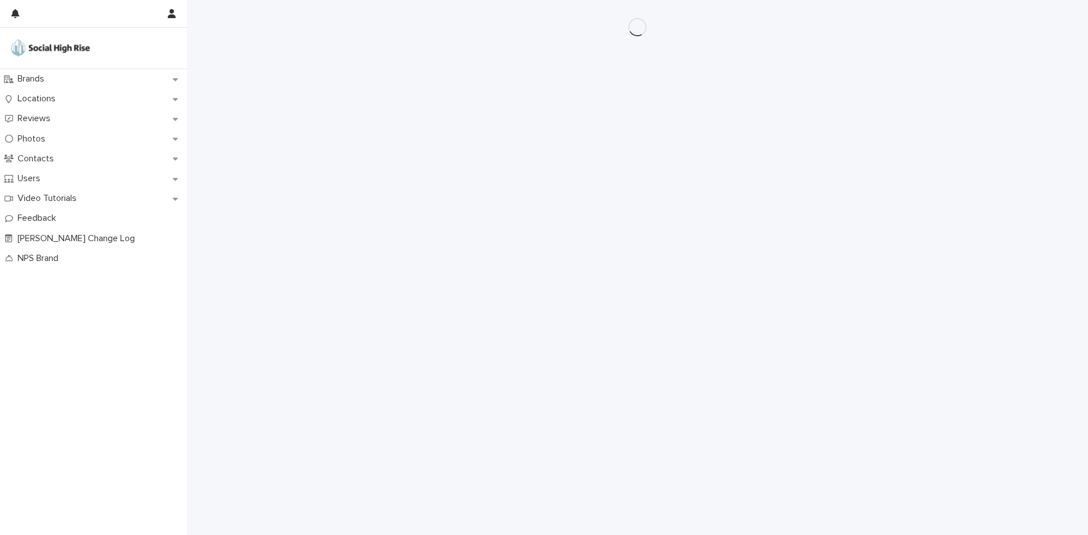
click at [832, 276] on div "Loading... Saving… Loading... Saving…" at bounding box center [637, 253] width 567 height 507
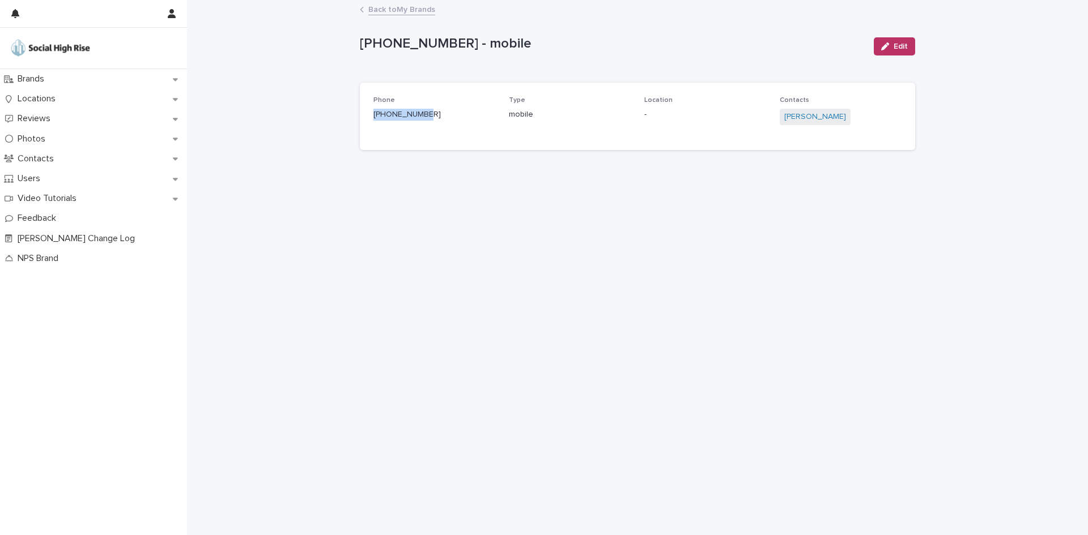
drag, startPoint x: 437, startPoint y: 110, endPoint x: 352, endPoint y: 110, distance: 85.5
click at [352, 110] on div "Loading... Saving… Loading... Saving… [PHONE_NUMBER] - mobile Edit [PHONE_NUMBE…" at bounding box center [637, 268] width 901 height 534
click at [378, 8] on link "Back to My Brands" at bounding box center [401, 8] width 67 height 13
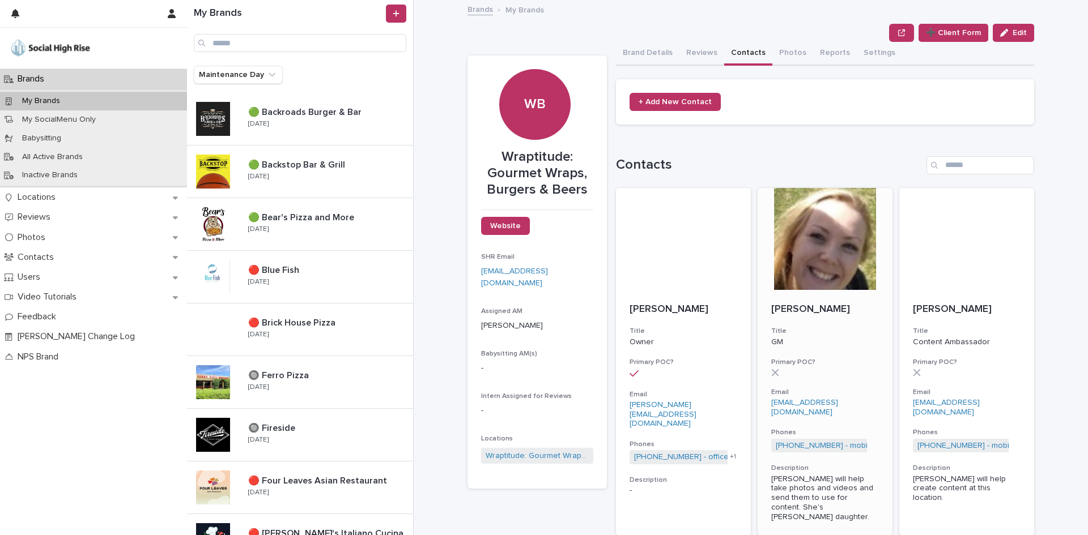
click at [817, 410] on p "[EMAIL_ADDRESS][DOMAIN_NAME]" at bounding box center [825, 407] width 108 height 19
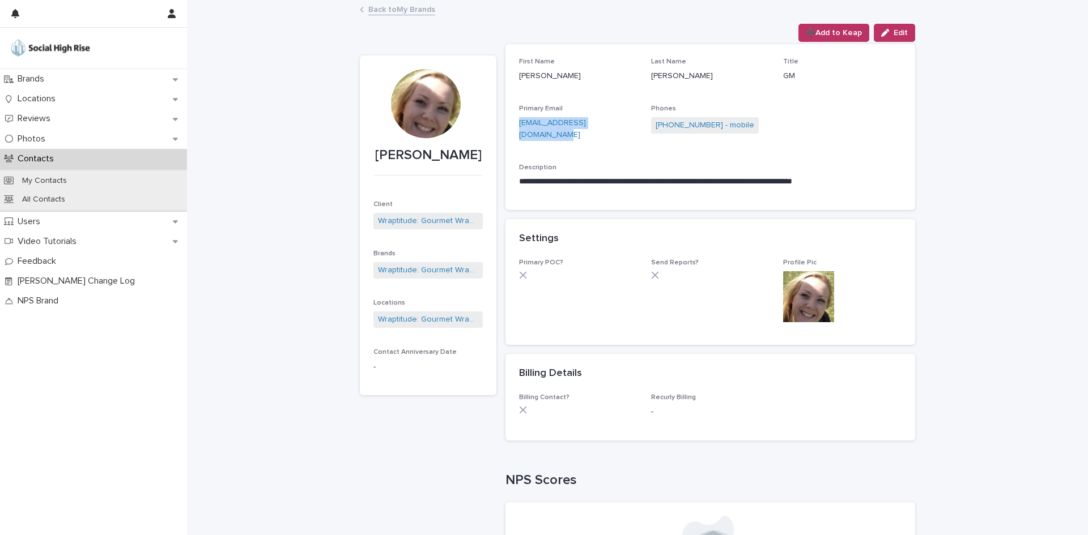
drag, startPoint x: 628, startPoint y: 121, endPoint x: 513, endPoint y: 127, distance: 115.2
click at [513, 127] on div "**********" at bounding box center [710, 127] width 410 height 166
click at [380, 10] on link "Back to My Brands" at bounding box center [401, 8] width 67 height 13
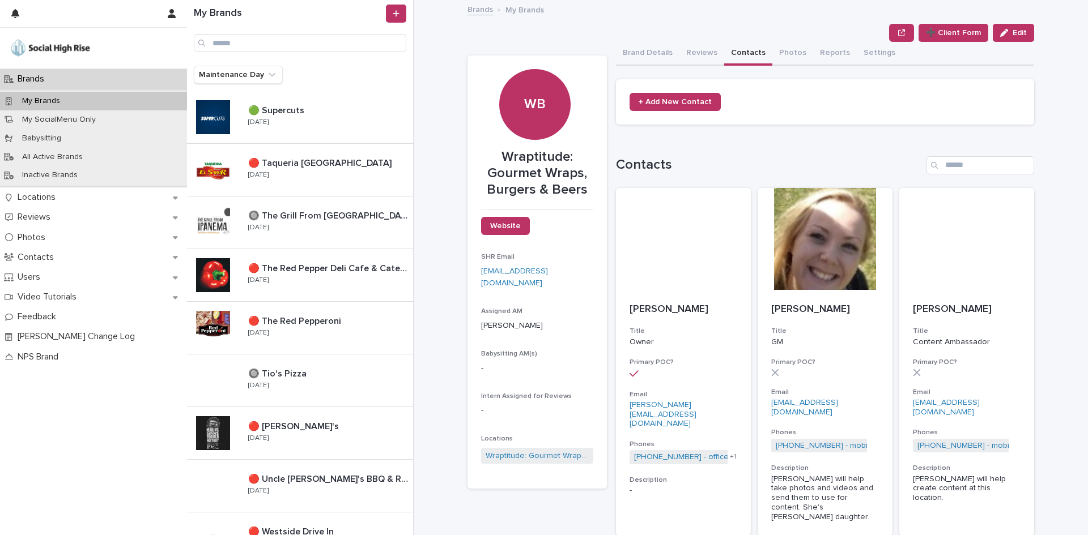
scroll to position [1203, 0]
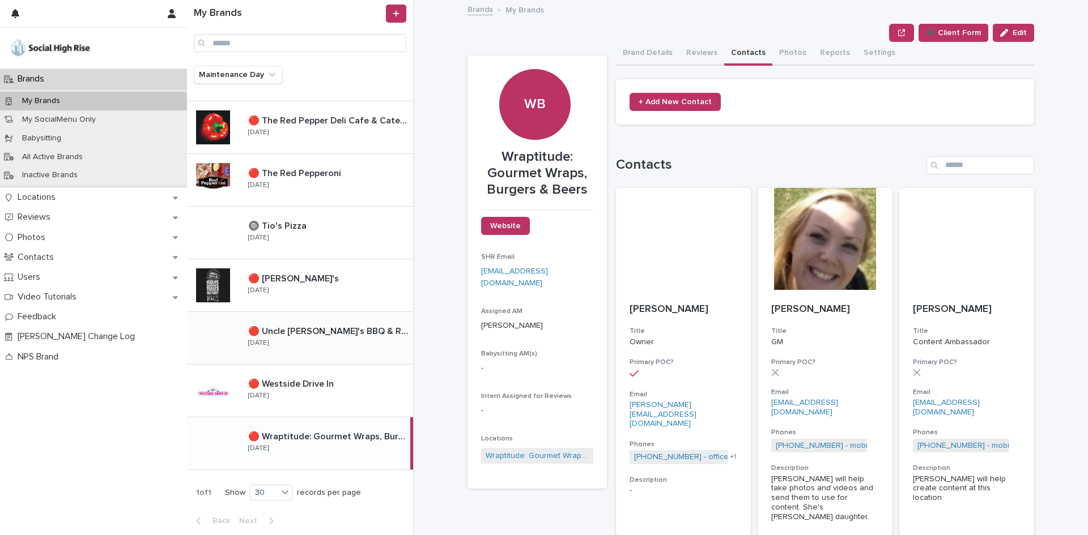
click at [378, 340] on div "🔴 Uncle [PERSON_NAME]'s BBQ & [PERSON_NAME] 🔴 Uncle [PERSON_NAME]'s BBQ & Ribho…" at bounding box center [326, 338] width 174 height 33
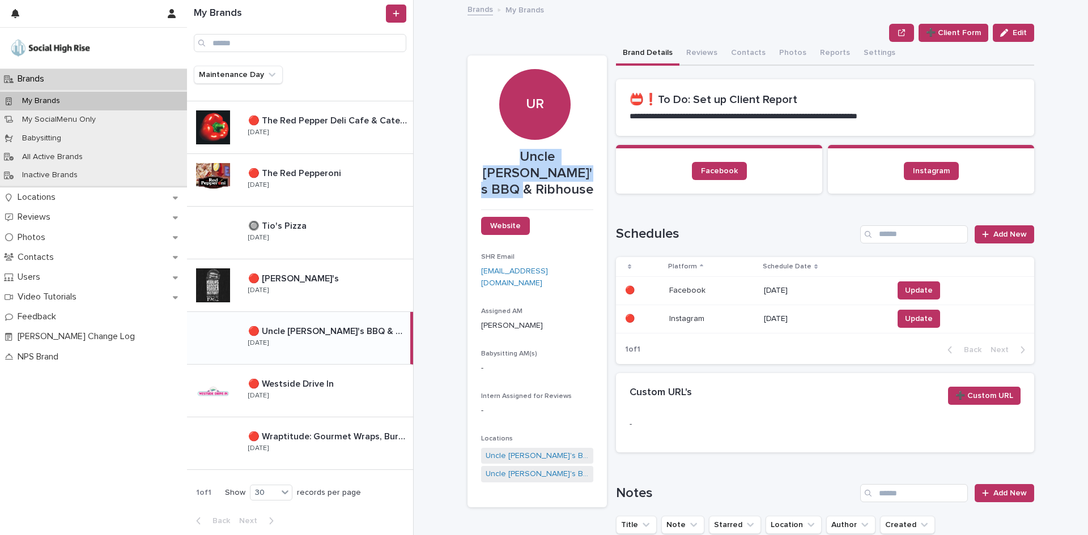
drag, startPoint x: 485, startPoint y: 149, endPoint x: 579, endPoint y: 181, distance: 99.2
click at [579, 181] on p "Uncle [PERSON_NAME]'s BBQ & Ribhouse" at bounding box center [537, 173] width 112 height 49
click at [617, 176] on section "Facebook" at bounding box center [719, 169] width 206 height 49
drag, startPoint x: 577, startPoint y: 172, endPoint x: 482, endPoint y: 154, distance: 97.0
click at [482, 154] on p "Uncle [PERSON_NAME]'s BBQ & Ribhouse" at bounding box center [537, 173] width 112 height 49
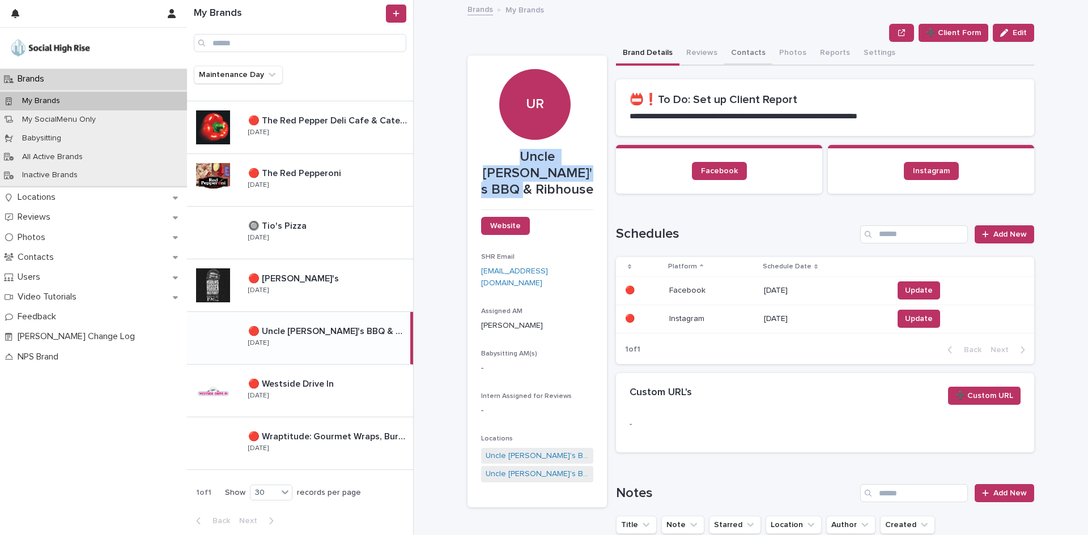
click at [740, 58] on button "Contacts" at bounding box center [748, 54] width 48 height 24
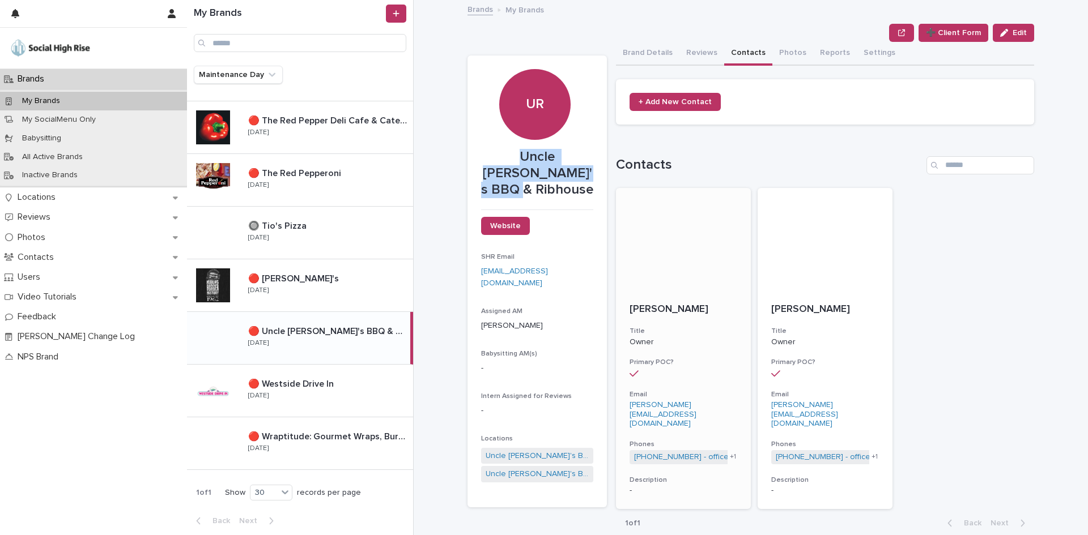
click at [644, 243] on div at bounding box center [683, 239] width 135 height 102
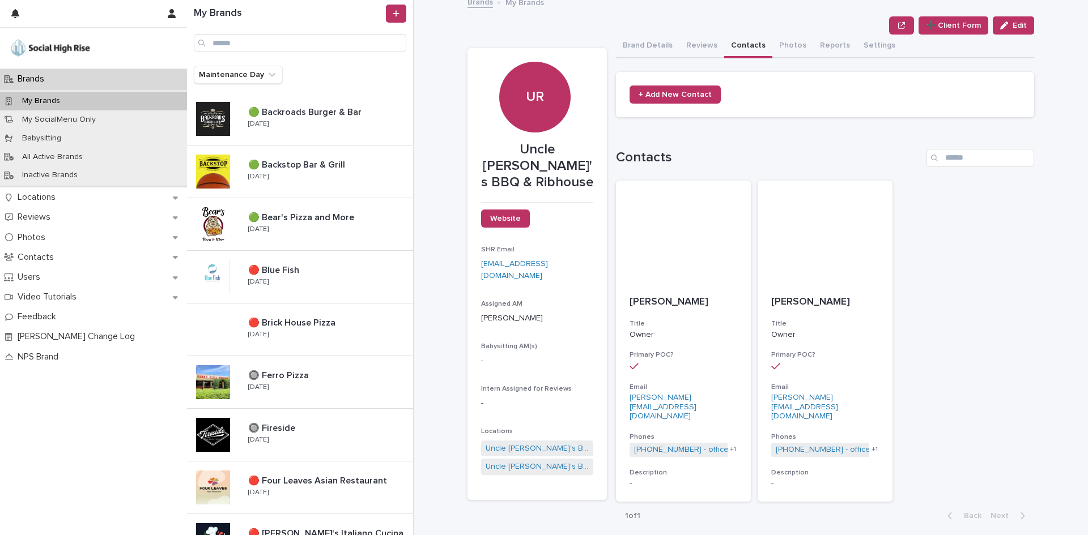
scroll to position [10, 0]
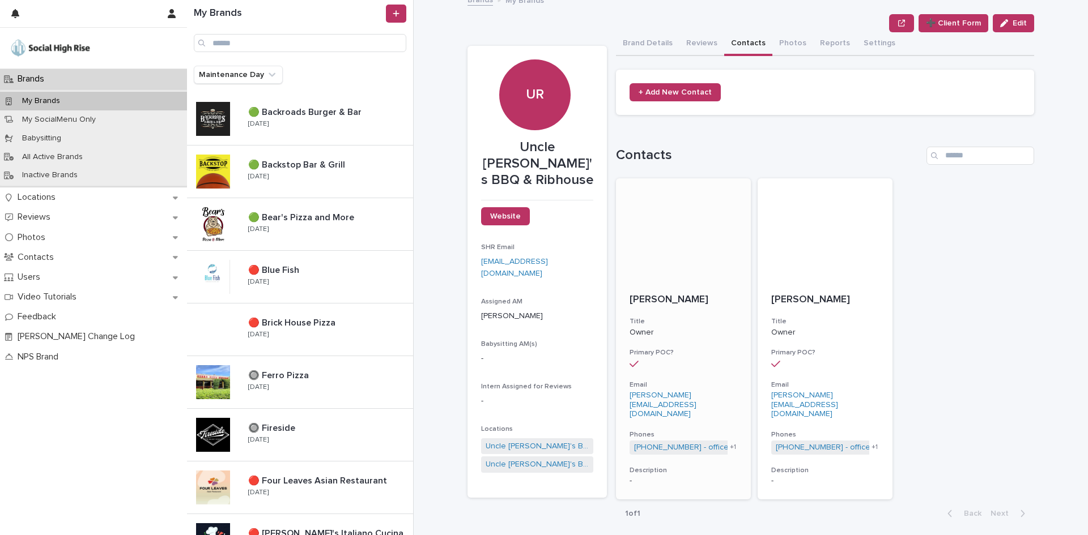
click at [675, 299] on p "[PERSON_NAME]" at bounding box center [683, 300] width 108 height 12
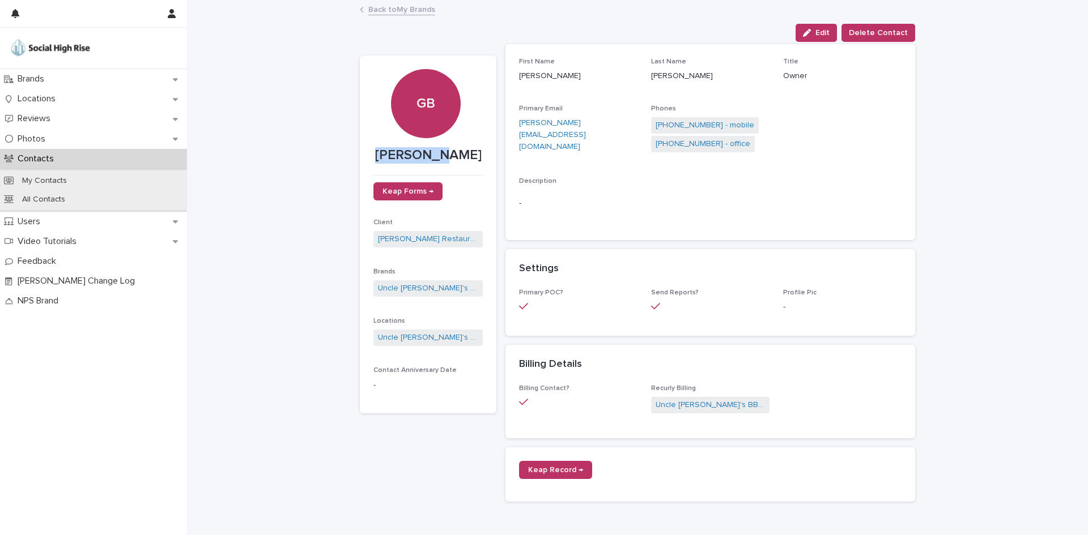
drag, startPoint x: 462, startPoint y: 149, endPoint x: 351, endPoint y: 153, distance: 111.1
click at [354, 153] on div "Loading... Saving… Loading... Saving… [PERSON_NAME] Edit Delete Contact Edit De…" at bounding box center [637, 385] width 567 height 769
click at [704, 145] on link "[PHONE_NUMBER] - office" at bounding box center [702, 144] width 95 height 12
click at [705, 127] on link "[PHONE_NUMBER] - mobile" at bounding box center [704, 126] width 99 height 12
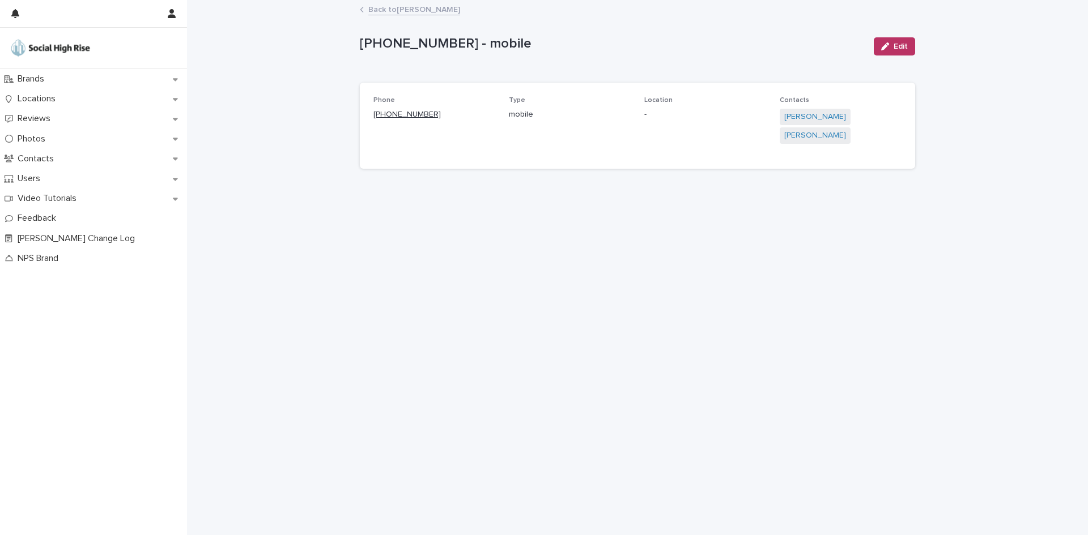
drag, startPoint x: 454, startPoint y: 113, endPoint x: 380, endPoint y: 114, distance: 73.6
click at [380, 114] on p "[PHONE_NUMBER]" at bounding box center [434, 115] width 122 height 12
click at [367, 8] on div "Back to [PERSON_NAME]" at bounding box center [637, 10] width 567 height 16
click at [415, 8] on link "Back to [PERSON_NAME]" at bounding box center [414, 8] width 92 height 13
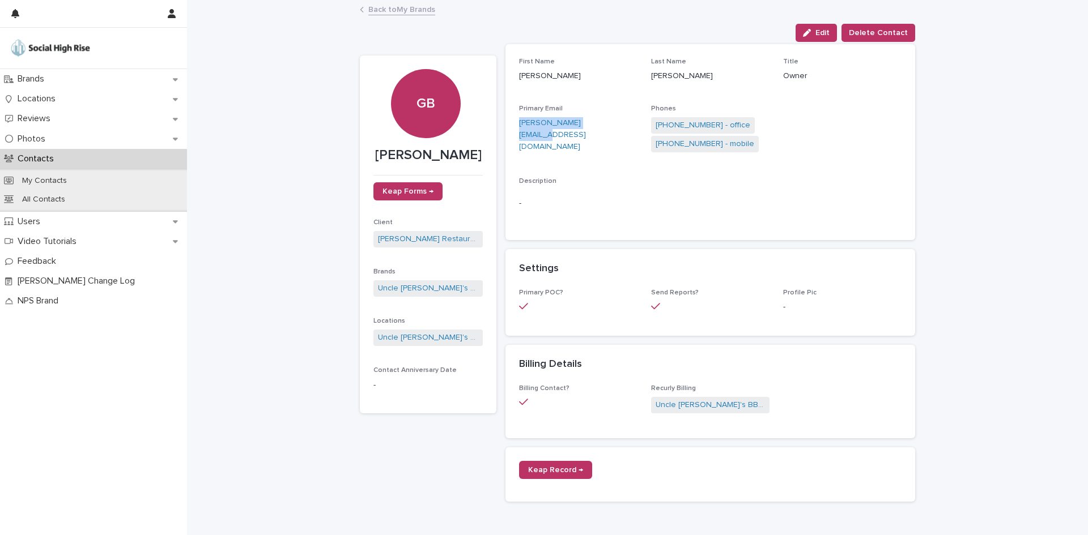
drag, startPoint x: 512, startPoint y: 122, endPoint x: 629, endPoint y: 122, distance: 117.8
click at [629, 122] on div "First Name [PERSON_NAME] Last Name [PERSON_NAME] Title Owner Primary Email [PER…" at bounding box center [710, 142] width 410 height 196
click at [401, 7] on link "Back to My Brands" at bounding box center [401, 8] width 67 height 13
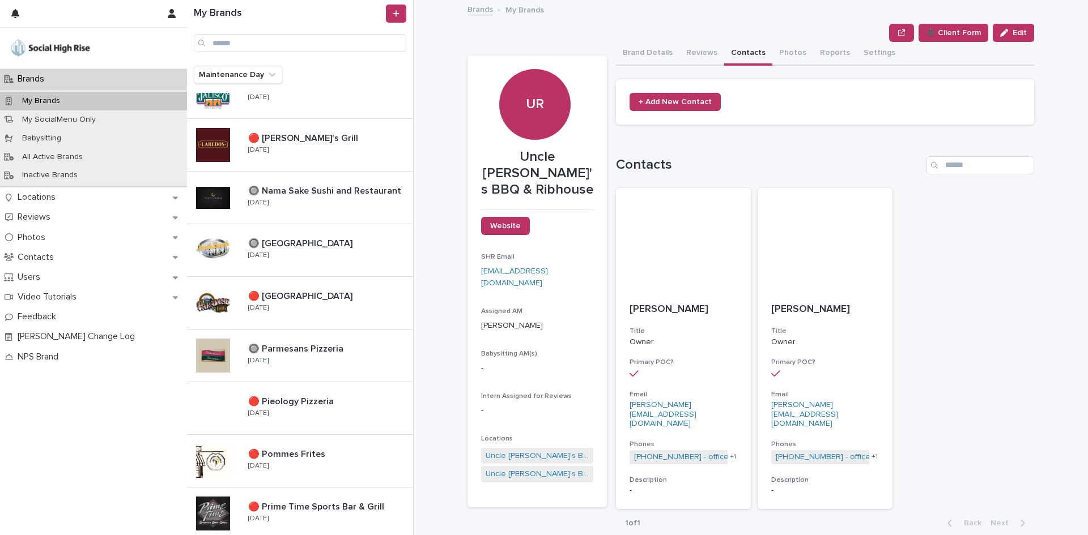
scroll to position [567, 0]
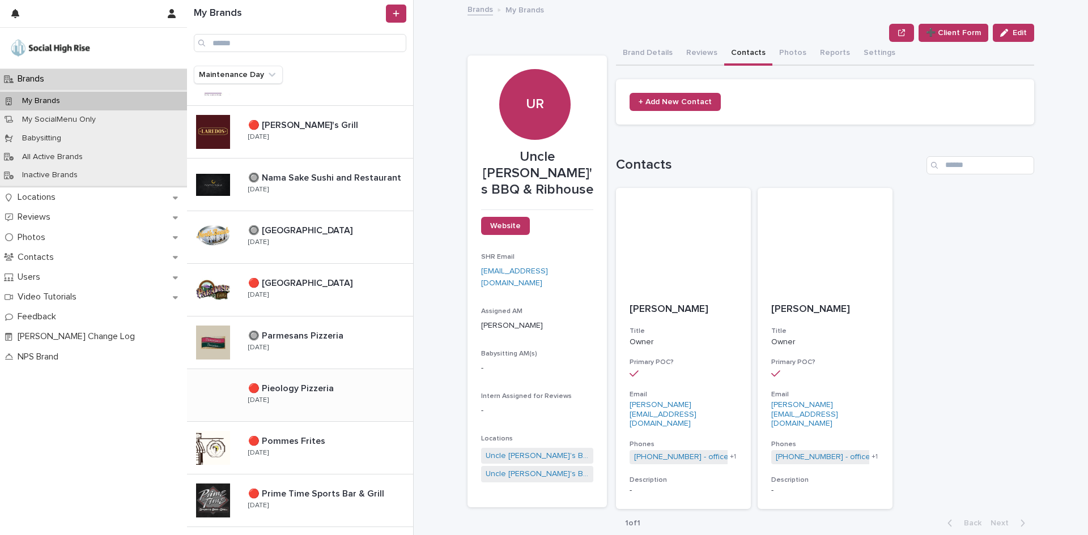
click at [335, 385] on p at bounding box center [328, 389] width 160 height 11
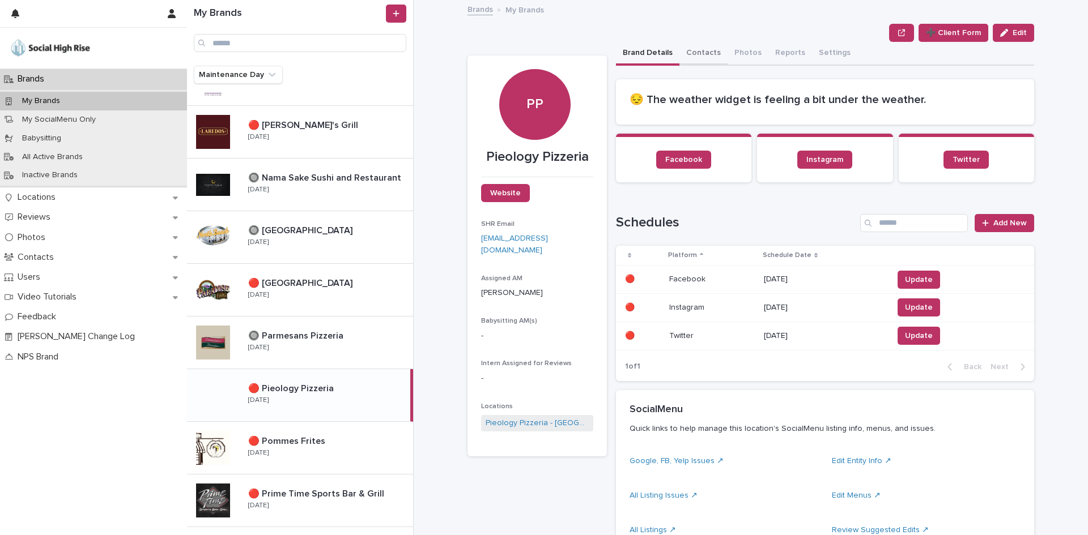
click at [705, 58] on button "Contacts" at bounding box center [703, 54] width 48 height 24
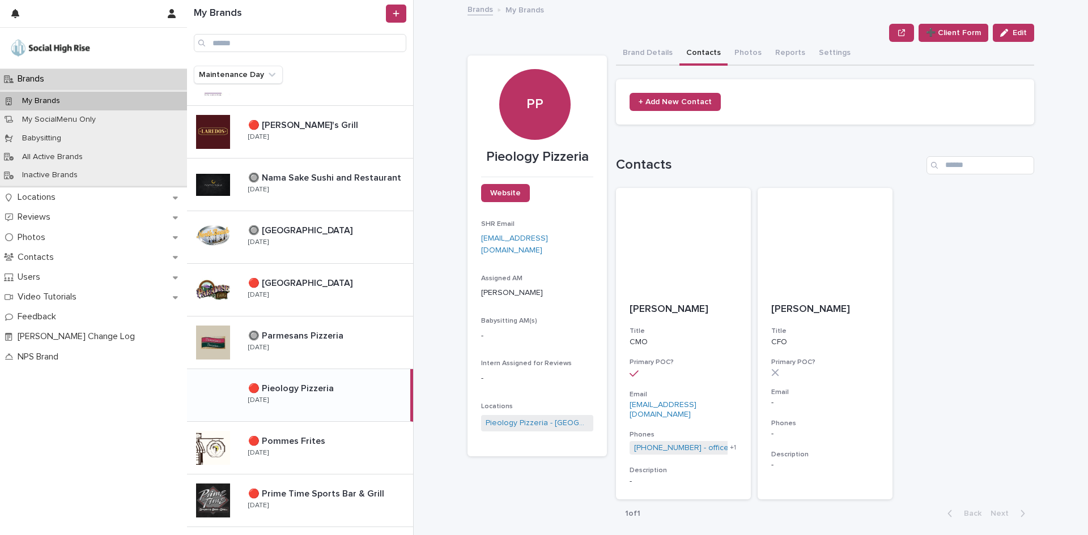
click at [714, 102] on section "+ Add New Contact" at bounding box center [825, 101] width 418 height 45
click at [710, 101] on link "+ Add New Contact" at bounding box center [674, 102] width 91 height 18
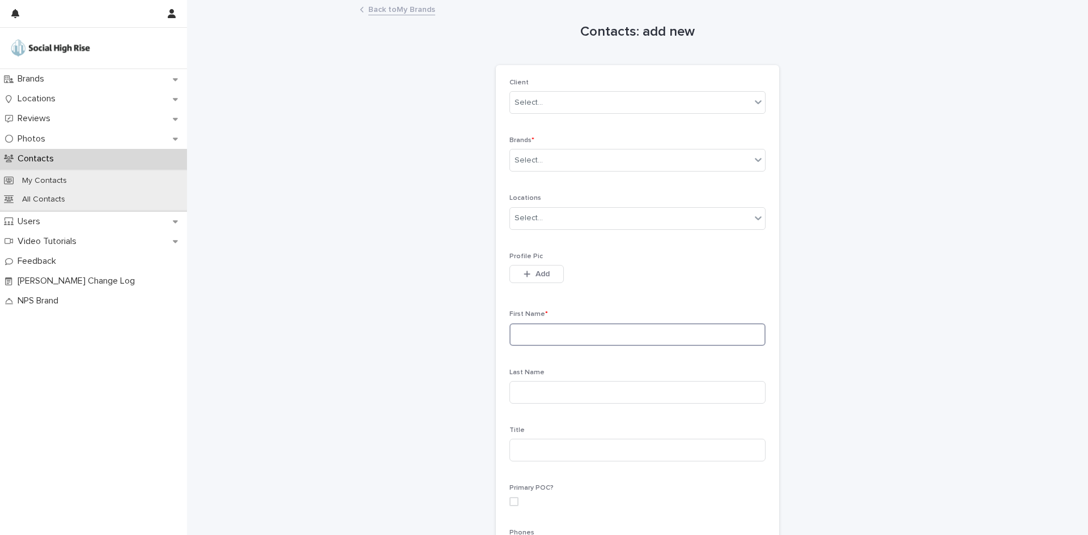
click at [542, 341] on input at bounding box center [637, 334] width 256 height 23
paste input "**********"
drag, startPoint x: 603, startPoint y: 338, endPoint x: 549, endPoint y: 337, distance: 53.8
click at [549, 337] on input "**********" at bounding box center [637, 334] width 256 height 23
type input "********"
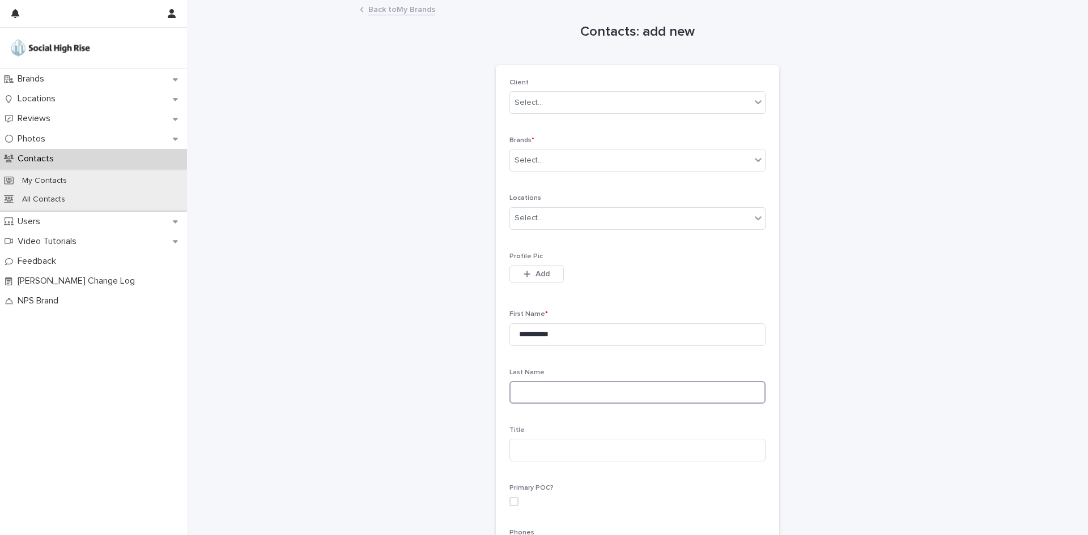
click at [530, 393] on input at bounding box center [637, 392] width 256 height 23
paste input "********"
type input "********"
click at [534, 441] on input at bounding box center [637, 450] width 256 height 23
click at [553, 114] on div "Client Select..." at bounding box center [637, 101] width 256 height 44
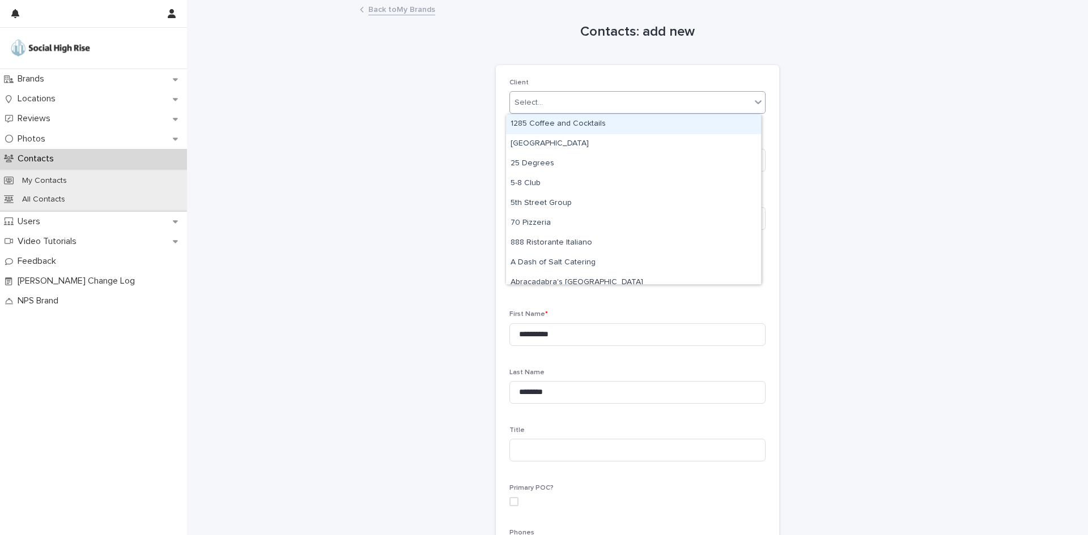
click at [555, 105] on div "Select..." at bounding box center [630, 102] width 241 height 19
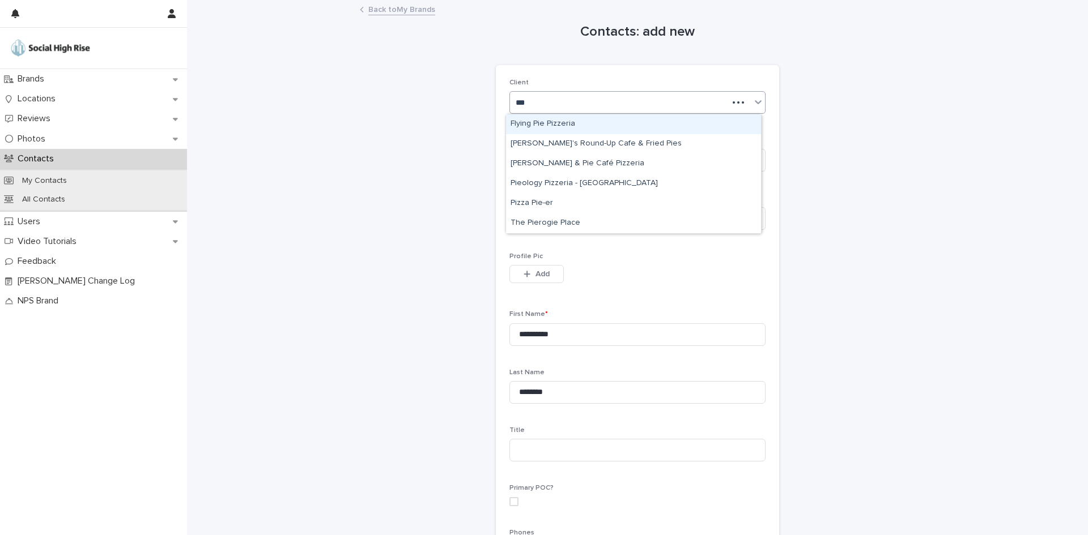
type input "****"
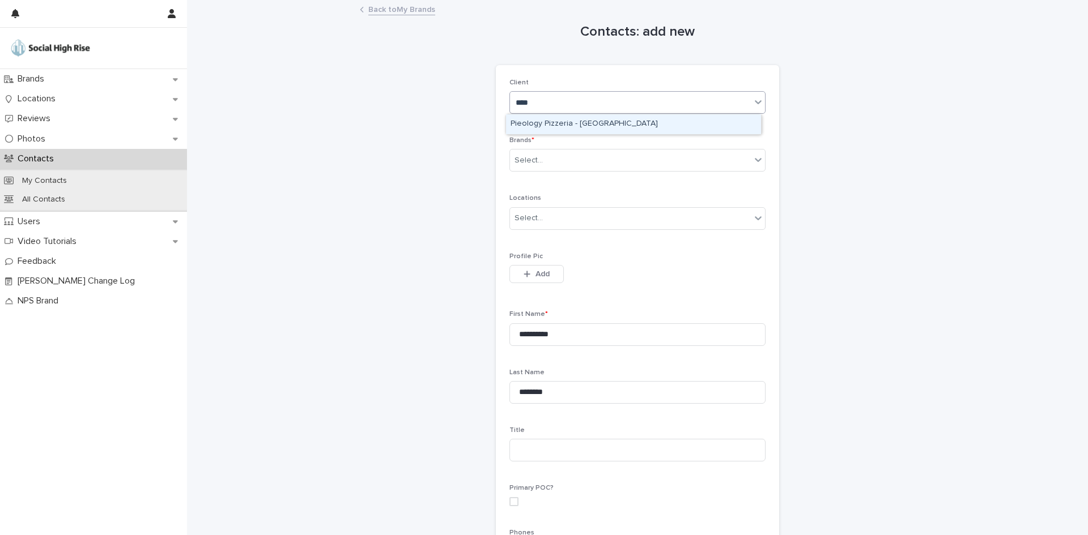
click at [556, 121] on div "Pieology Pizzeria - [GEOGRAPHIC_DATA]" at bounding box center [633, 124] width 255 height 20
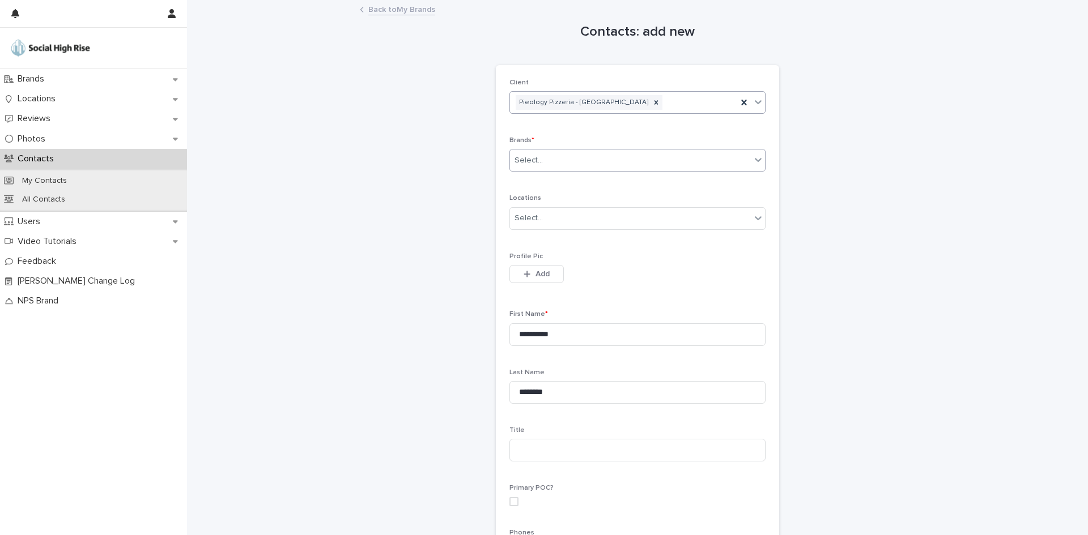
click at [547, 163] on div "Select..." at bounding box center [630, 160] width 241 height 19
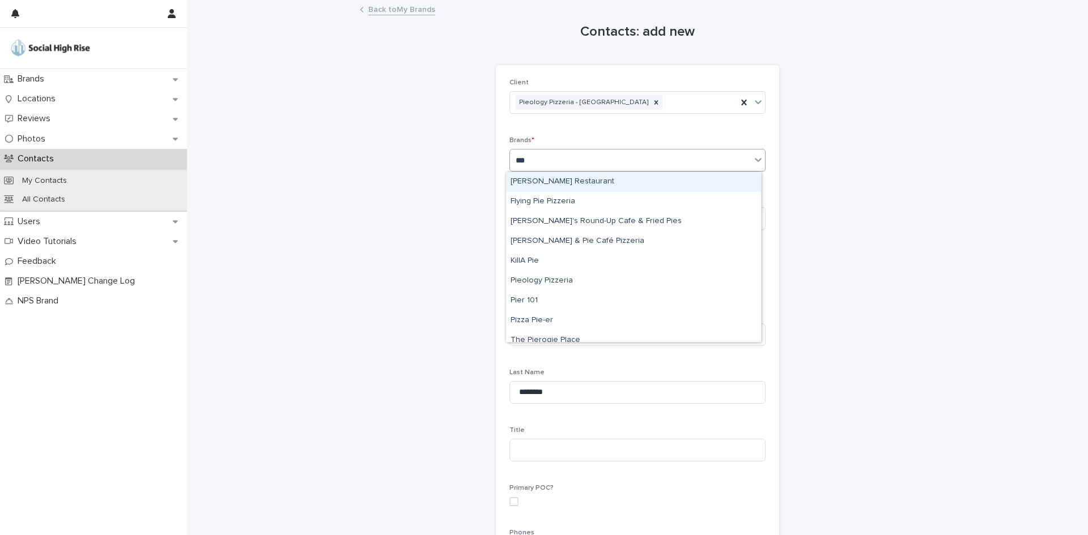
type input "****"
click at [553, 183] on div "Pieology Pizzeria" at bounding box center [633, 182] width 255 height 20
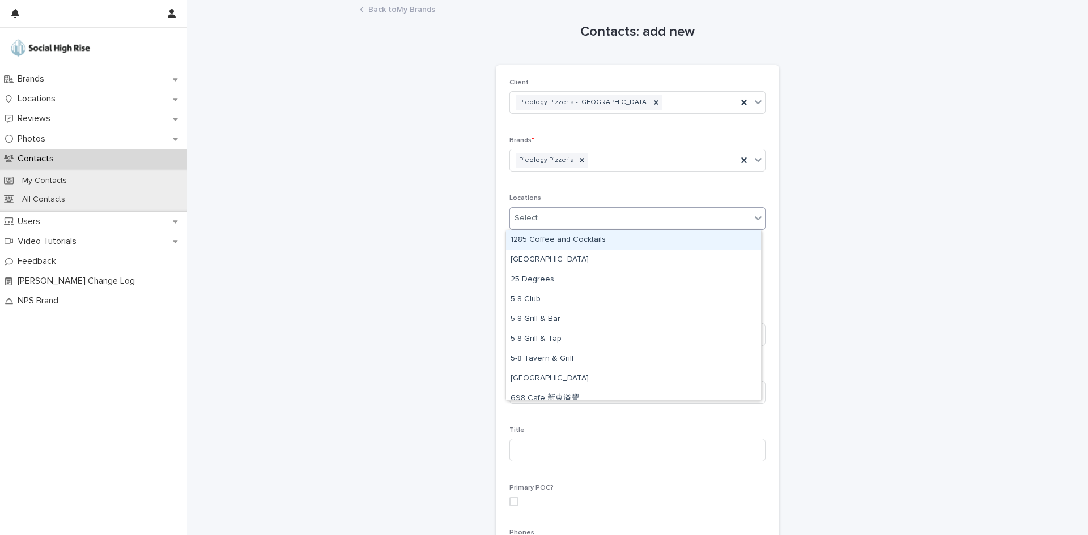
click at [551, 225] on div "Select..." at bounding box center [630, 218] width 241 height 19
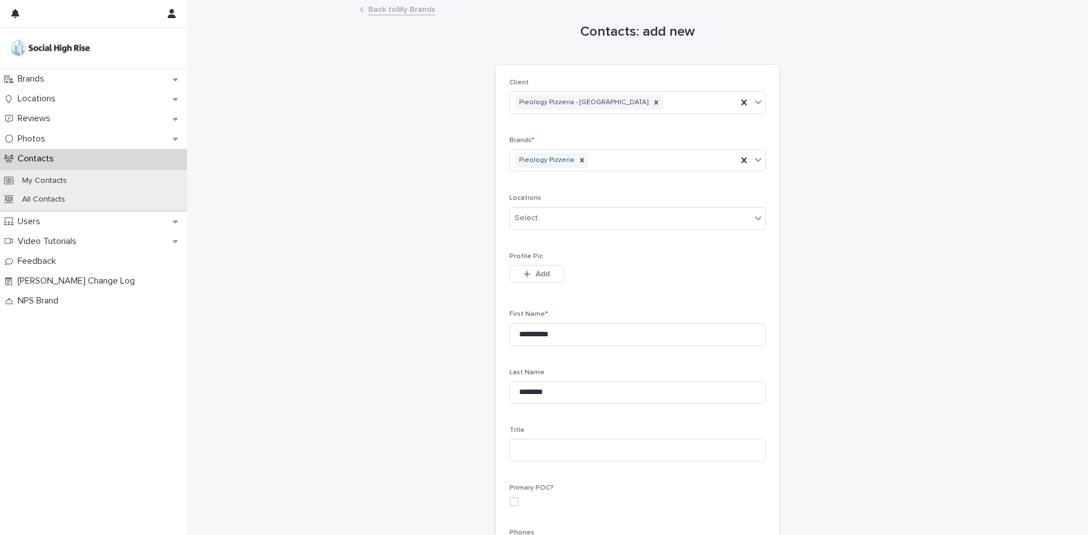
click at [392, 225] on div "Contacts: add new Loading... Saving… Loading... Saving… Loading... Saving… Clie…" at bounding box center [637, 404] width 555 height 806
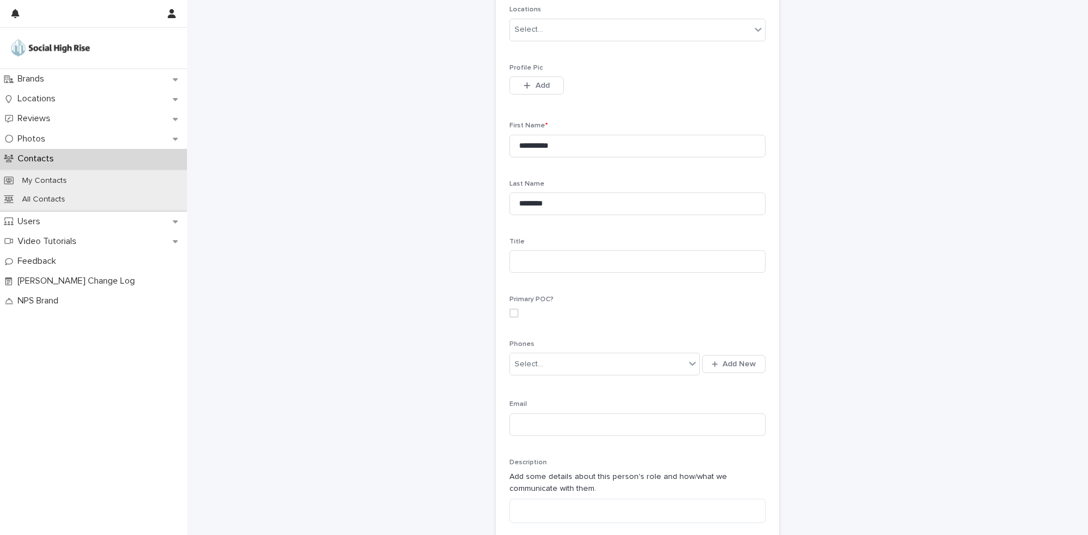
scroll to position [227, 0]
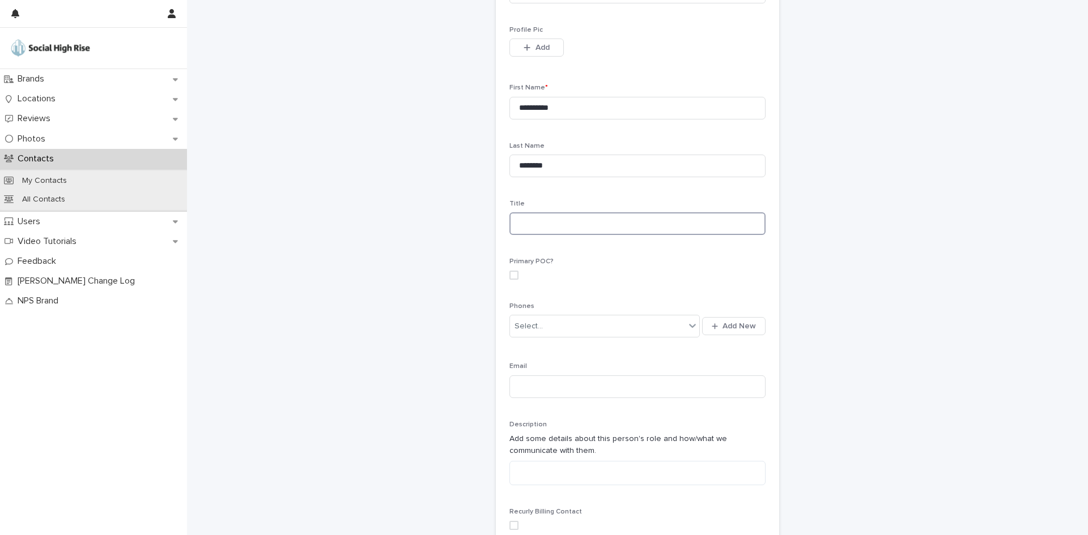
click at [553, 212] on input at bounding box center [637, 223] width 256 height 23
click at [548, 388] on input at bounding box center [637, 387] width 256 height 23
paste input "**********"
type input "**********"
click at [548, 229] on input at bounding box center [637, 223] width 256 height 23
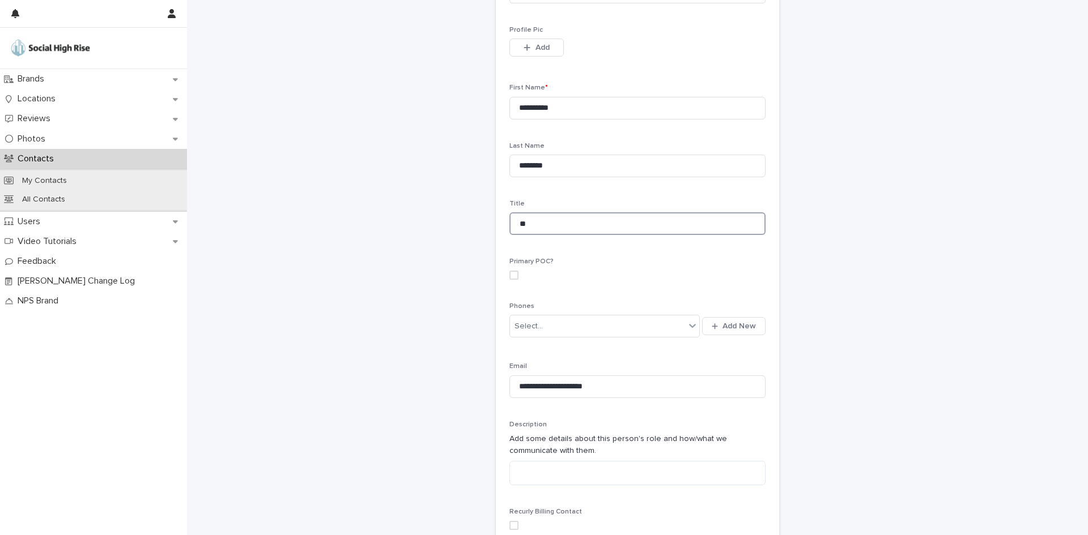
type input "*"
click at [513, 271] on span at bounding box center [513, 275] width 9 height 9
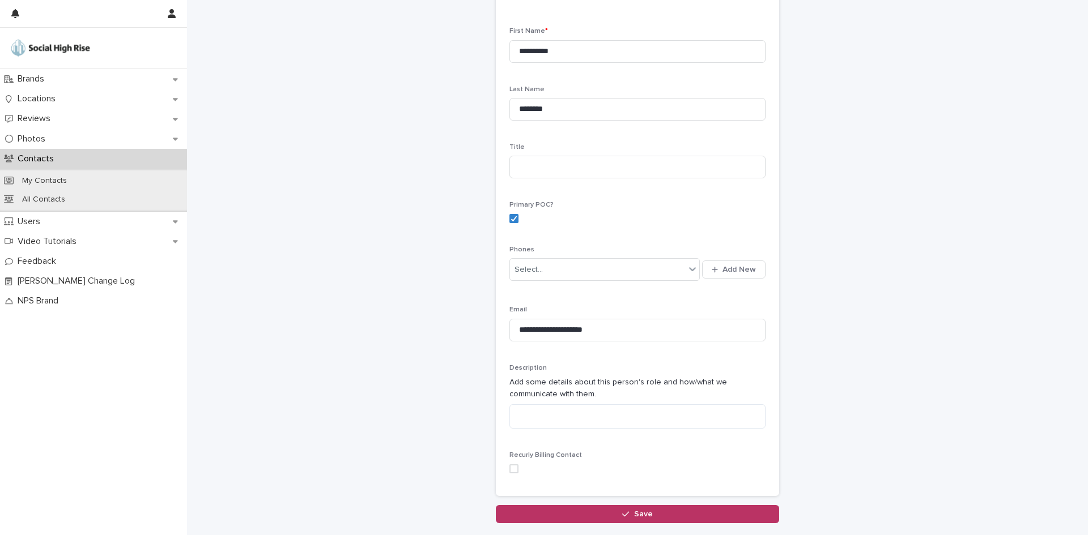
scroll to position [328, 0]
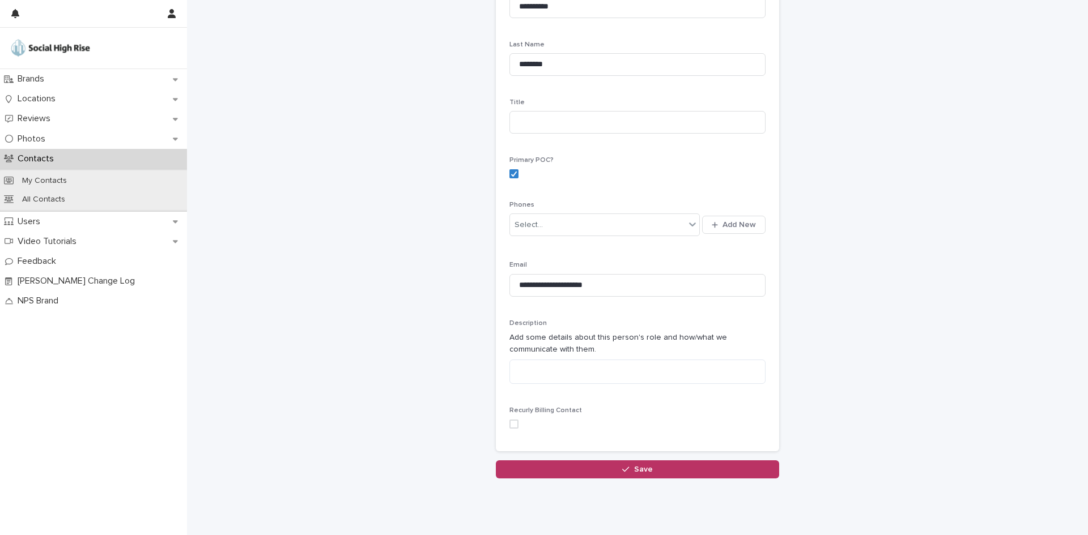
click at [538, 350] on p "Add some details about this person's role and how/what we communicate with them." at bounding box center [637, 344] width 256 height 24
click at [534, 373] on textarea at bounding box center [637, 372] width 256 height 24
paste textarea "**********"
click at [513, 375] on textarea "**********" at bounding box center [637, 372] width 256 height 24
click at [648, 373] on textarea "**********" at bounding box center [637, 372] width 256 height 24
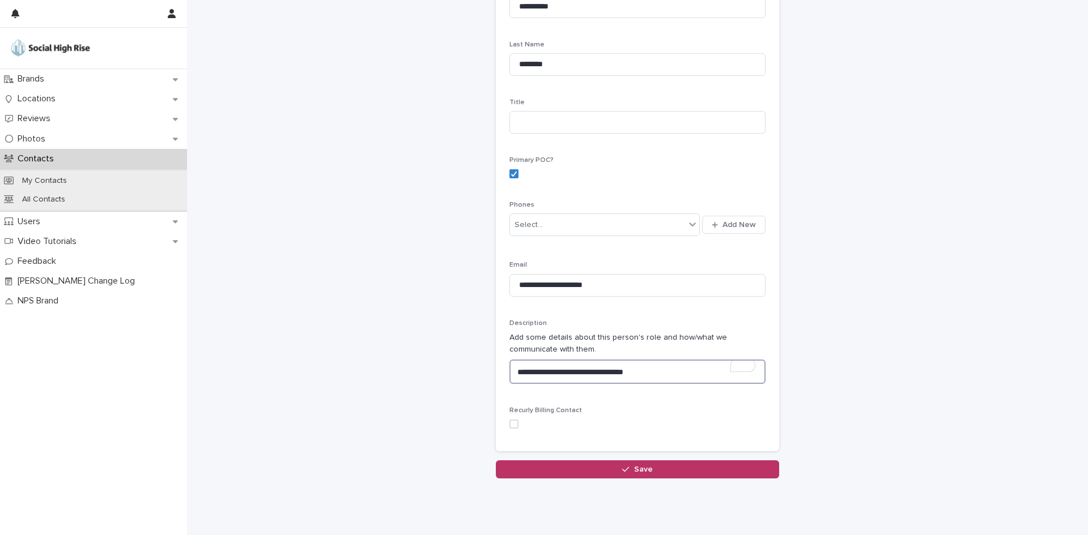
drag, startPoint x: 584, startPoint y: 374, endPoint x: 574, endPoint y: 374, distance: 9.6
click at [574, 374] on textarea "**********" at bounding box center [637, 372] width 256 height 24
click at [718, 381] on textarea "**********" at bounding box center [637, 372] width 256 height 24
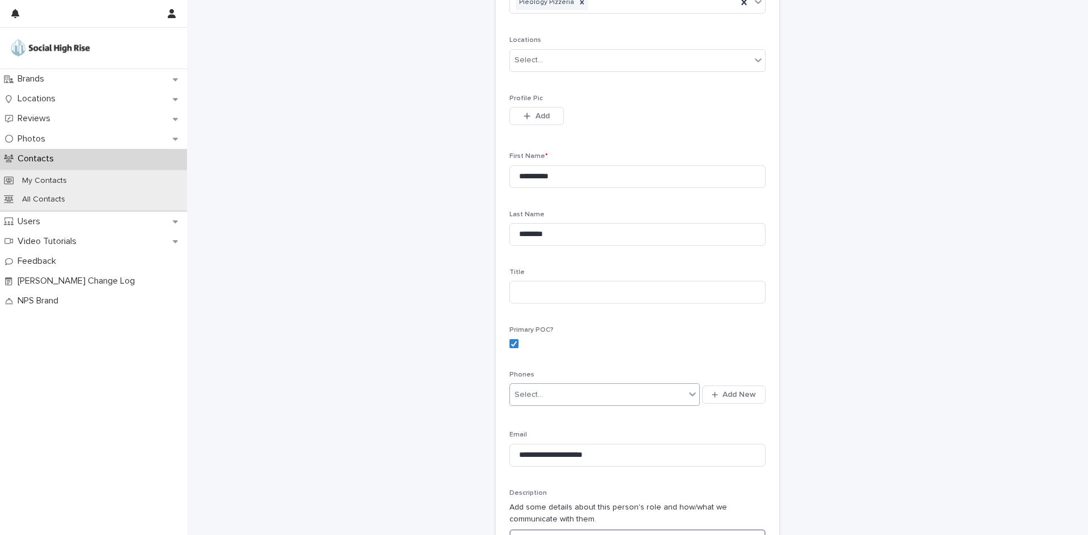
scroll to position [338, 0]
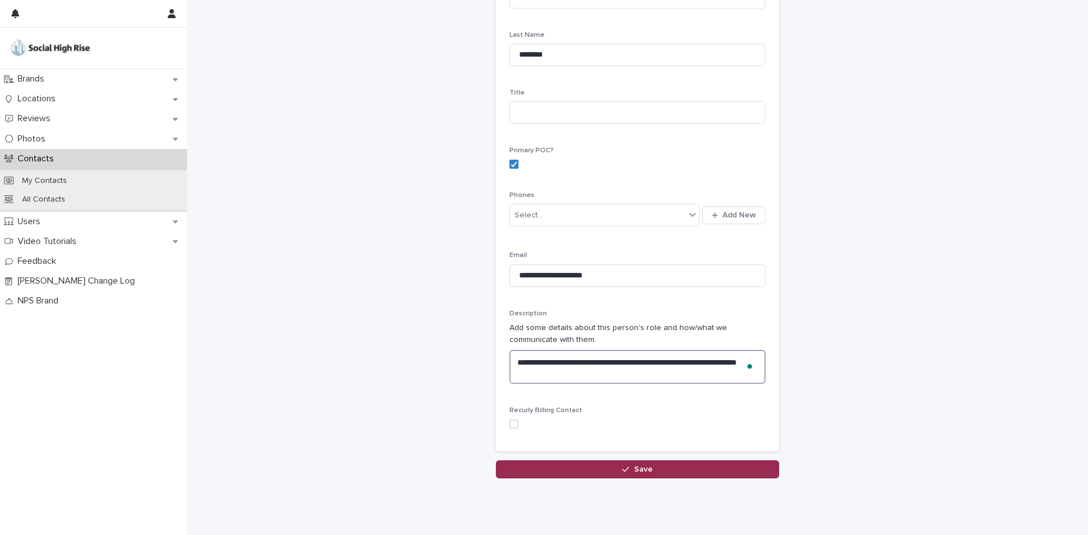
type textarea "**********"
click at [599, 465] on button "Save" at bounding box center [637, 470] width 283 height 18
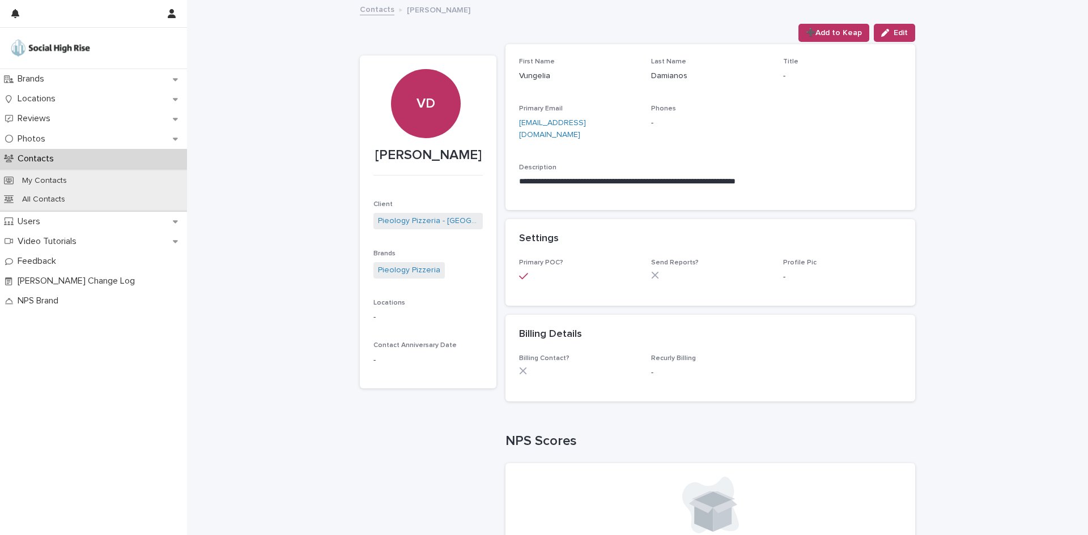
drag, startPoint x: 376, startPoint y: 150, endPoint x: 474, endPoint y: 171, distance: 99.7
click at [474, 164] on p "[PERSON_NAME]" at bounding box center [427, 155] width 109 height 16
drag, startPoint x: 618, startPoint y: 123, endPoint x: 499, endPoint y: 121, distance: 119.0
click at [499, 121] on div "**********" at bounding box center [637, 342] width 555 height 600
click at [374, 9] on link "Contacts" at bounding box center [377, 8] width 35 height 13
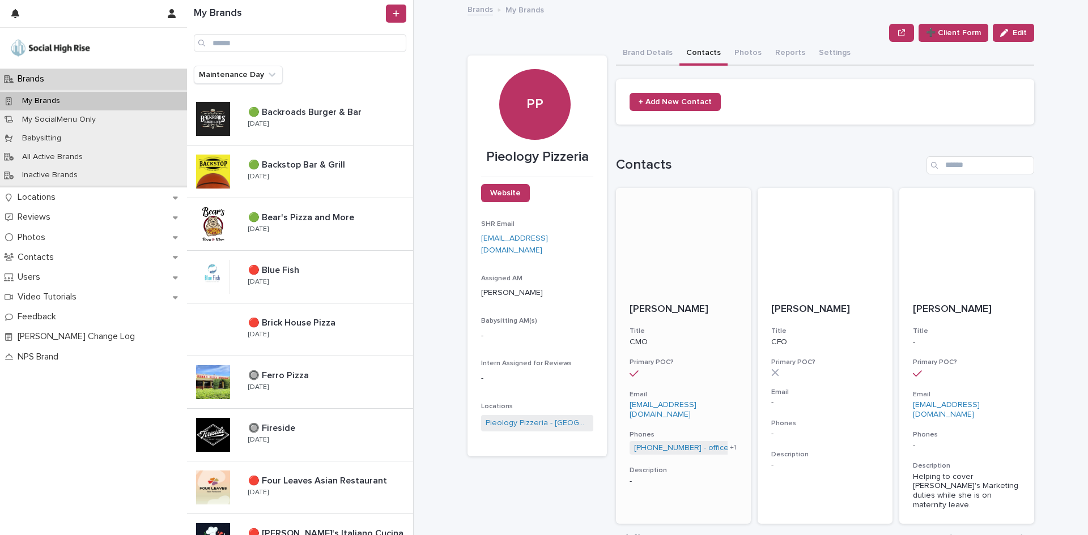
click at [708, 310] on p "[PERSON_NAME]" at bounding box center [683, 310] width 108 height 12
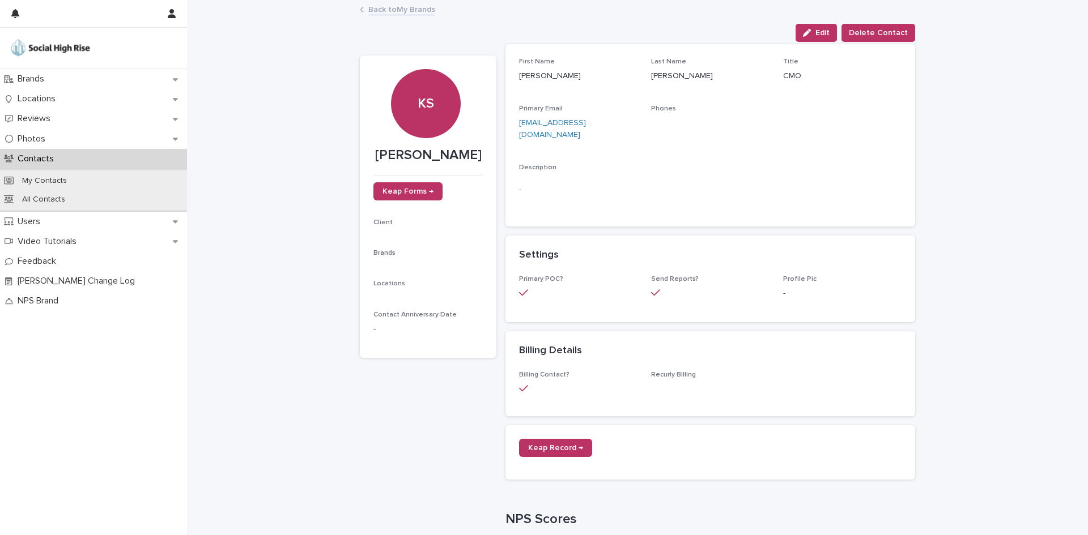
drag, startPoint x: 489, startPoint y: 156, endPoint x: 368, endPoint y: 156, distance: 121.8
click at [368, 156] on section "KS [PERSON_NAME] Keap Forms → Client Brands Locations Contact Anniversary Date -" at bounding box center [428, 207] width 137 height 303
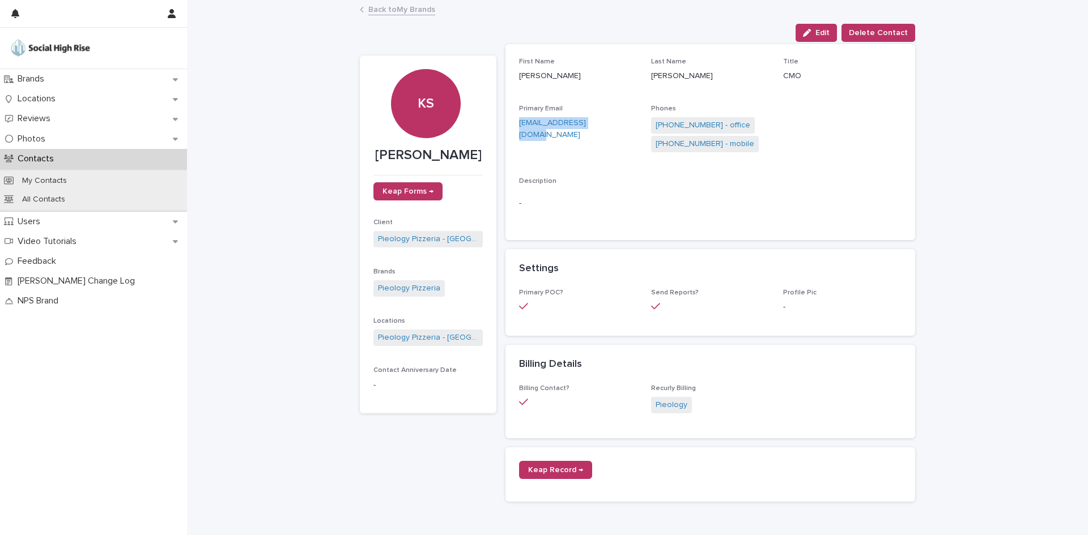
drag, startPoint x: 505, startPoint y: 125, endPoint x: 596, endPoint y: 125, distance: 91.2
click at [596, 125] on div "First Name [PERSON_NAME] Last Name [PERSON_NAME] Title CMO Primary Email [EMAIL…" at bounding box center [710, 142] width 410 height 196
click at [710, 137] on span "[PHONE_NUMBER] - mobile" at bounding box center [705, 144] width 108 height 16
click at [707, 143] on link "[PHONE_NUMBER] - mobile" at bounding box center [704, 144] width 99 height 12
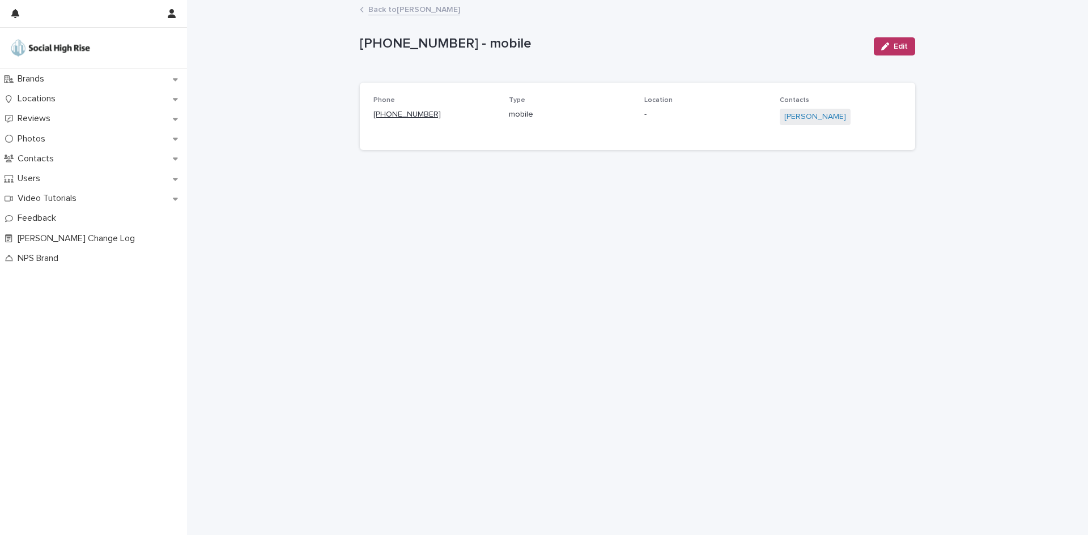
drag, startPoint x: 448, startPoint y: 113, endPoint x: 382, endPoint y: 114, distance: 65.7
click at [382, 114] on p "[PHONE_NUMBER]" at bounding box center [434, 115] width 122 height 12
click at [389, 9] on link "Back to [PERSON_NAME]" at bounding box center [414, 8] width 92 height 13
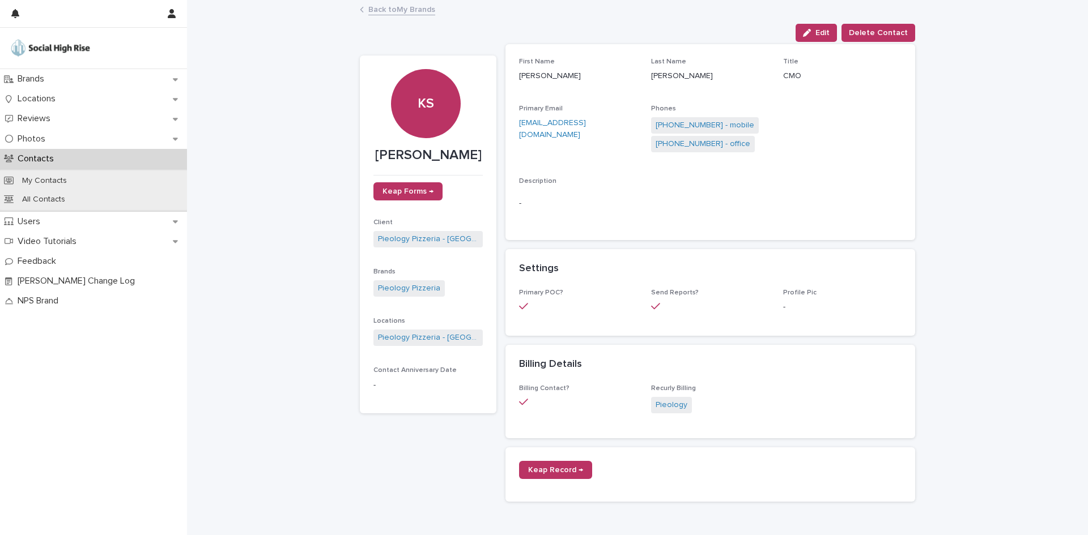
click at [406, 2] on link "Back to My Brands" at bounding box center [401, 8] width 67 height 13
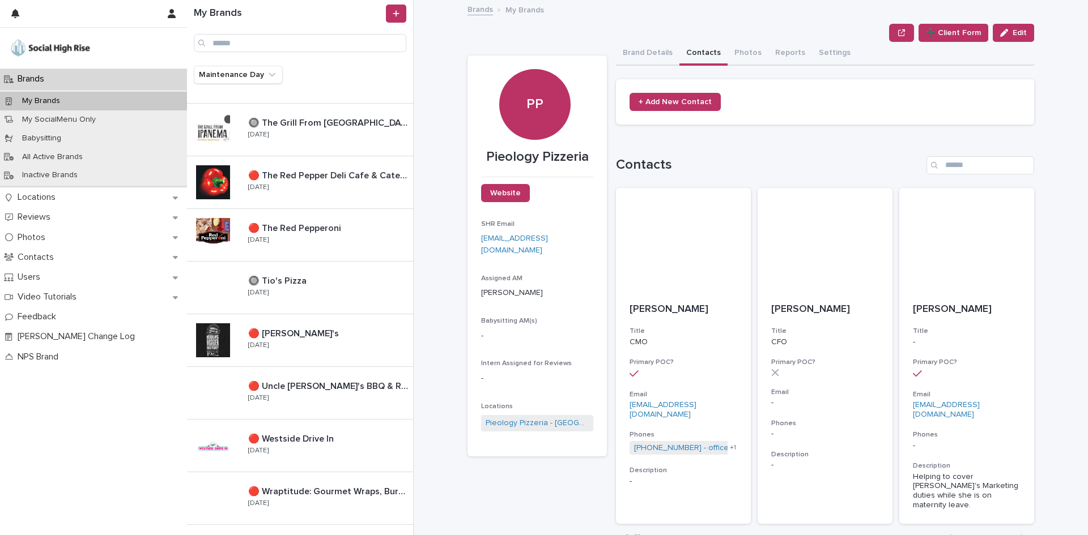
scroll to position [1203, 0]
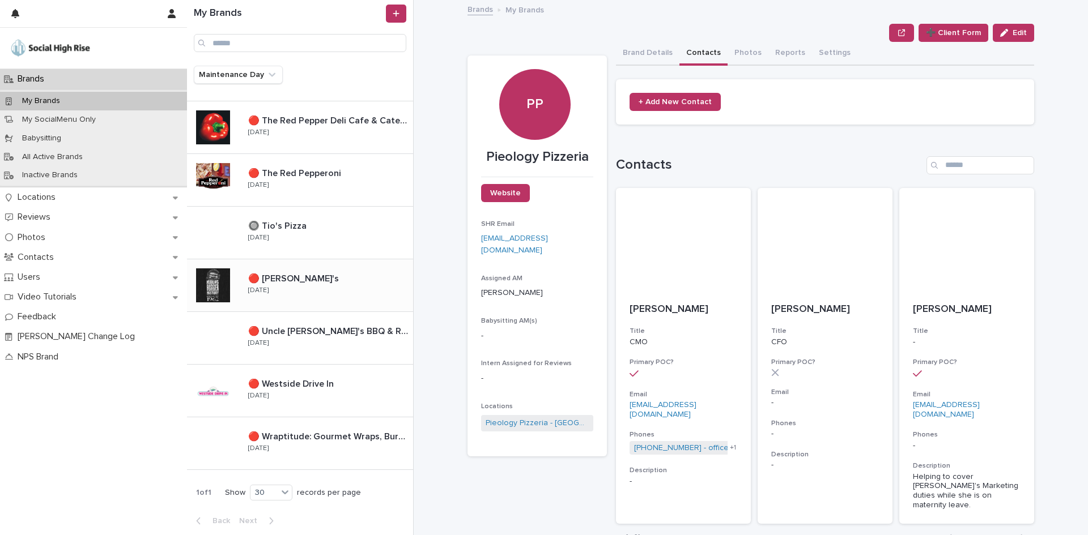
click at [254, 288] on p "[DATE]" at bounding box center [258, 291] width 20 height 8
